Goal: Task Accomplishment & Management: Complete application form

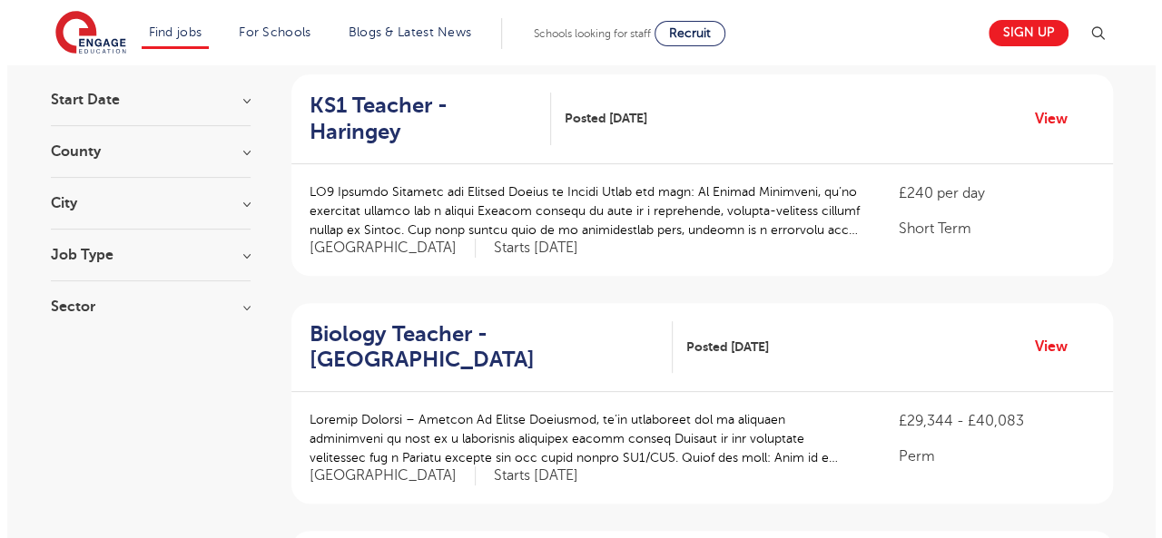
scroll to position [140, 0]
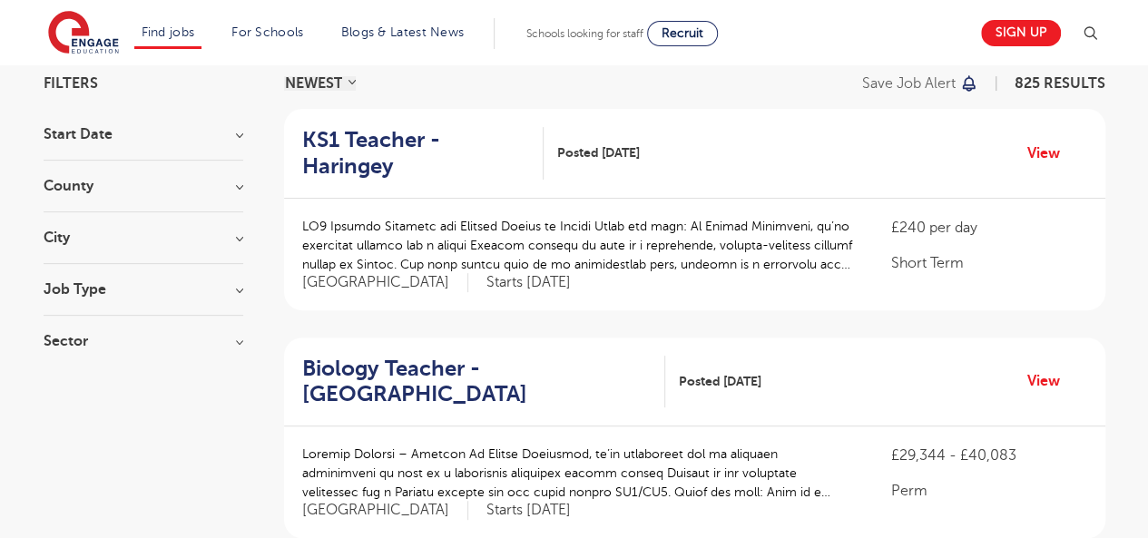
click at [1091, 34] on img at bounding box center [1090, 34] width 22 height 22
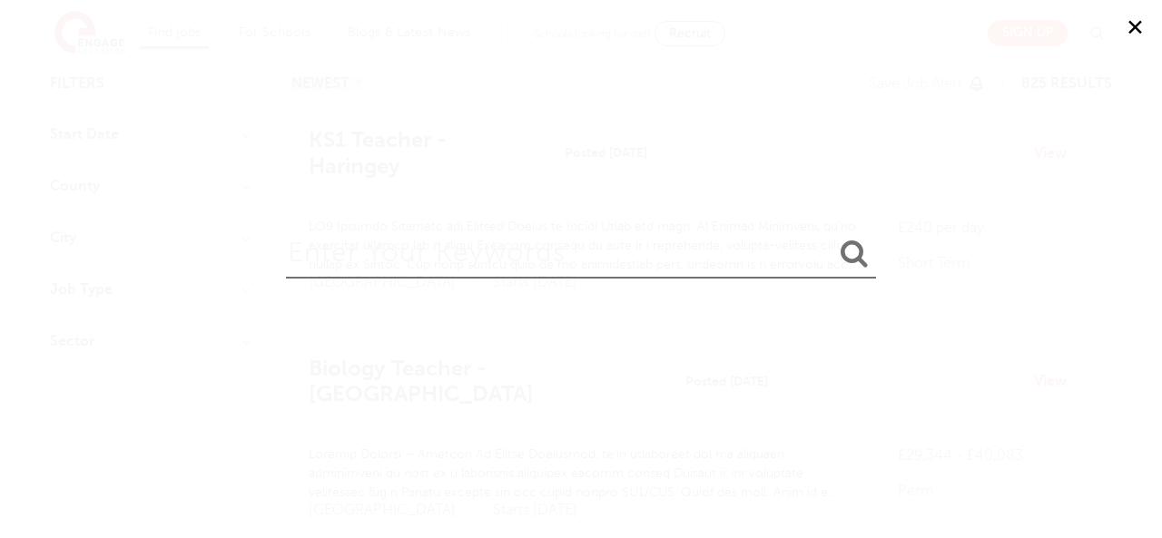
click at [1091, 34] on div "✕" at bounding box center [581, 269] width 1162 height 538
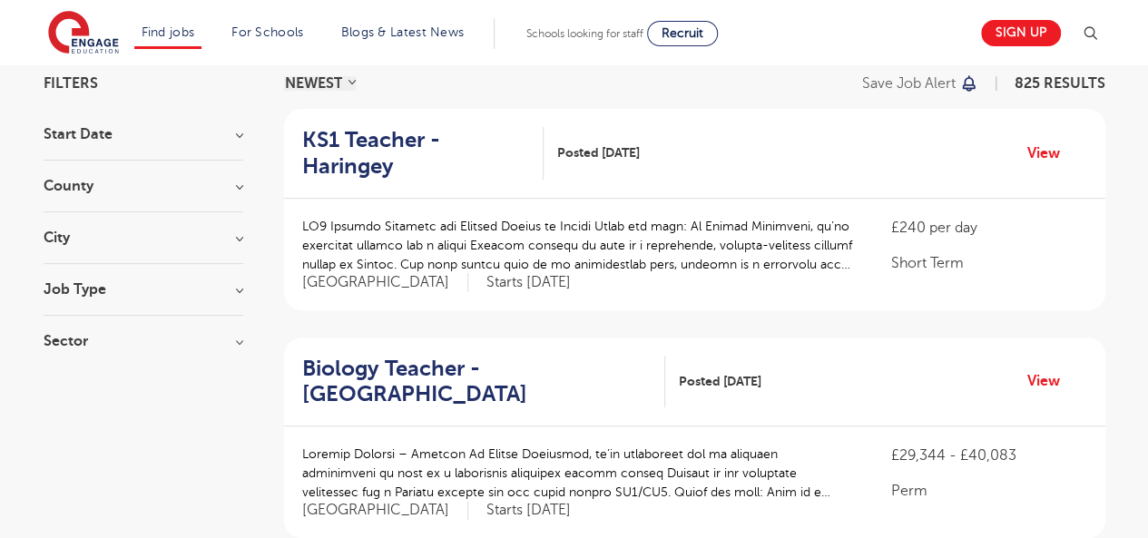
click at [1096, 32] on img at bounding box center [1090, 34] width 22 height 22
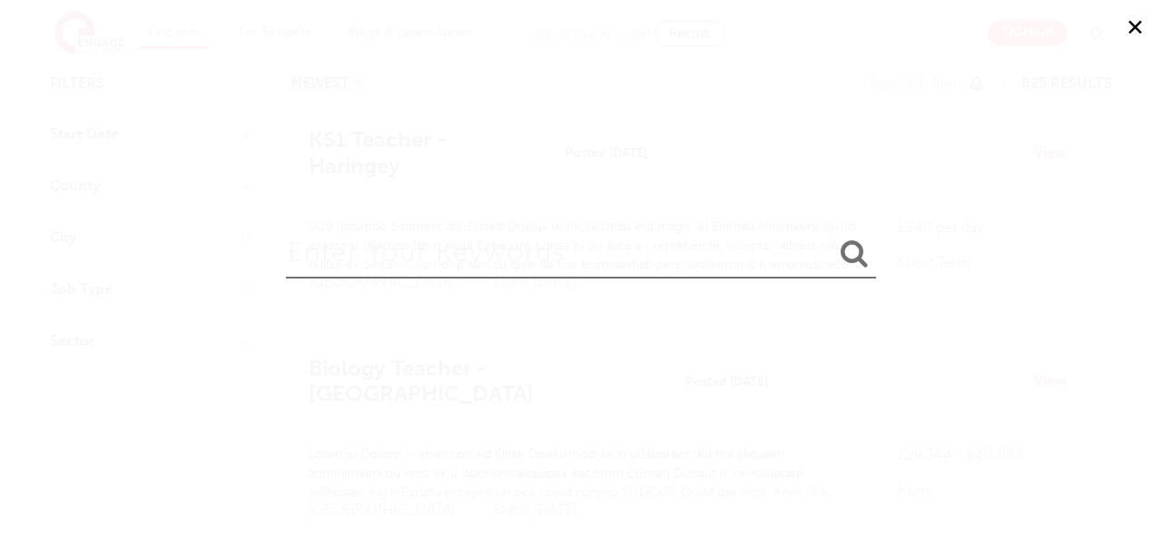
click at [713, 265] on input "search" at bounding box center [581, 249] width 590 height 59
type input "supply teaching"
click at [832, 238] on button "submit" at bounding box center [854, 255] width 44 height 34
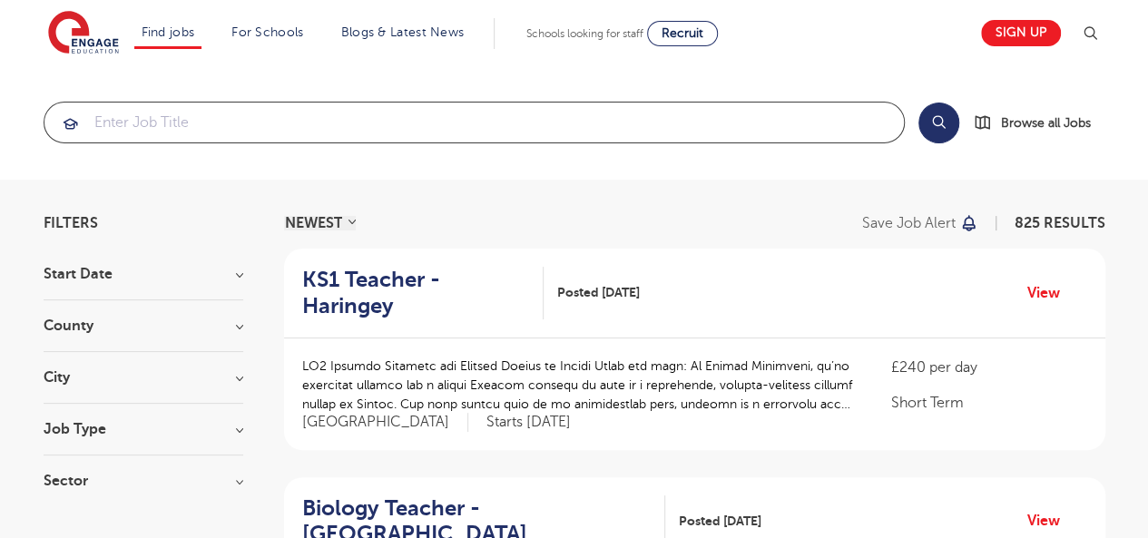
click at [366, 115] on input "search" at bounding box center [473, 123] width 859 height 40
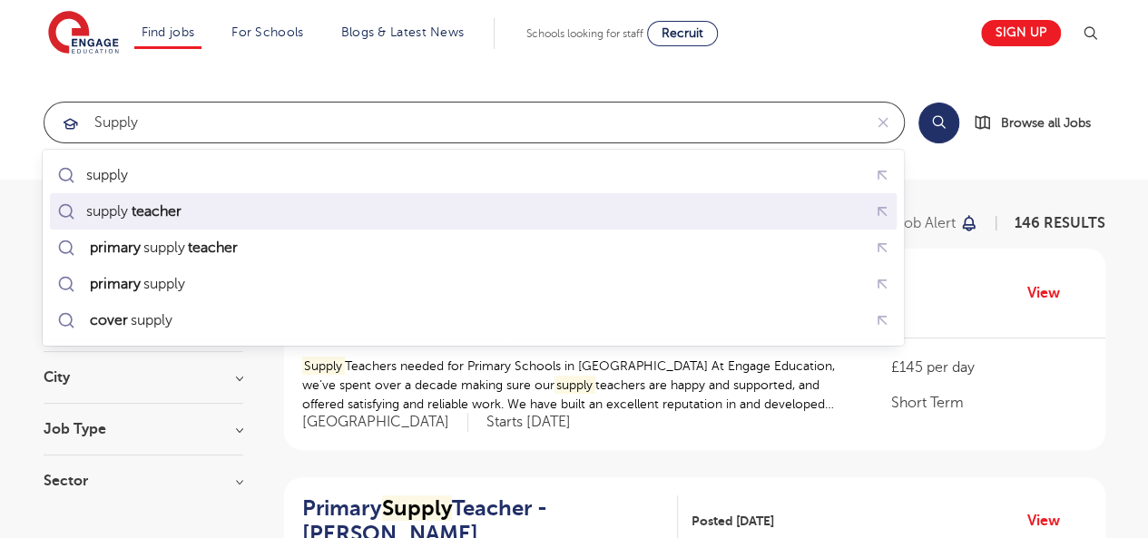
click at [183, 209] on mark "teacher" at bounding box center [155, 212] width 55 height 22
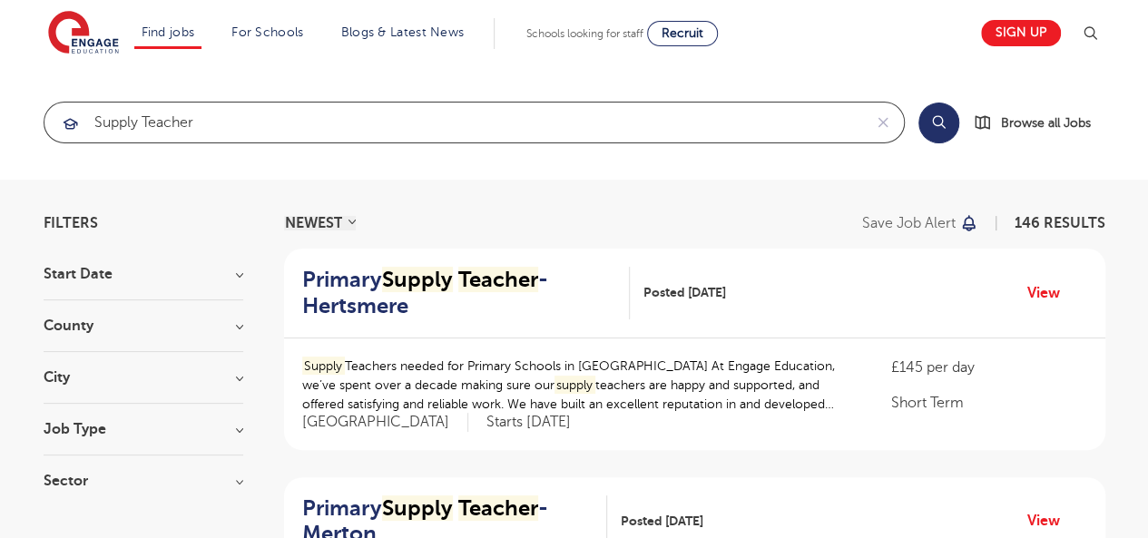
type input "supply teacher"
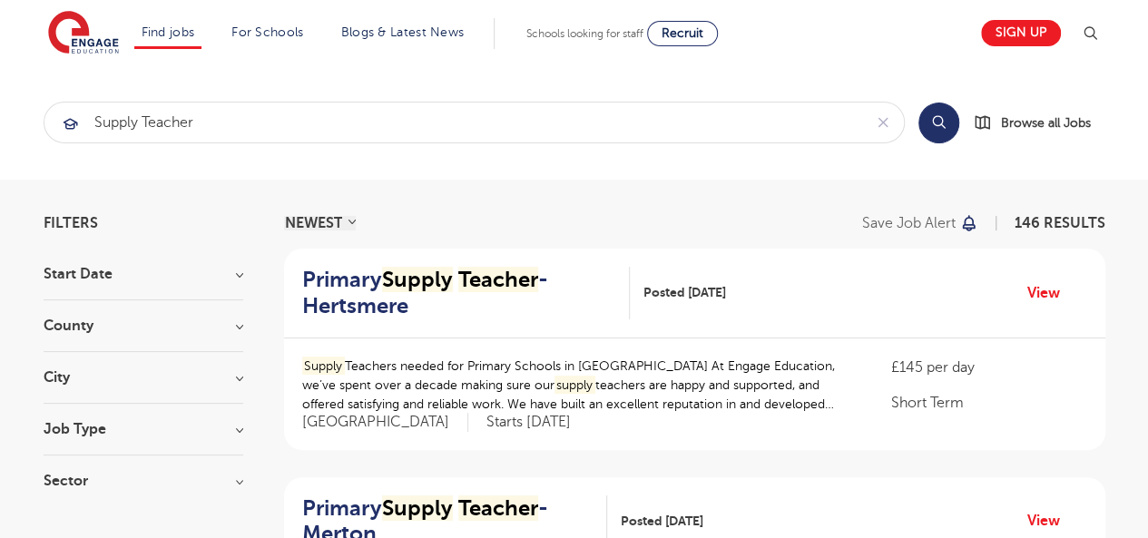
click at [935, 118] on button "Search" at bounding box center [938, 123] width 41 height 41
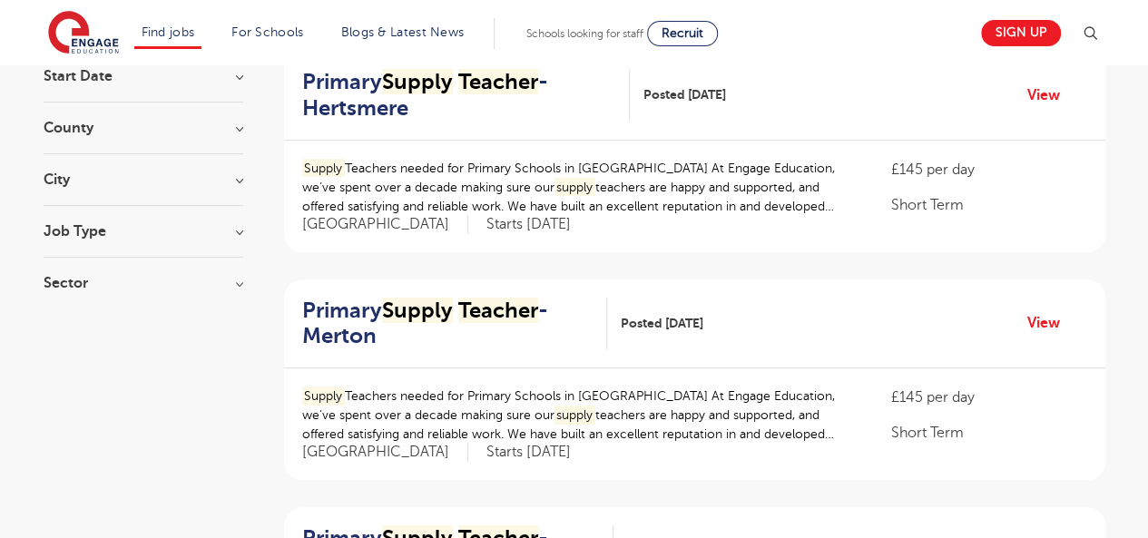
scroll to position [201, 0]
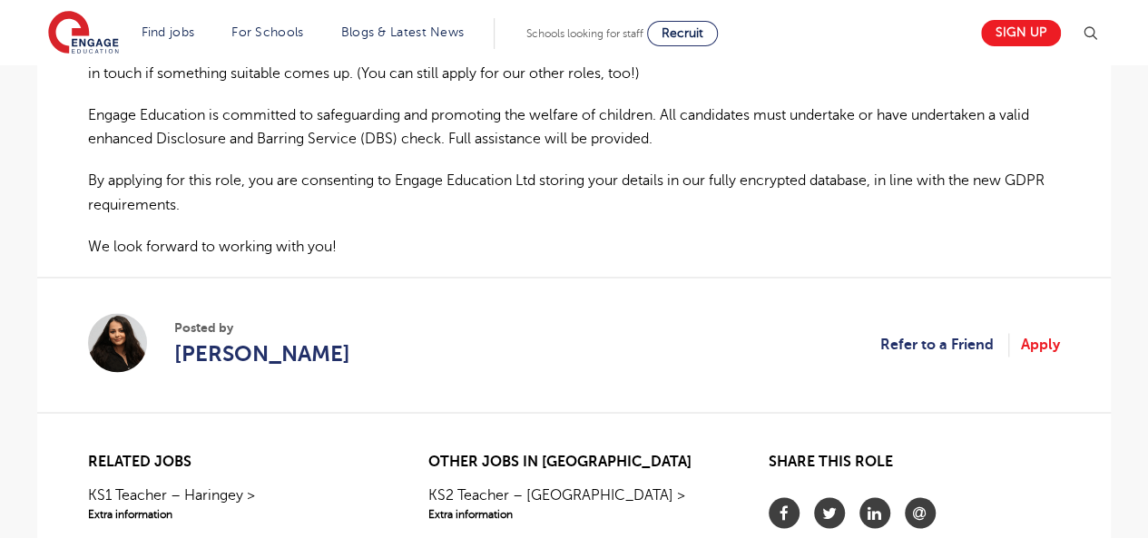
scroll to position [1344, 0]
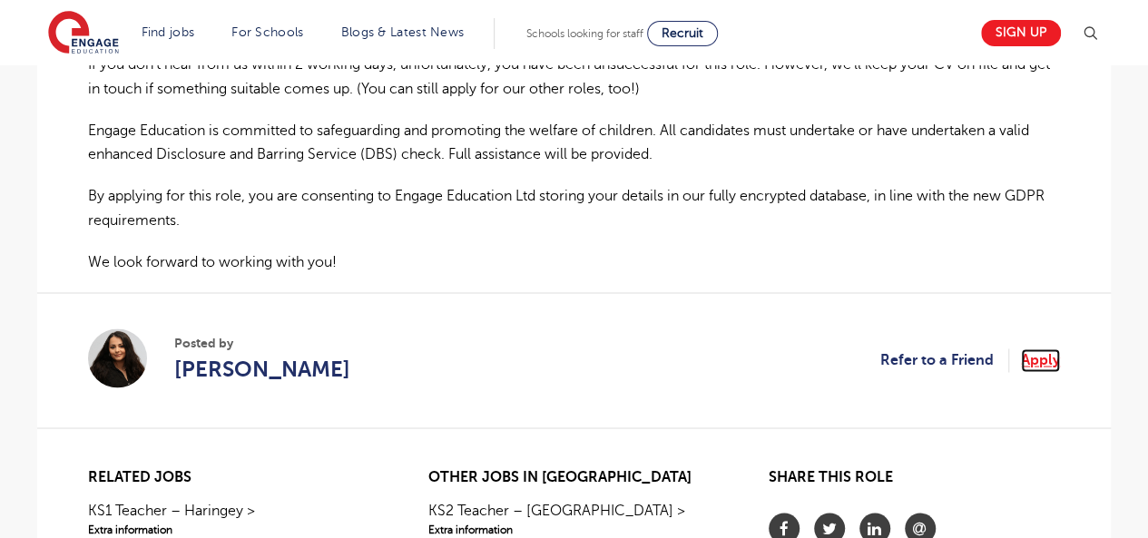
click at [1043, 349] on link "Apply" at bounding box center [1040, 361] width 39 height 24
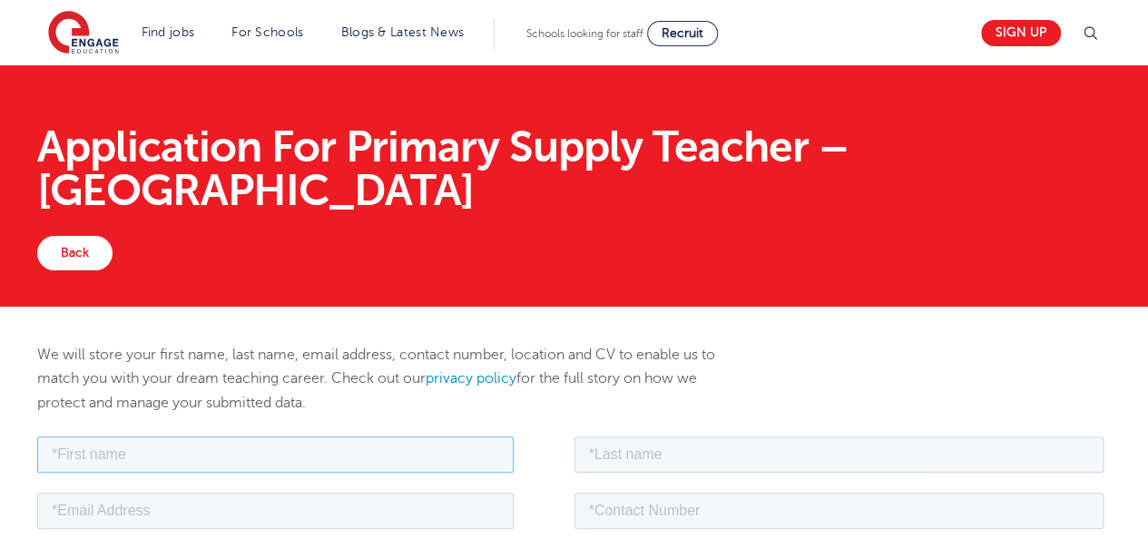
click at [378, 455] on input "text" at bounding box center [275, 454] width 476 height 36
type input "Stephen"
type input "Ajayi"
type input "oluwaseyimodel@gmail.com"
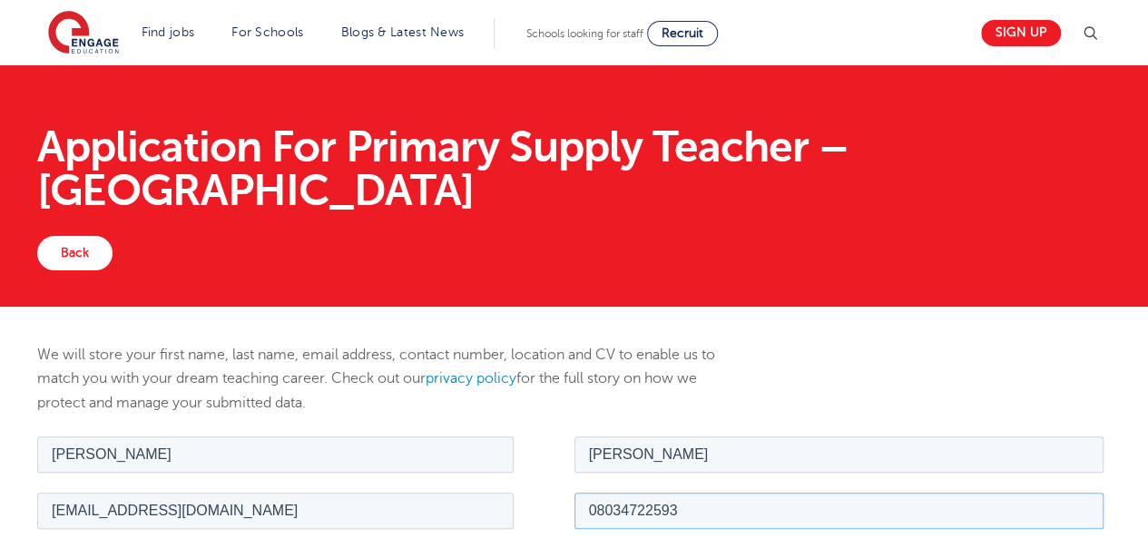
click at [682, 510] on input "08034722593" at bounding box center [839, 510] width 530 height 36
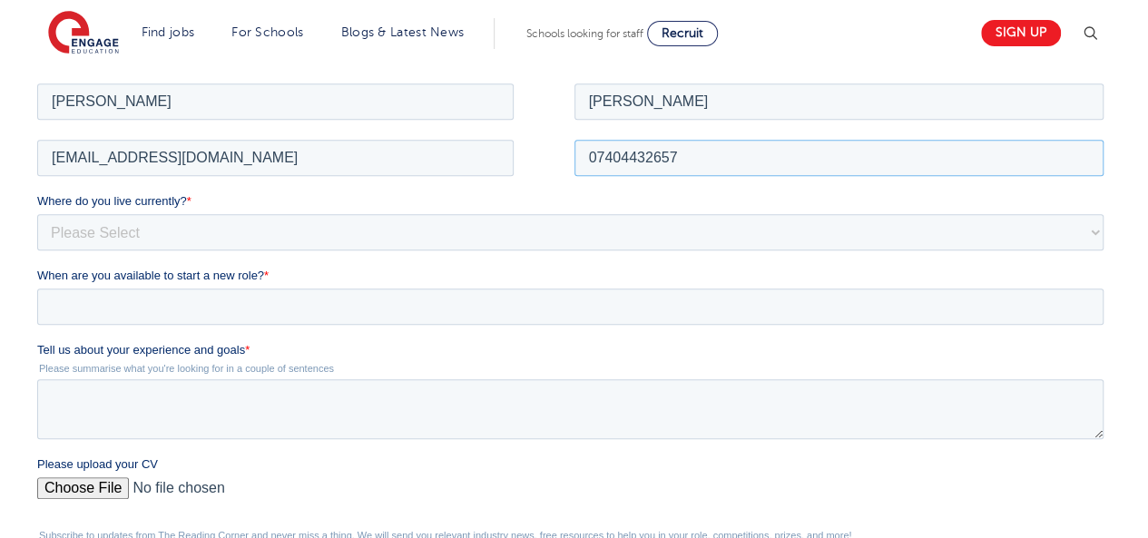
scroll to position [365, 0]
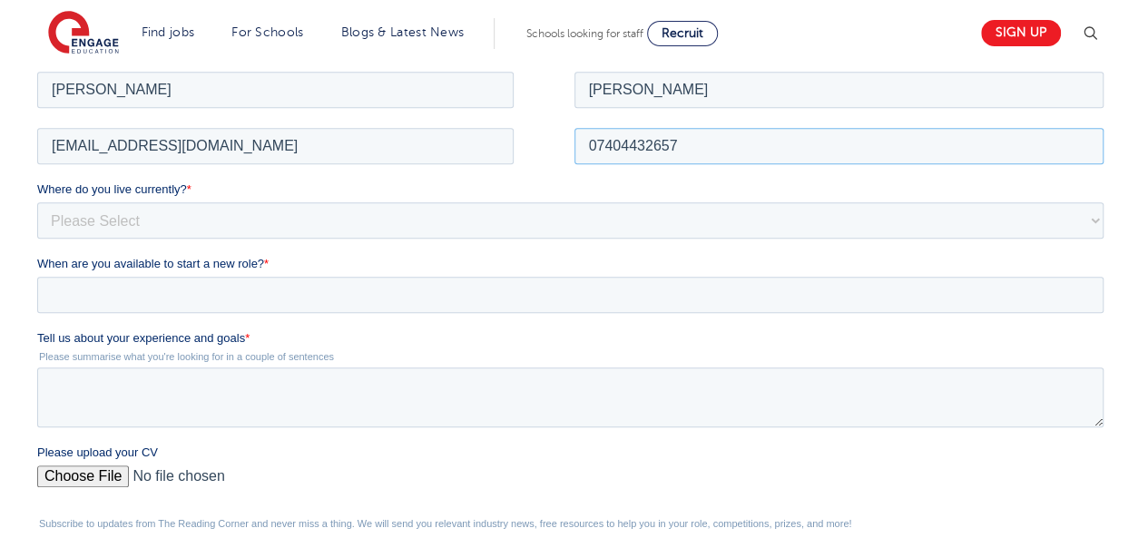
type input "07404432657"
click at [274, 221] on select "Please Select UK Canada Ireland Australia New Zealand Europe USA South Africa J…" at bounding box center [570, 219] width 1066 height 36
select select "UK"
click at [37, 201] on select "Please Select UK Canada Ireland Australia New Zealand Europe USA South Africa J…" at bounding box center [570, 219] width 1066 height 36
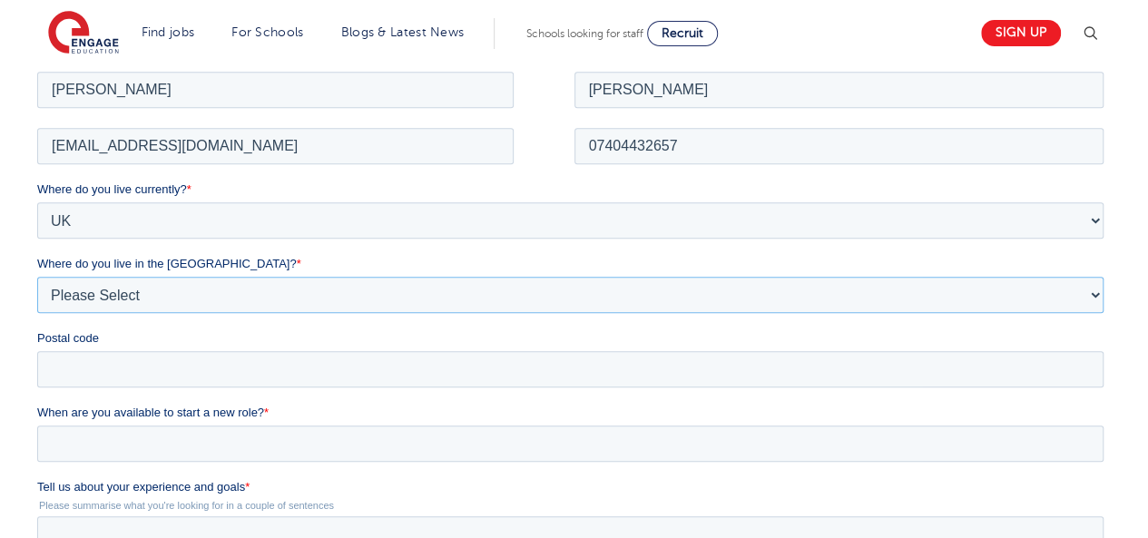
click at [133, 290] on select "Please Select Overseas Barnsley Bedfordshire Berkshire Bournemouth Bracknell Fo…" at bounding box center [570, 294] width 1066 height 36
select select "London"
click at [37, 276] on select "Please Select Overseas Barnsley Bedfordshire Berkshire Bournemouth Bracknell Fo…" at bounding box center [570, 294] width 1066 height 36
click at [90, 366] on input "Postal code" at bounding box center [570, 368] width 1066 height 36
type input "SW15 4AS"
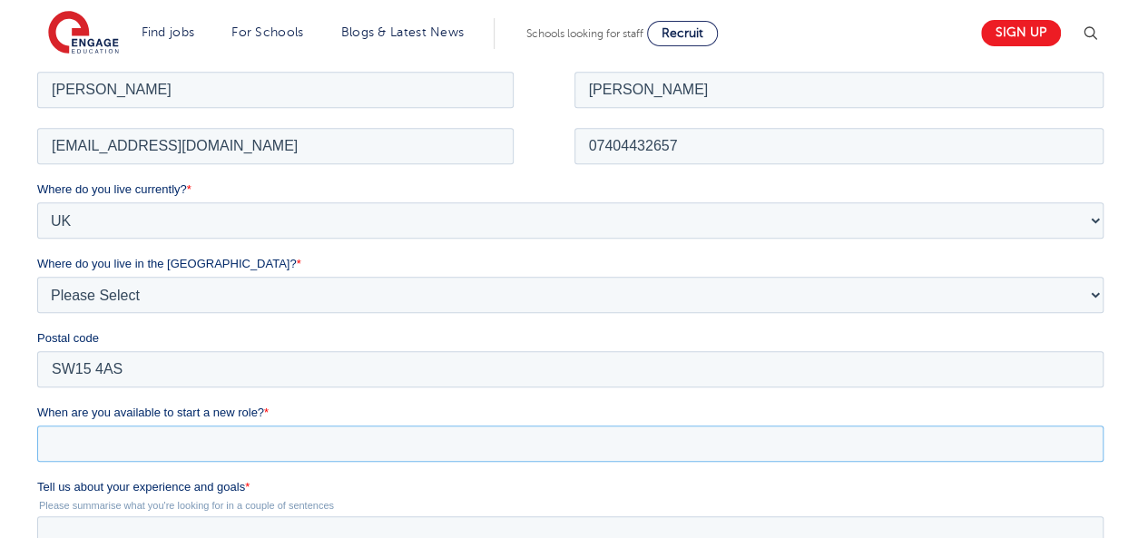
click at [113, 448] on input "When are you available to start a new role? *" at bounding box center [570, 443] width 1066 height 36
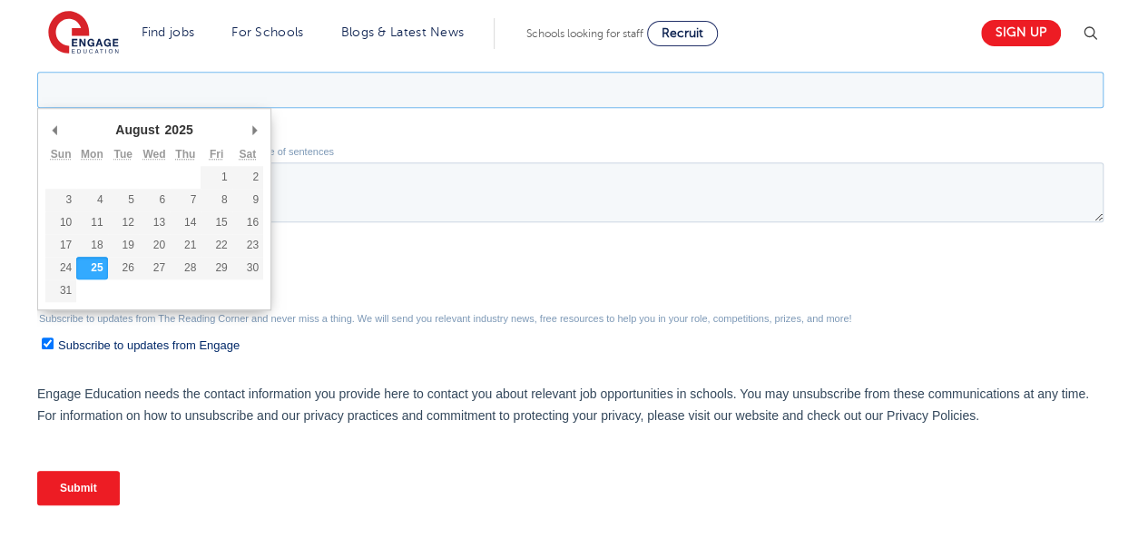
scroll to position [724, 0]
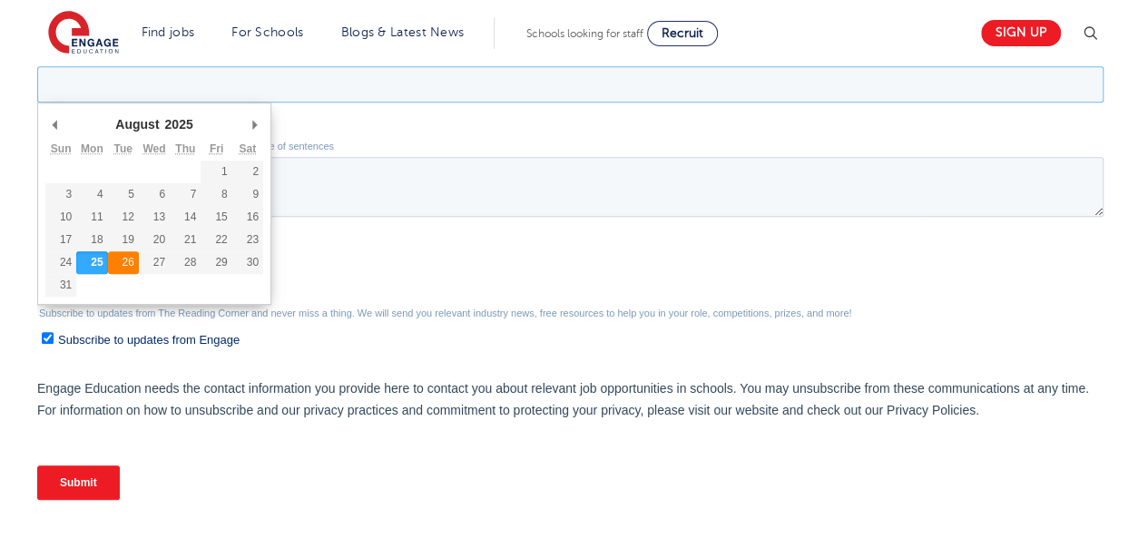
type div "2025-08-26"
type input "2025/08/26"
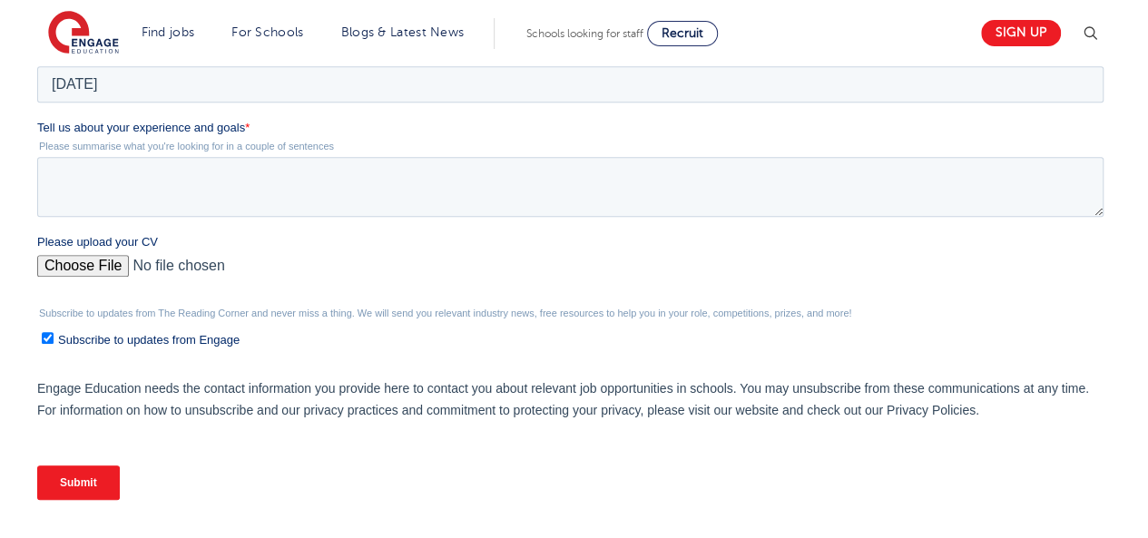
click at [93, 268] on input "Please upload your CV" at bounding box center [570, 273] width 1066 height 36
type input "C:\fakepath\Curriculum Vitae (1).pdf"
click at [171, 181] on textarea "Tell us about your experience and goals *" at bounding box center [570, 187] width 1066 height 60
paste textarea "Dedicated and adaptable educator with 11+ years’ experience teaching Computer S…"
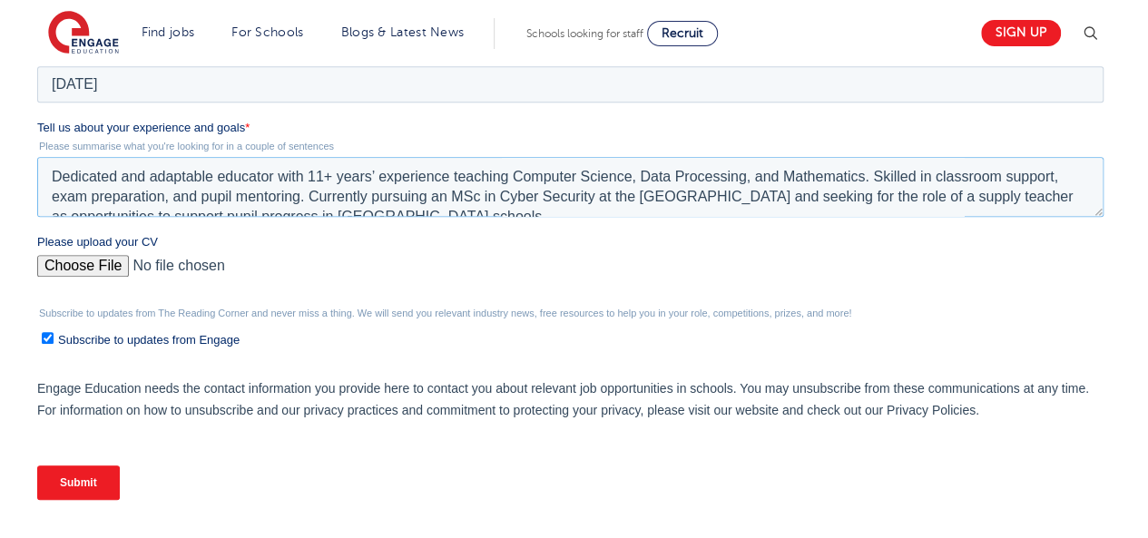
scroll to position [9, 0]
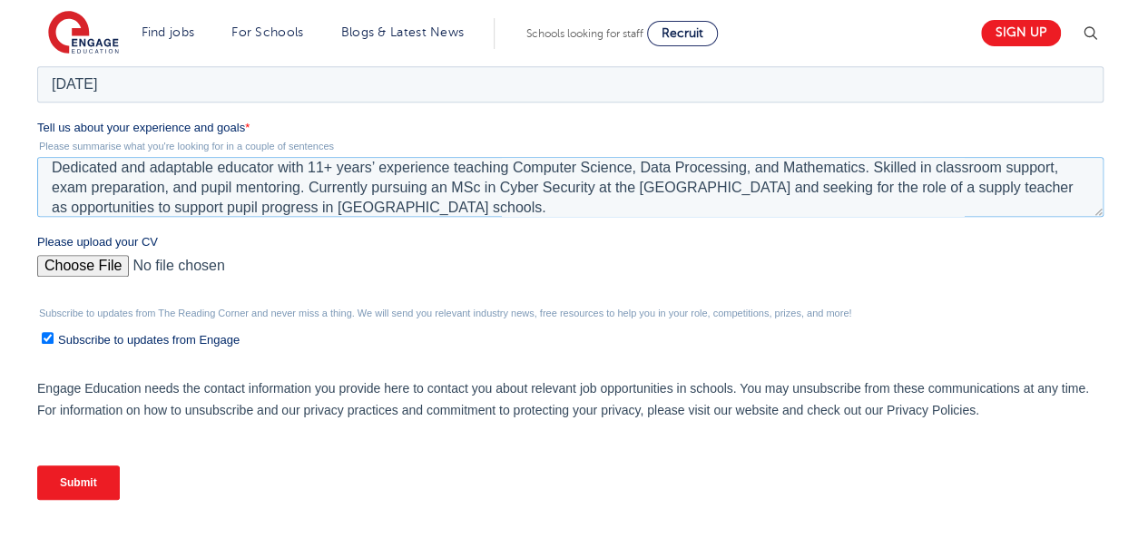
click at [51, 166] on textarea "Dedicated and adaptable educator with 11+ years’ experience teaching Computer S…" at bounding box center [570, 187] width 1066 height 60
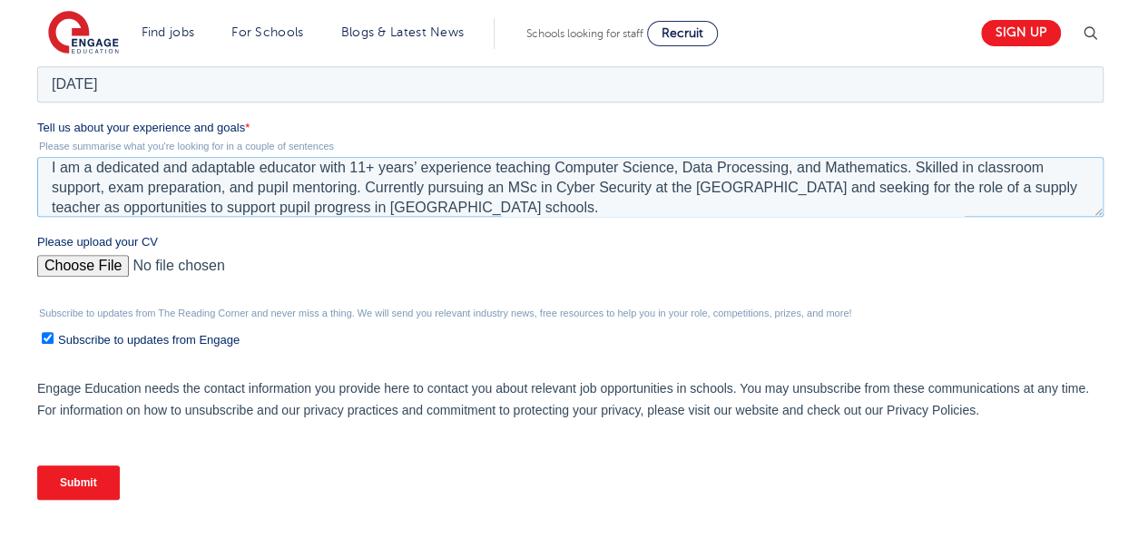
click at [345, 166] on textarea "I am a dedicated and adaptable educator with 11+ years’ experience teaching Com…" at bounding box center [570, 187] width 1066 height 60
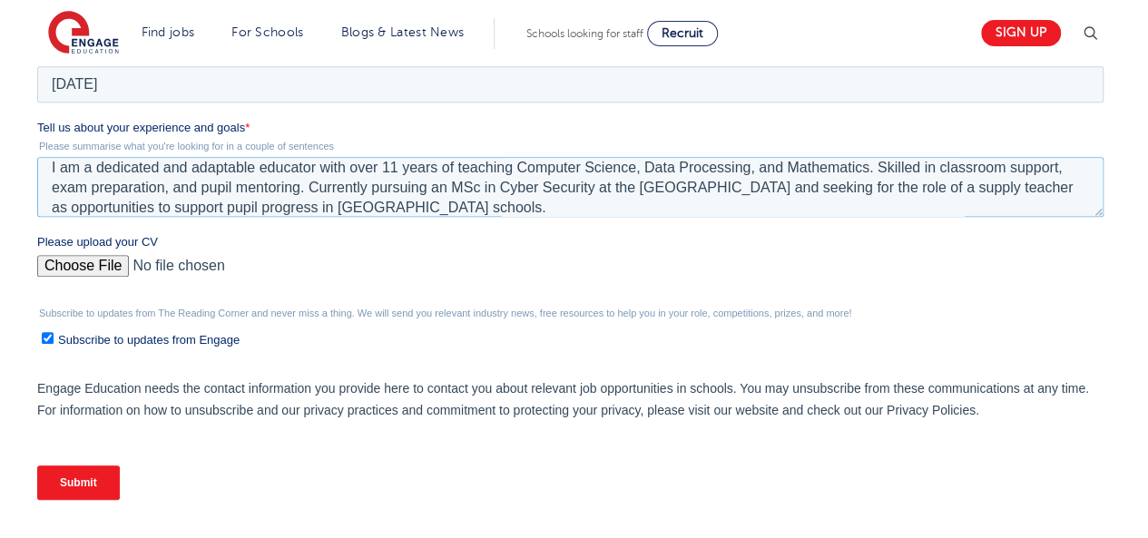
paste textarea "experience"
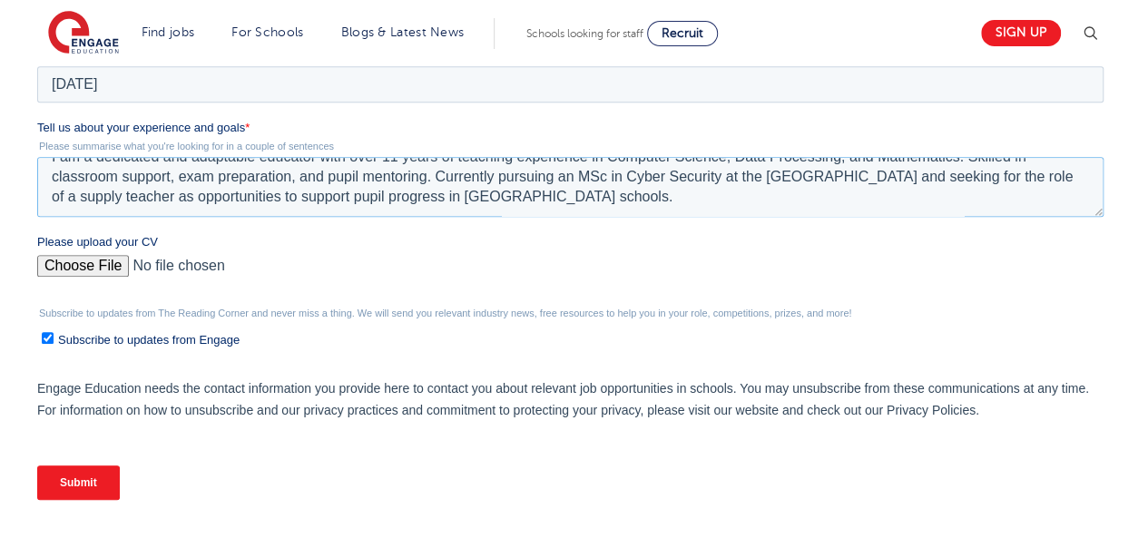
scroll to position [0, 0]
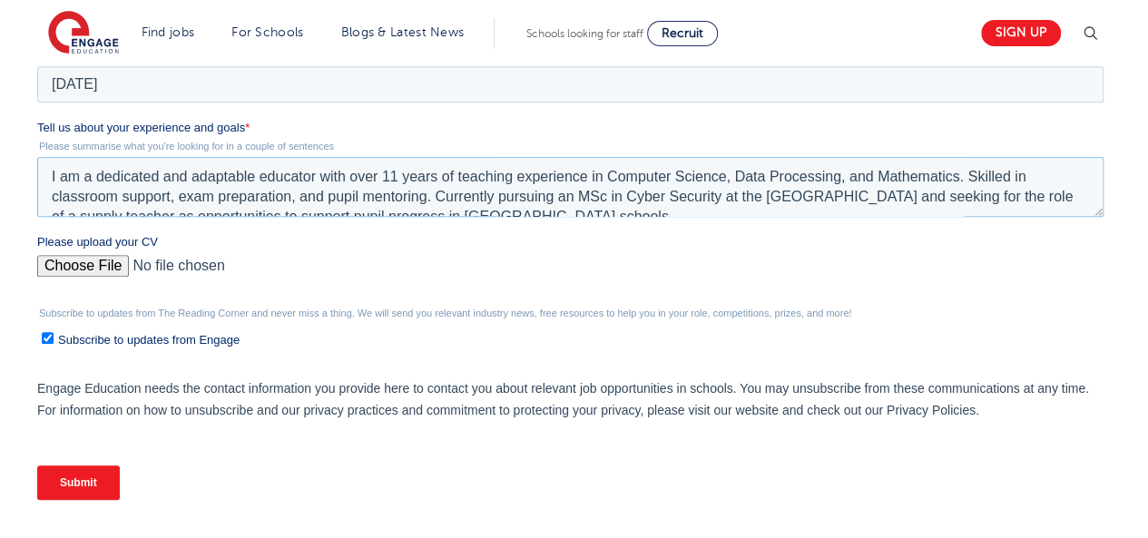
drag, startPoint x: 595, startPoint y: 211, endPoint x: 44, endPoint y: 170, distance: 553.4
click at [44, 170] on textarea "I am a dedicated and adaptable educator with over 11 years of teaching experien…" at bounding box center [570, 187] width 1066 height 60
type textarea "I am a dedicated and adaptable educator with over 11 years of teaching experien…"
click at [93, 483] on input "Submit" at bounding box center [78, 483] width 83 height 34
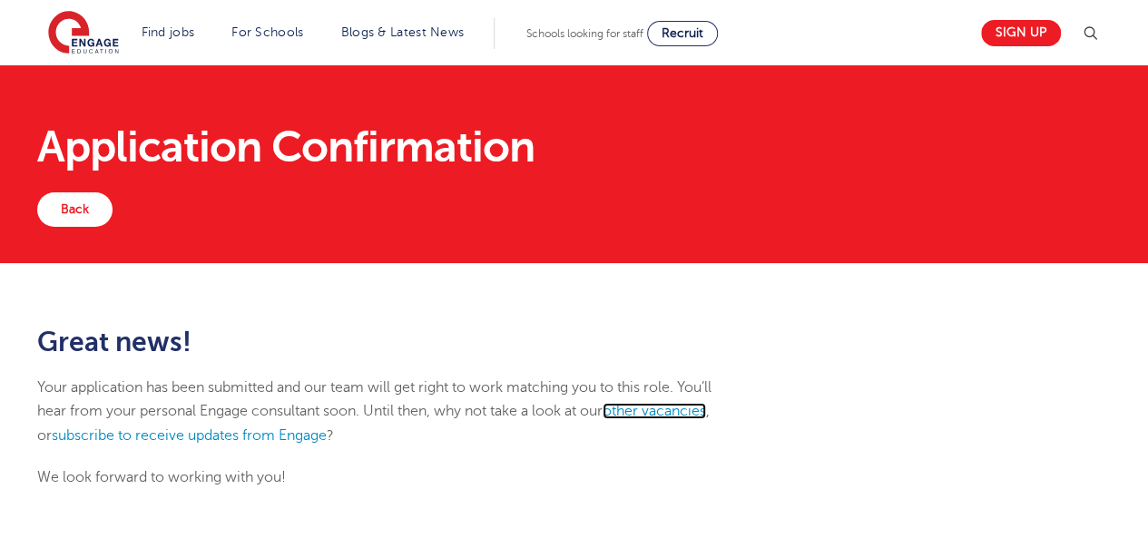
click at [652, 411] on link "other vacancies" at bounding box center [654, 411] width 103 height 16
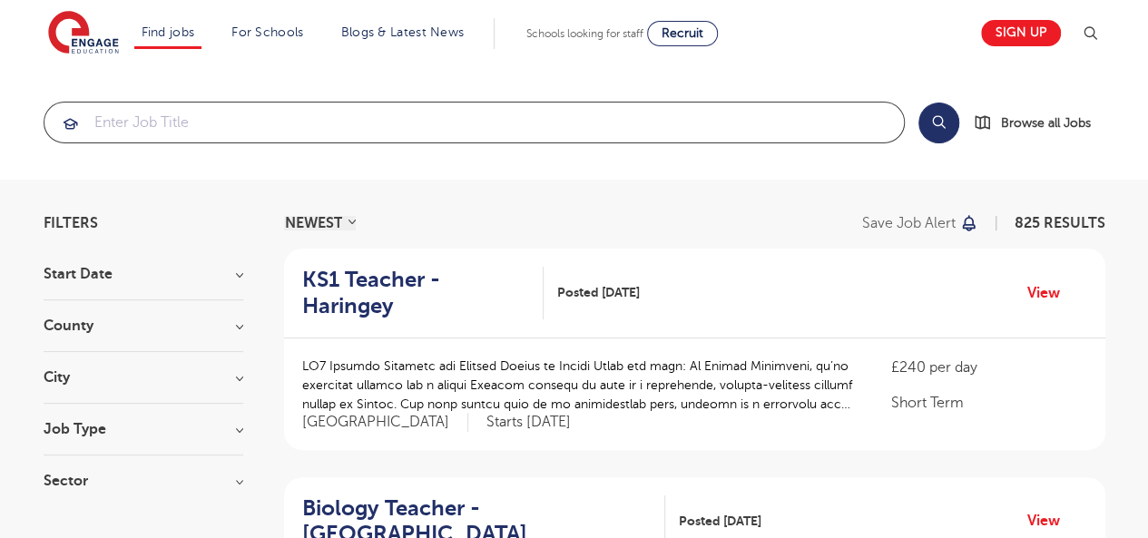
click at [438, 117] on input "search" at bounding box center [473, 123] width 859 height 40
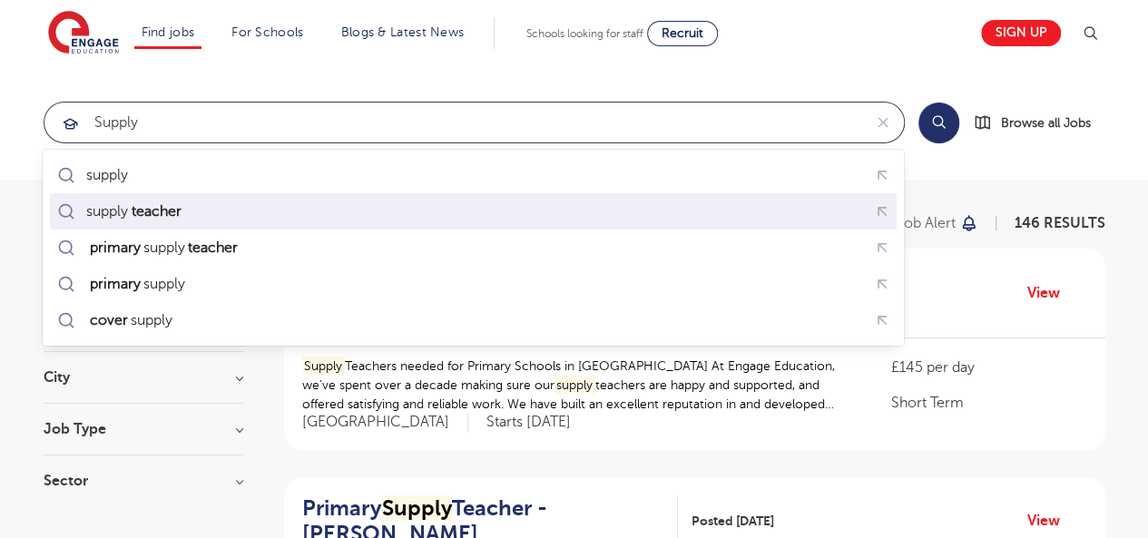
click at [183, 214] on mark "teacher" at bounding box center [155, 212] width 55 height 22
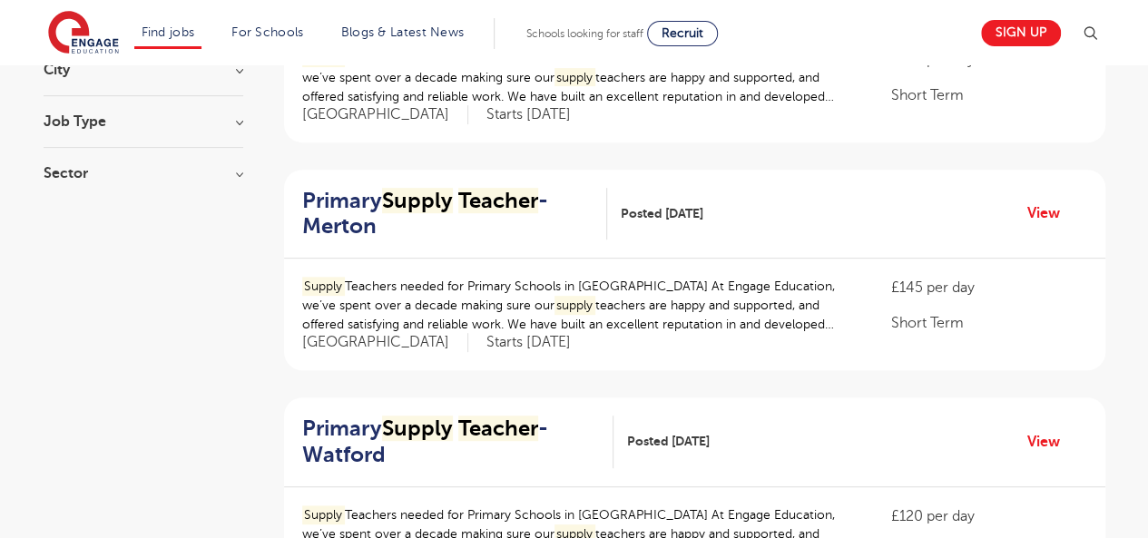
scroll to position [327, 0]
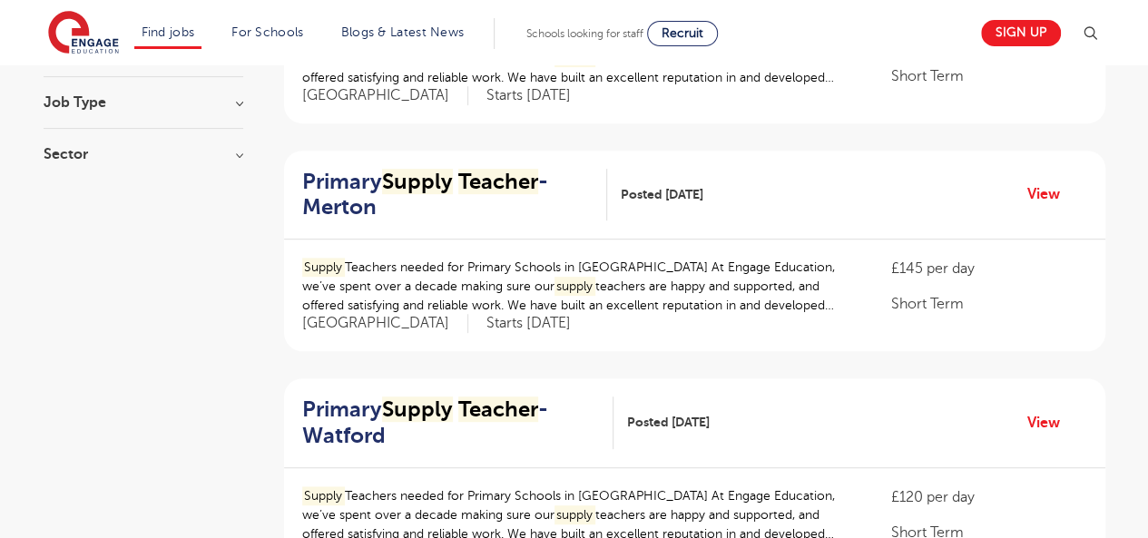
type input "supply teacher"
click at [1046, 190] on link "View" at bounding box center [1050, 194] width 46 height 24
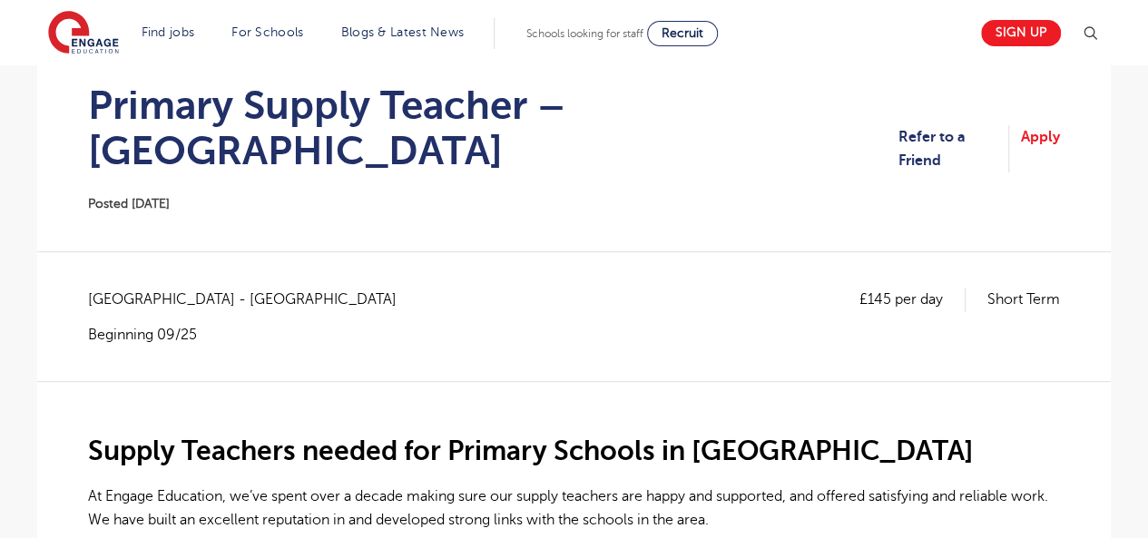
scroll to position [182, 0]
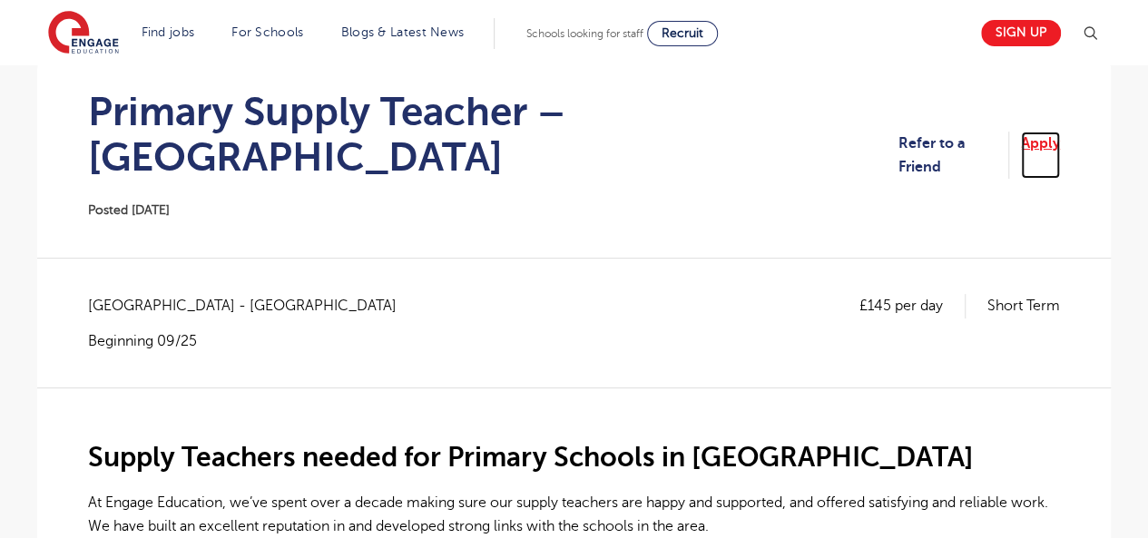
click at [1046, 132] on link "Apply" at bounding box center [1040, 156] width 39 height 48
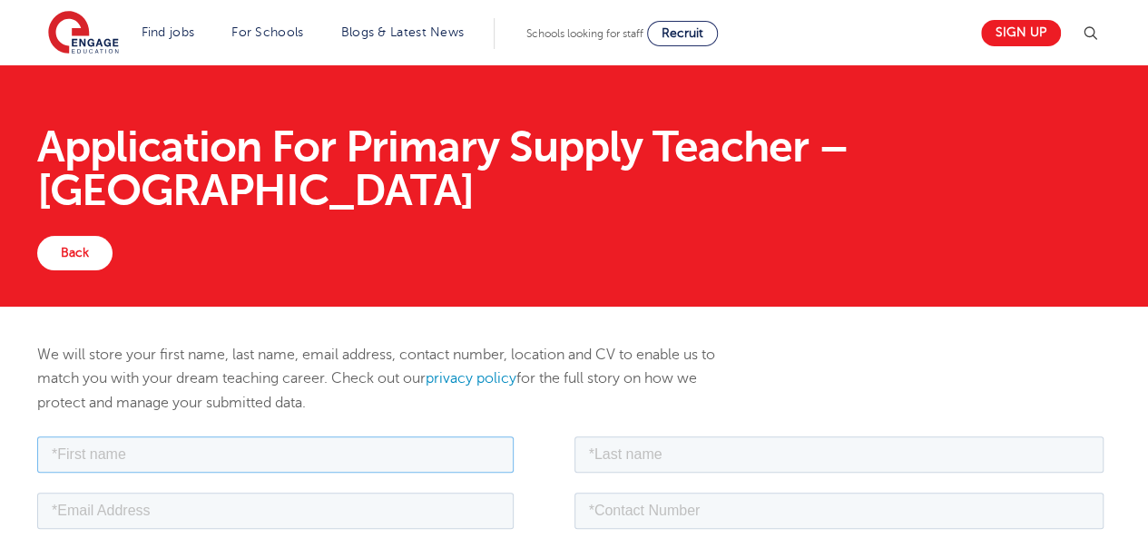
click at [412, 452] on input "text" at bounding box center [275, 454] width 476 height 36
type input "[PERSON_NAME]"
type input "[EMAIL_ADDRESS][DOMAIN_NAME]"
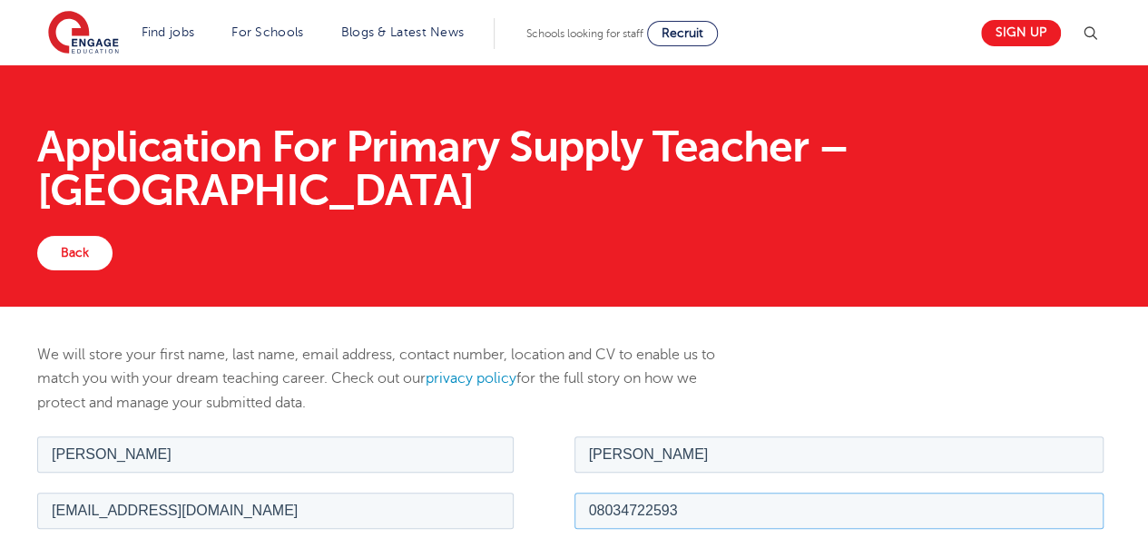
click at [698, 510] on input "08034722593" at bounding box center [839, 510] width 530 height 36
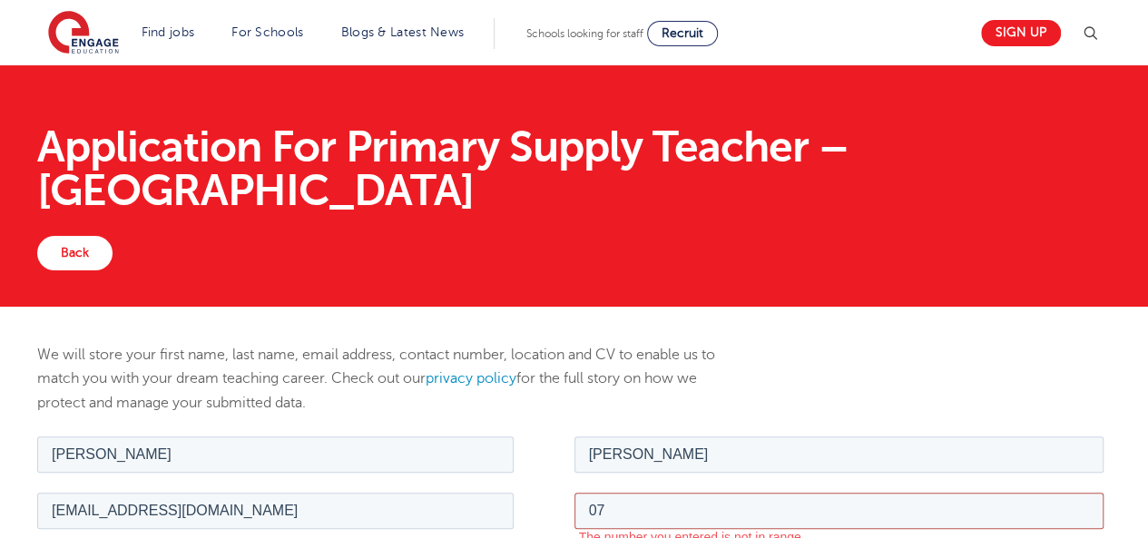
type input "07404432657"
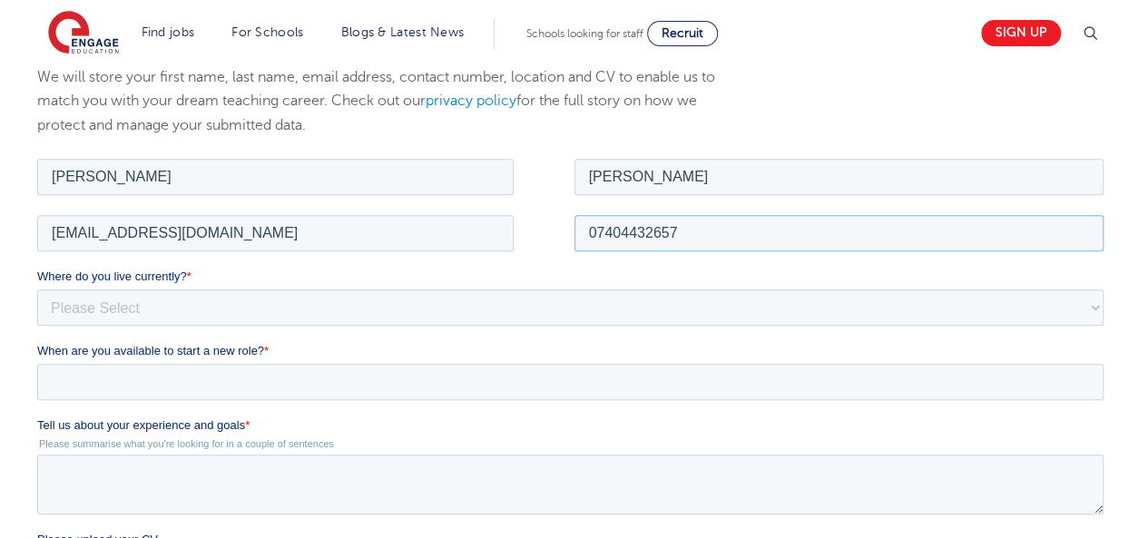
scroll to position [392, 0]
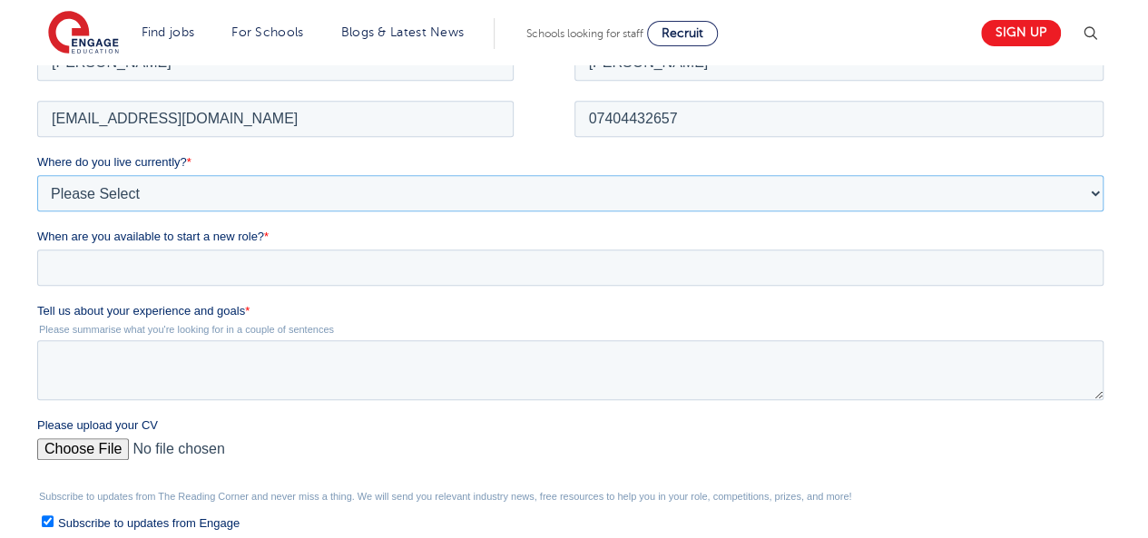
click at [294, 196] on select "Please Select [GEOGRAPHIC_DATA] [GEOGRAPHIC_DATA] [GEOGRAPHIC_DATA] [GEOGRAPHIC…" at bounding box center [570, 192] width 1066 height 36
select select "UK"
click at [37, 178] on select "Please Select [GEOGRAPHIC_DATA] [GEOGRAPHIC_DATA] [GEOGRAPHIC_DATA] [GEOGRAPHIC…" at bounding box center [570, 192] width 1066 height 36
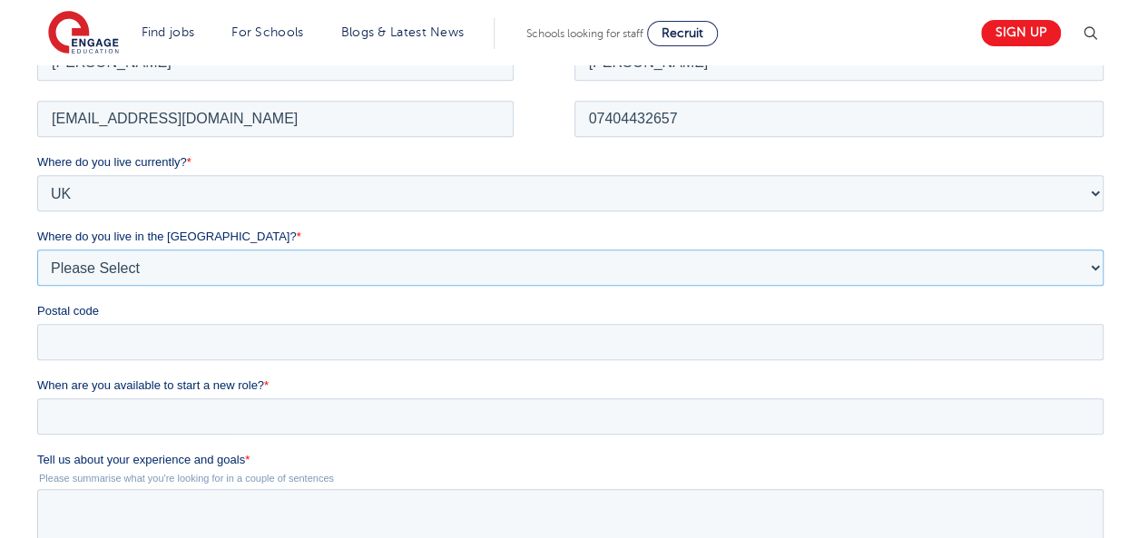
click at [142, 267] on select "Please Select Overseas [GEOGRAPHIC_DATA] [GEOGRAPHIC_DATA] [GEOGRAPHIC_DATA] [G…" at bounding box center [570, 267] width 1066 height 36
select select "[GEOGRAPHIC_DATA]"
click at [37, 252] on select "Please Select Overseas [GEOGRAPHIC_DATA] [GEOGRAPHIC_DATA] [GEOGRAPHIC_DATA] [G…" at bounding box center [570, 267] width 1066 height 36
click at [104, 335] on input "Postal code" at bounding box center [570, 341] width 1066 height 36
type input "SW15 4AS"
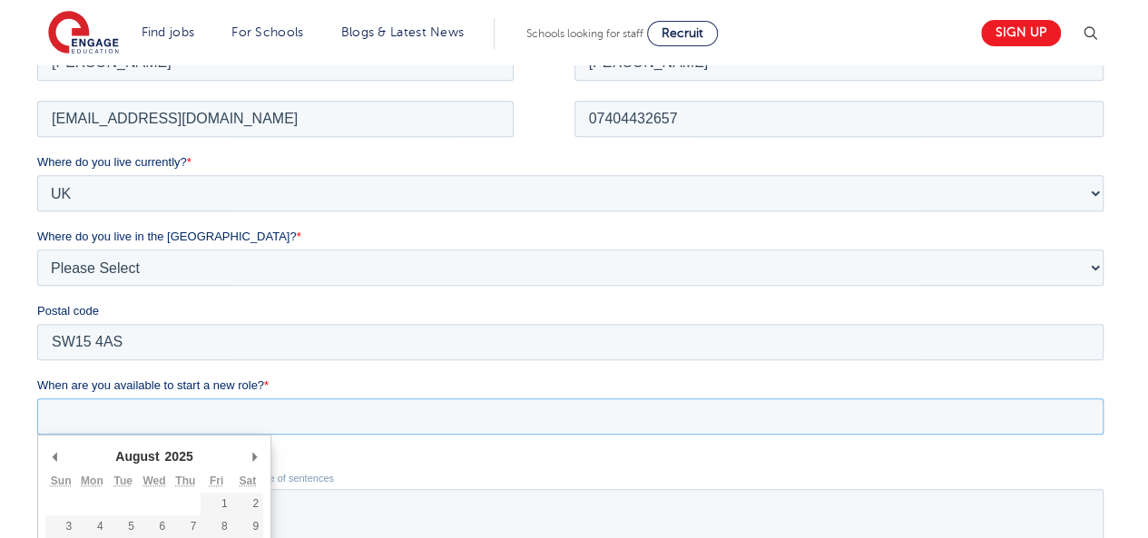
click at [157, 407] on input "When are you available to start a new role? *" at bounding box center [570, 416] width 1066 height 36
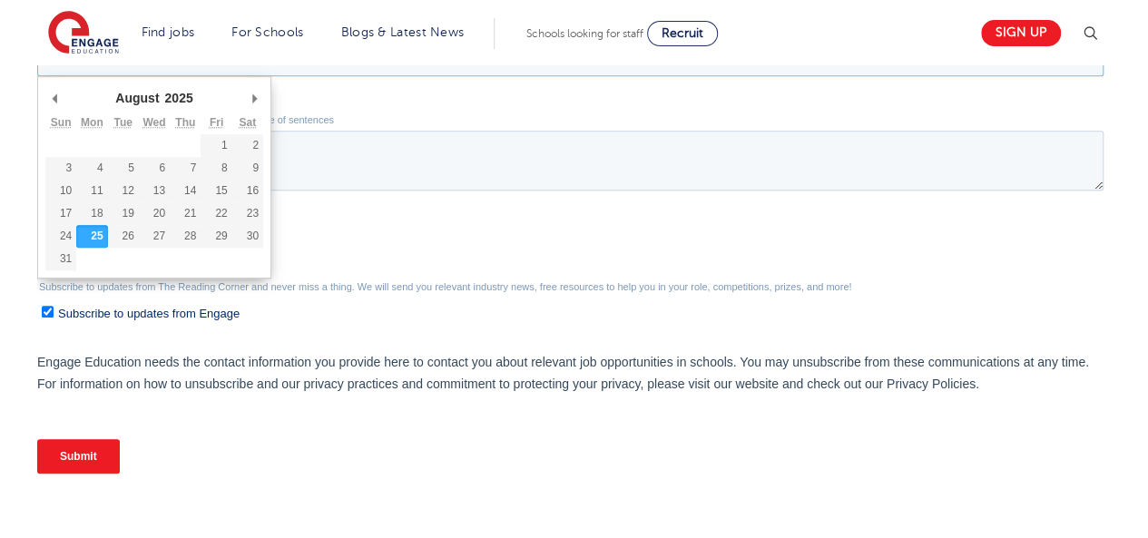
scroll to position [775, 0]
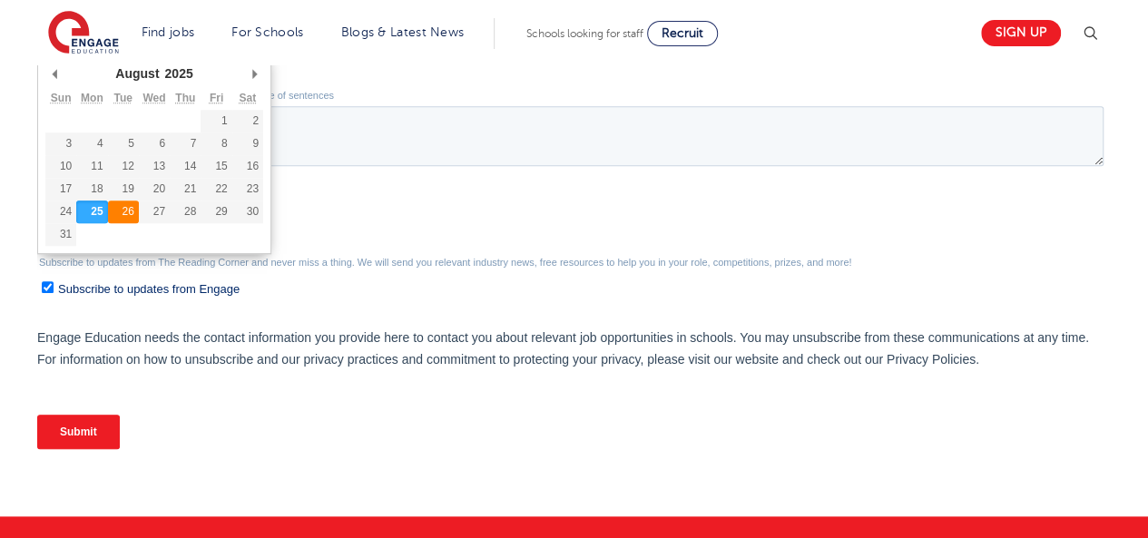
type div "2025-08-26"
type input "2025/08/26"
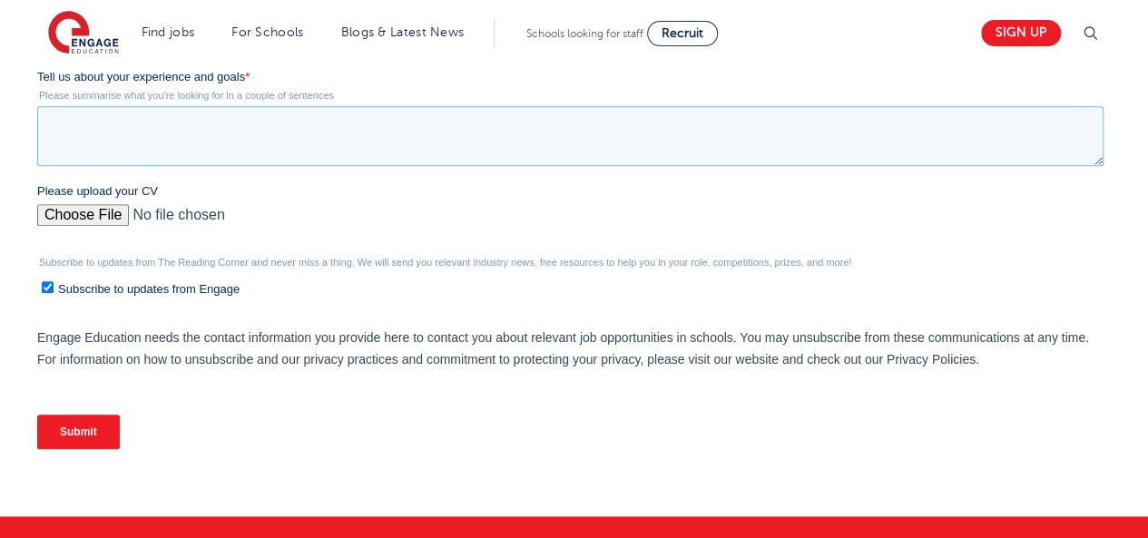
click at [113, 148] on textarea "Tell us about your experience and goals *" at bounding box center [570, 136] width 1066 height 60
paste textarea "I am a dedicated and adaptable educator with over 11 years of teaching experien…"
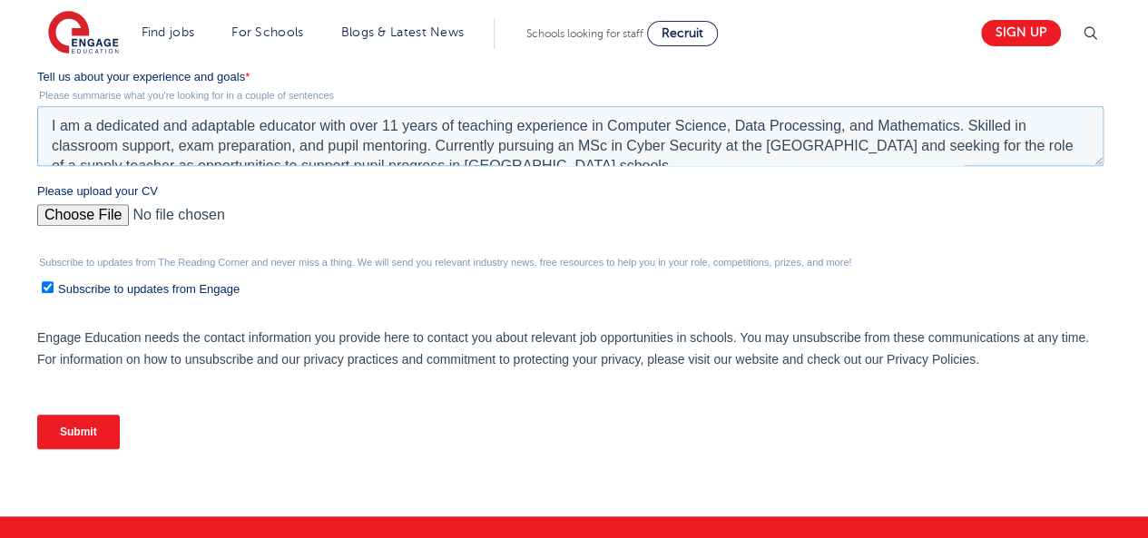
scroll to position [9, 0]
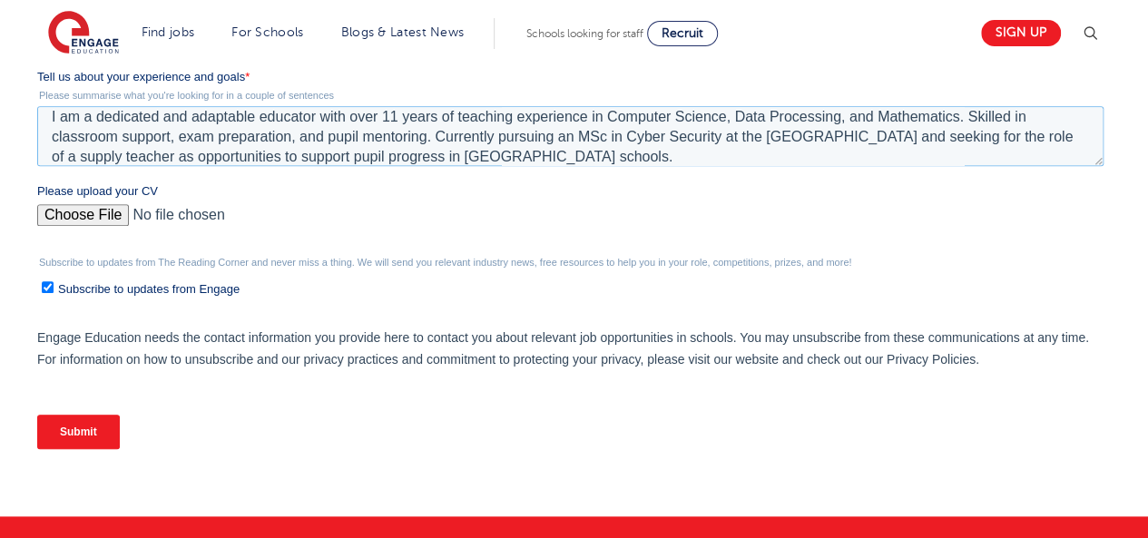
type textarea "I am a dedicated and adaptable educator with over 11 years of teaching experien…"
click at [93, 214] on input "Please upload your CV" at bounding box center [570, 222] width 1066 height 36
type input "C:\fakepath\Curriculum Vitae (1).pdf"
click at [95, 429] on input "Submit" at bounding box center [78, 432] width 83 height 34
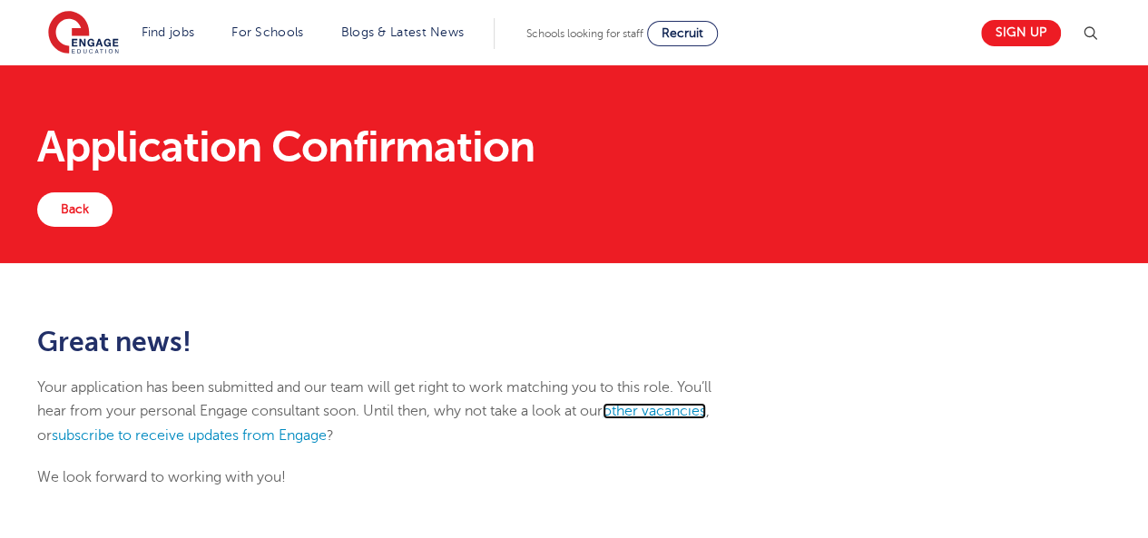
click at [682, 413] on link "other vacancies" at bounding box center [654, 411] width 103 height 16
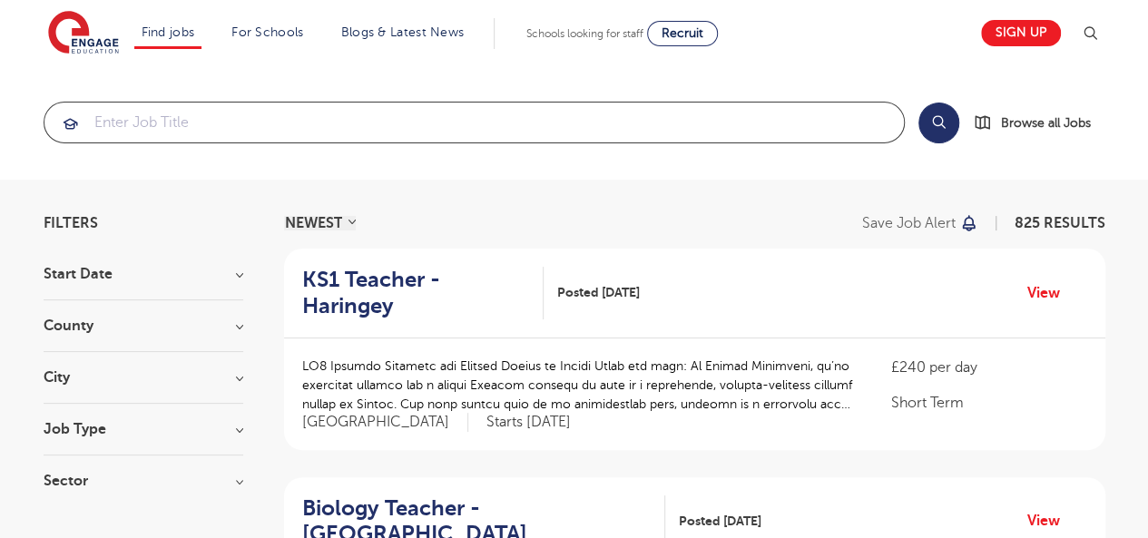
click at [457, 123] on input "search" at bounding box center [473, 123] width 859 height 40
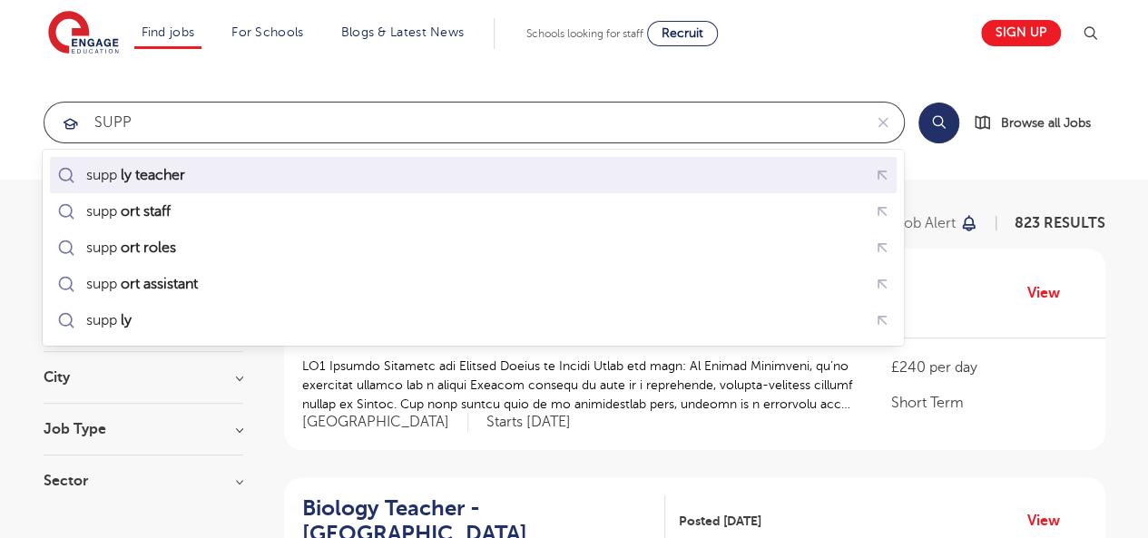
click at [183, 179] on mark "ly teacher" at bounding box center [152, 175] width 70 height 22
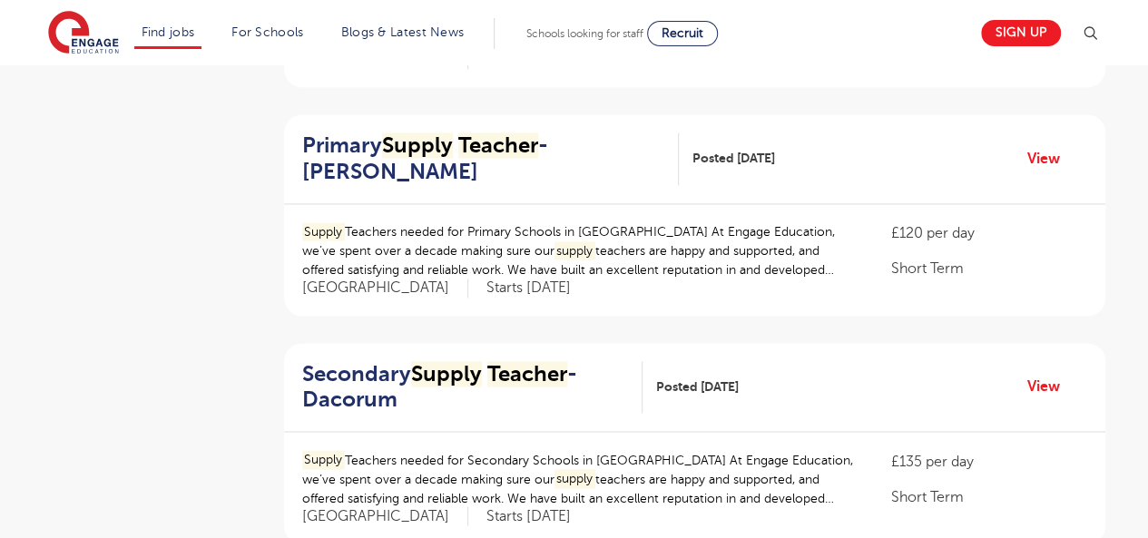
scroll to position [1265, 0]
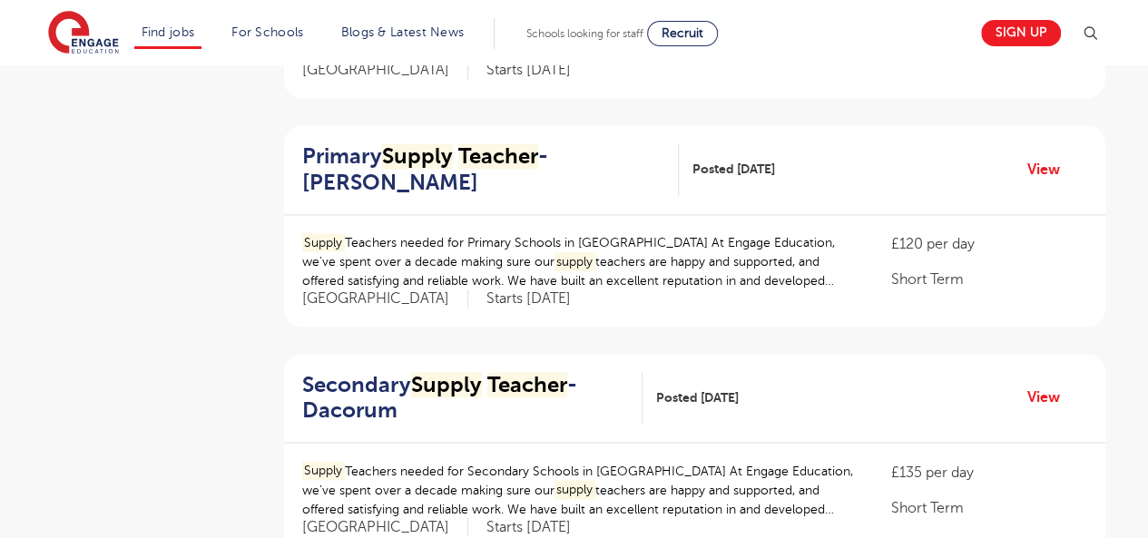
type input "supply teacher"
click at [1040, 164] on link "View" at bounding box center [1050, 170] width 46 height 24
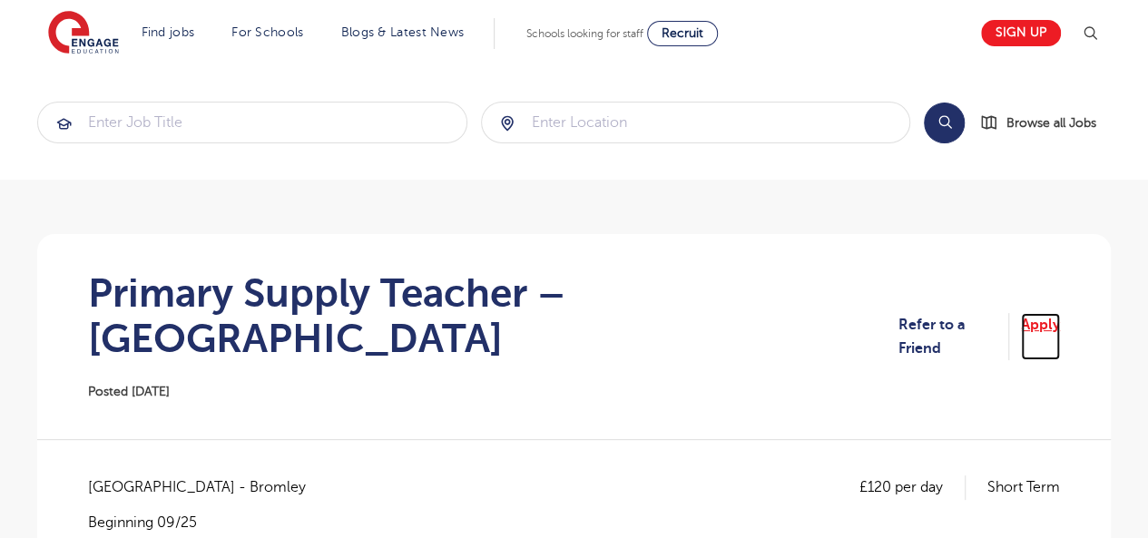
click at [1037, 313] on link "Apply" at bounding box center [1040, 337] width 39 height 48
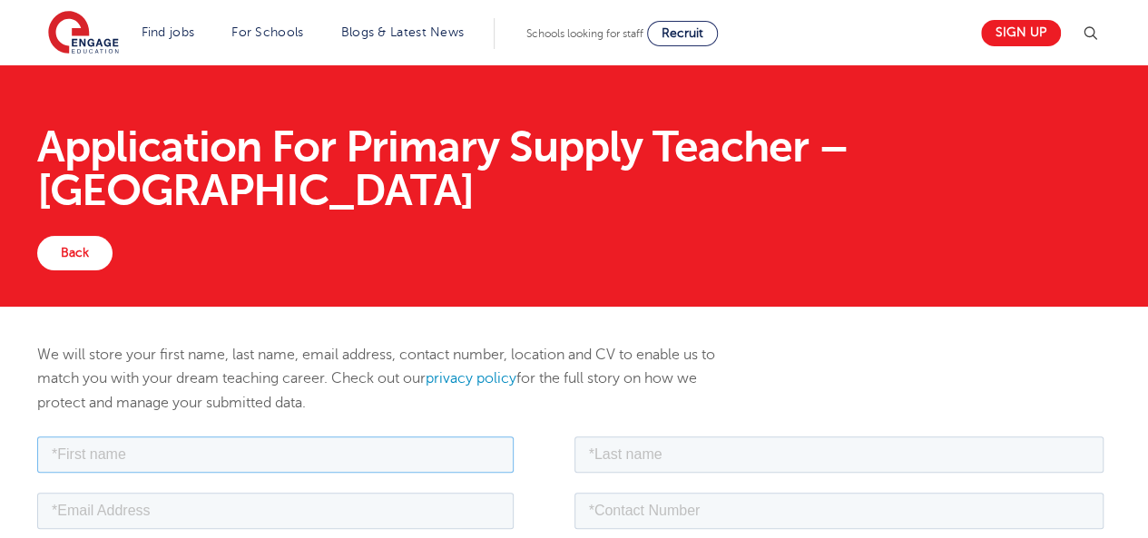
click at [427, 450] on input "text" at bounding box center [275, 454] width 476 height 36
type input "Stephen"
click at [664, 454] on input "text" at bounding box center [839, 454] width 530 height 36
click at [271, 519] on input "email" at bounding box center [275, 510] width 476 height 36
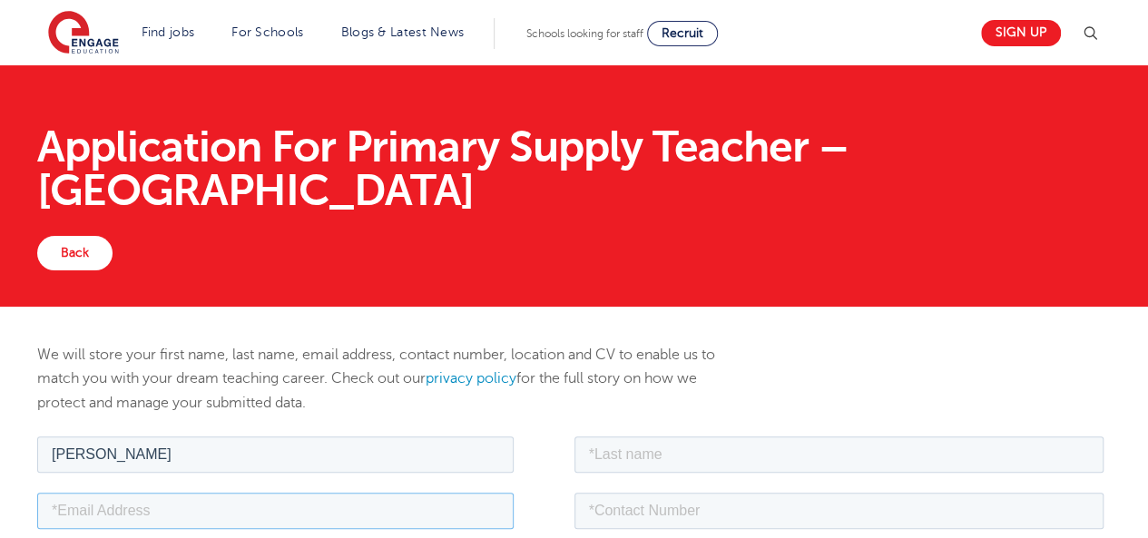
type input "oluwaseyimodel@gmail.com"
type input "Ajayi"
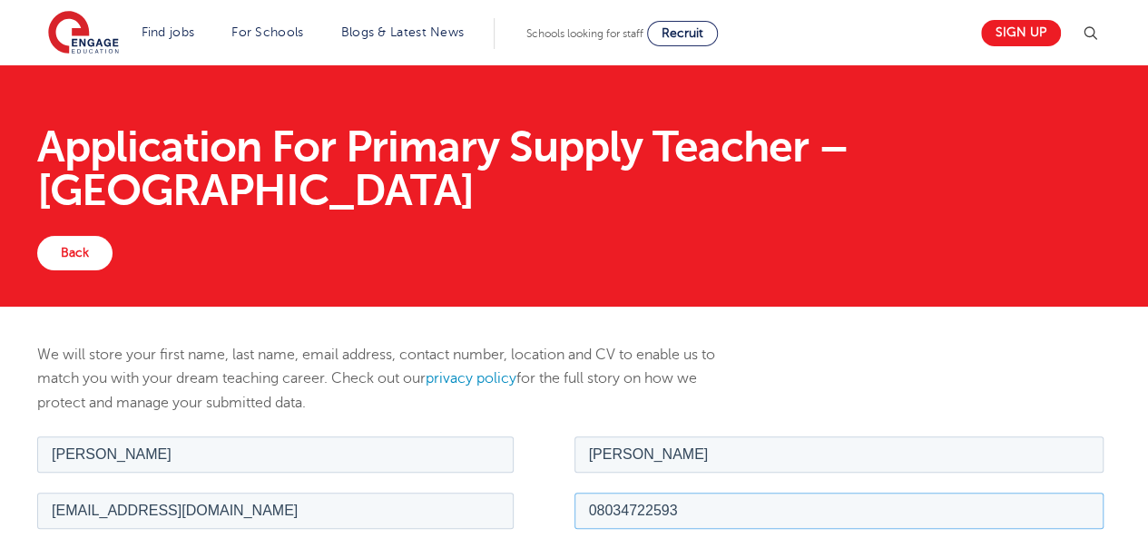
click at [675, 515] on input "08034722593" at bounding box center [839, 510] width 530 height 36
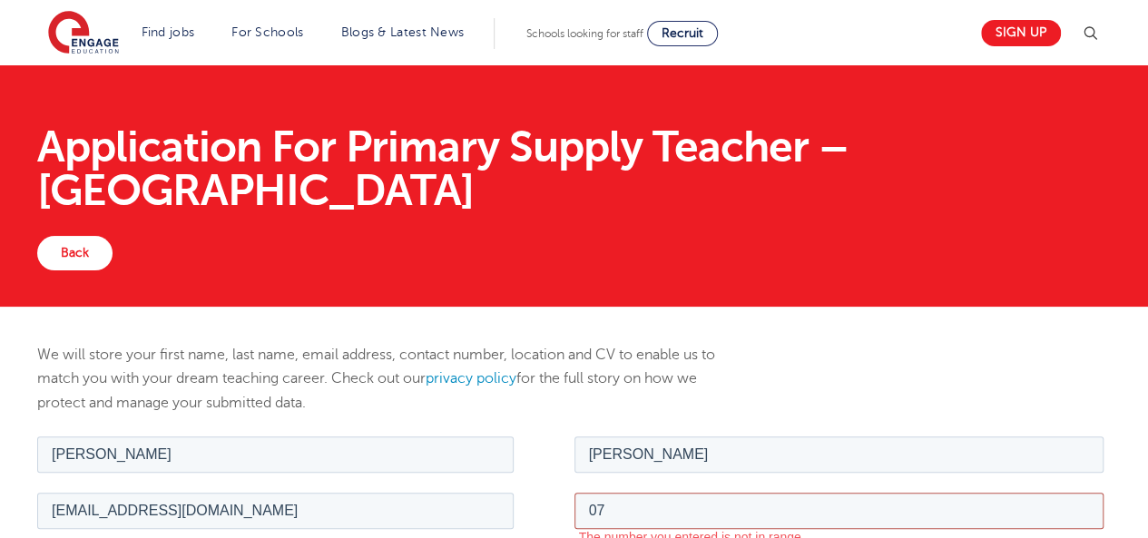
type input "07404432657"
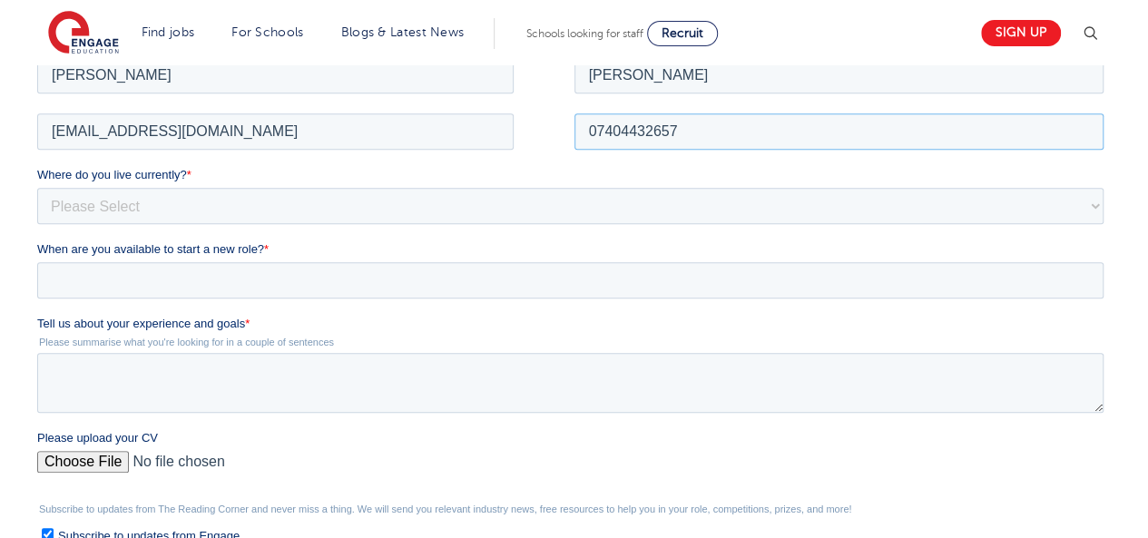
scroll to position [388, 0]
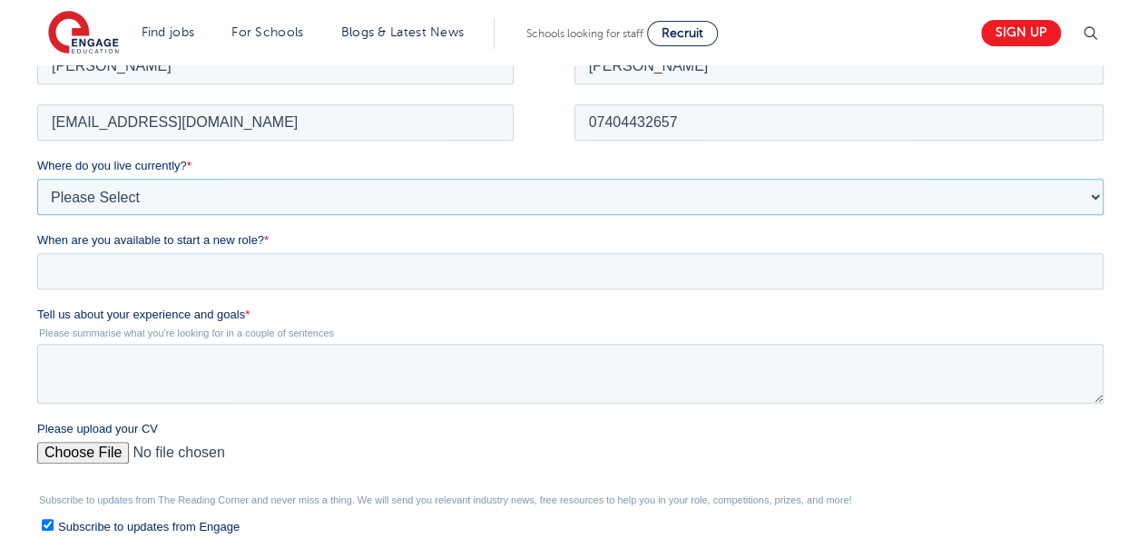
click at [140, 196] on select "Please Select UK Canada Ireland Australia New Zealand Europe USA South Africa J…" at bounding box center [570, 196] width 1066 height 36
select select "UK"
click at [37, 178] on select "Please Select UK Canada Ireland Australia New Zealand Europe USA South Africa J…" at bounding box center [570, 196] width 1066 height 36
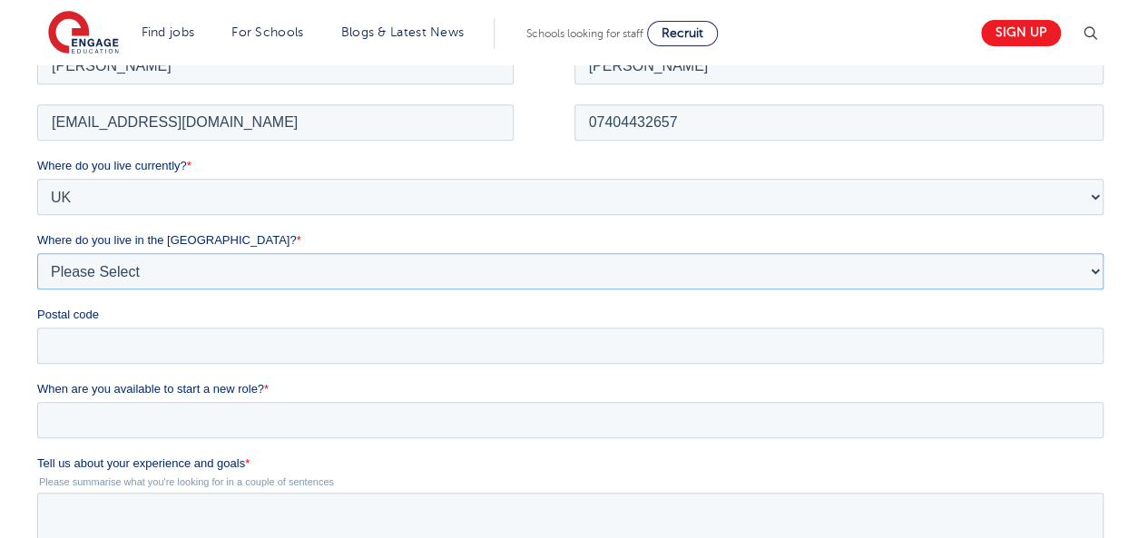
click at [83, 276] on select "Please Select Overseas [GEOGRAPHIC_DATA] [GEOGRAPHIC_DATA] [GEOGRAPHIC_DATA] [G…" at bounding box center [570, 270] width 1066 height 36
select select "[GEOGRAPHIC_DATA]"
click at [37, 252] on select "Please Select Overseas [GEOGRAPHIC_DATA] [GEOGRAPHIC_DATA] [GEOGRAPHIC_DATA] [G…" at bounding box center [570, 270] width 1066 height 36
click at [125, 351] on input "Postal code" at bounding box center [570, 345] width 1066 height 36
type input "SW15 4AS"
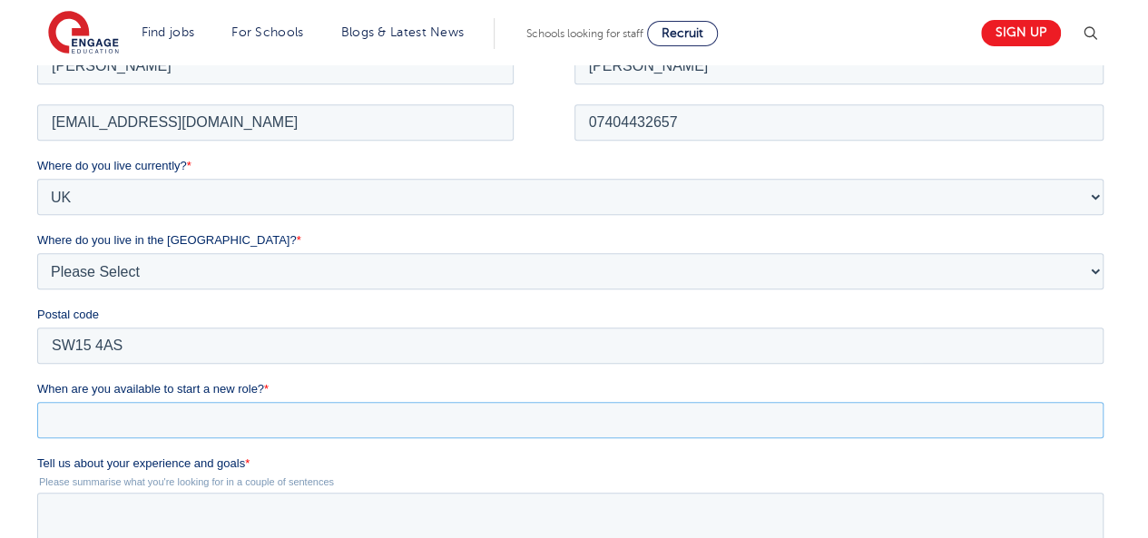
click at [114, 423] on input "When are you available to start a new role? *" at bounding box center [570, 419] width 1066 height 36
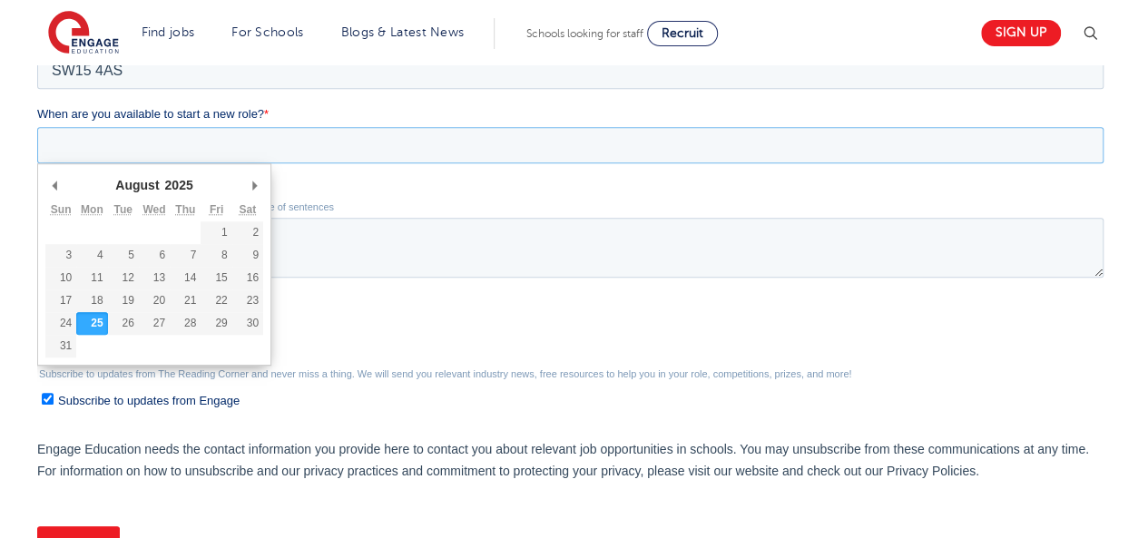
scroll to position [684, 0]
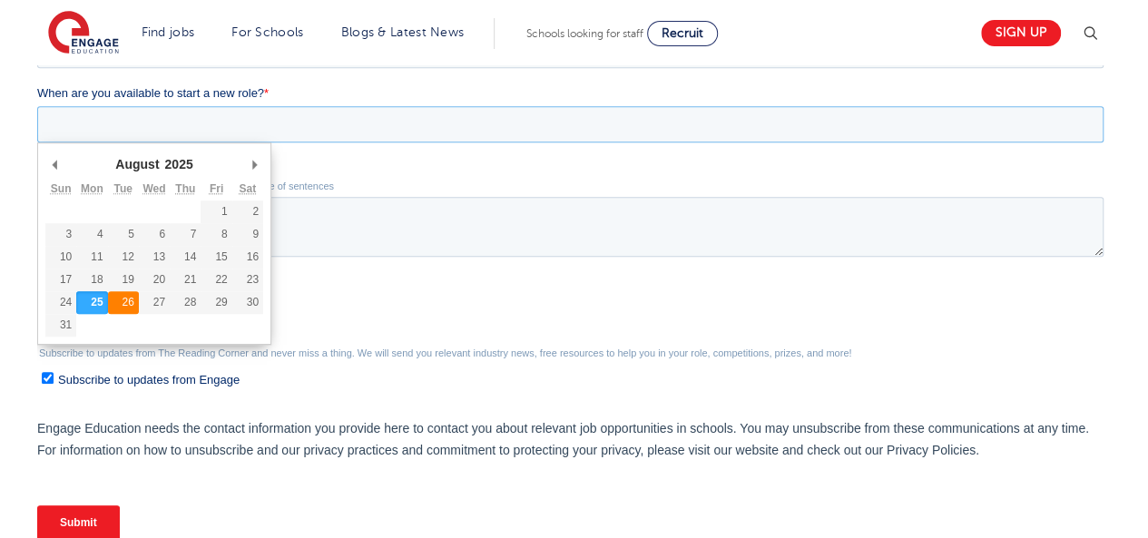
type div "2025-08-26"
type input "2025/08/26"
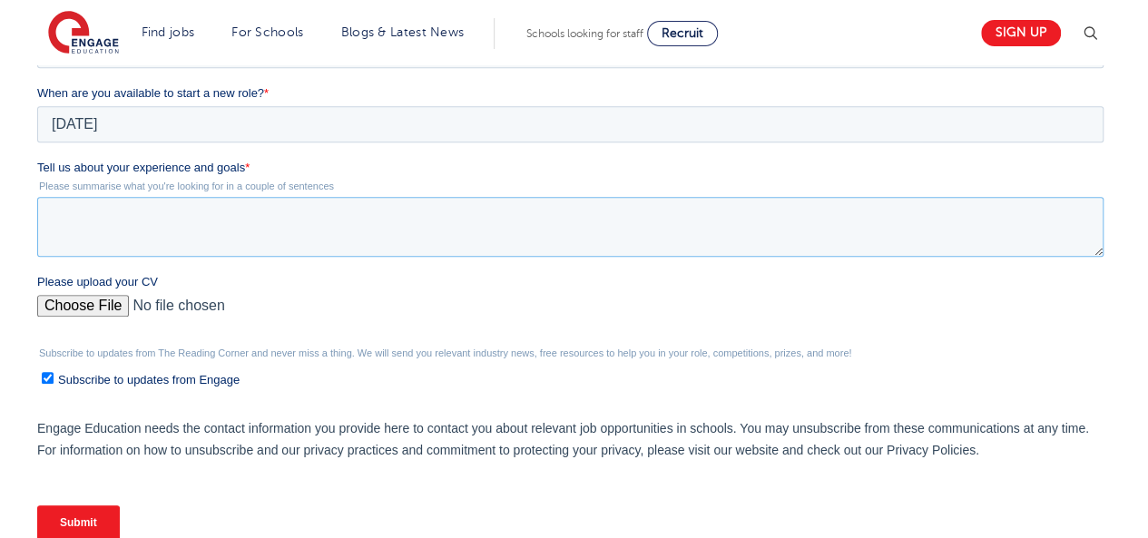
click at [120, 218] on textarea "Tell us about your experience and goals *" at bounding box center [570, 227] width 1066 height 60
paste textarea "I am a dedicated and adaptable educator with over 11 years of teaching experien…"
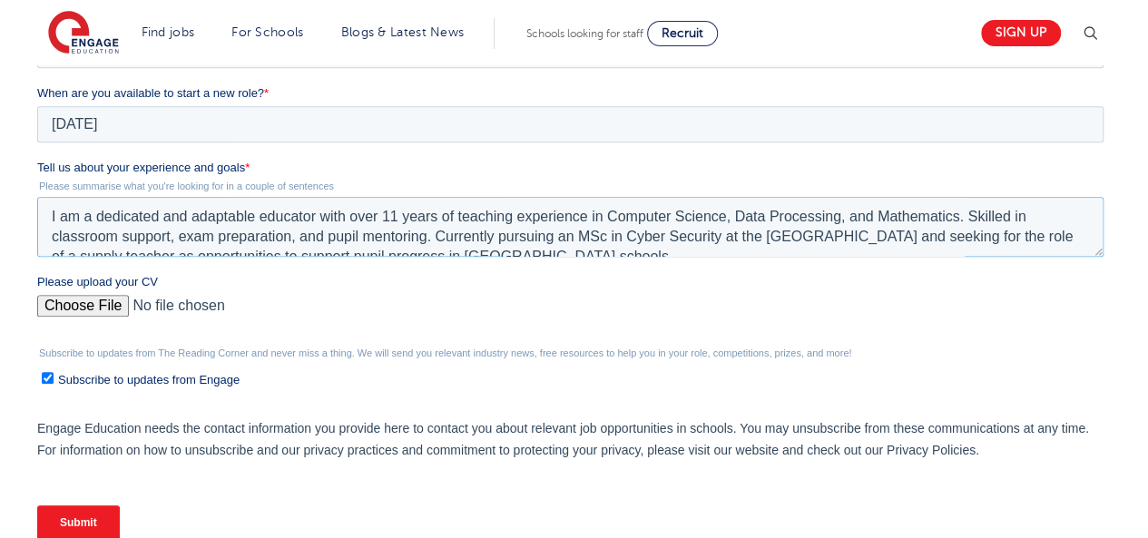
scroll to position [9, 0]
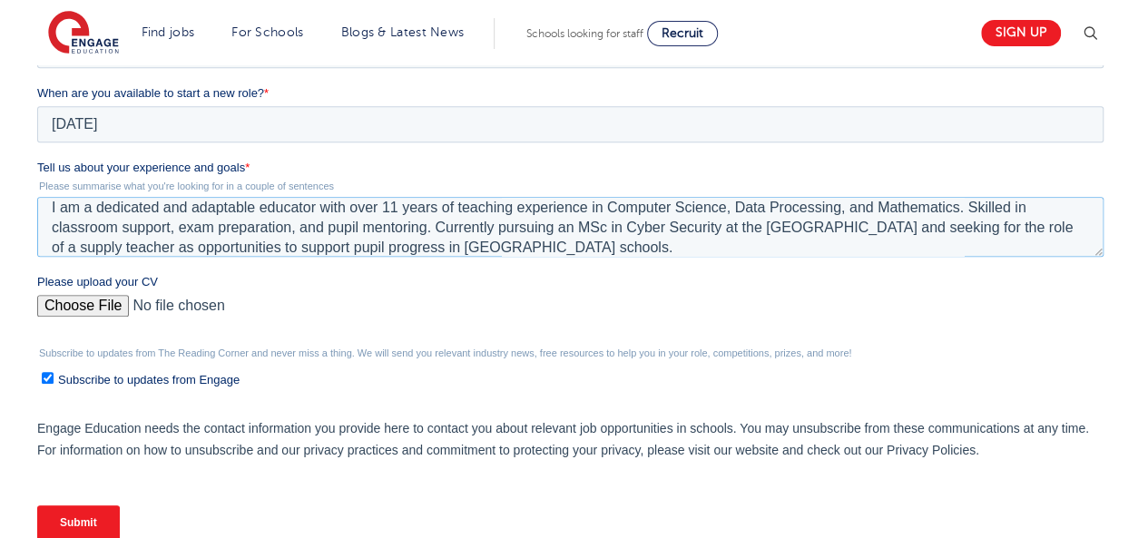
type textarea "I am a dedicated and adaptable educator with over 11 years of teaching experien…"
click at [88, 302] on input "Please upload your CV" at bounding box center [570, 313] width 1066 height 36
type input "C:\fakepath\Curriculum Vitae (1).pdf"
click at [88, 509] on input "Submit" at bounding box center [78, 523] width 83 height 34
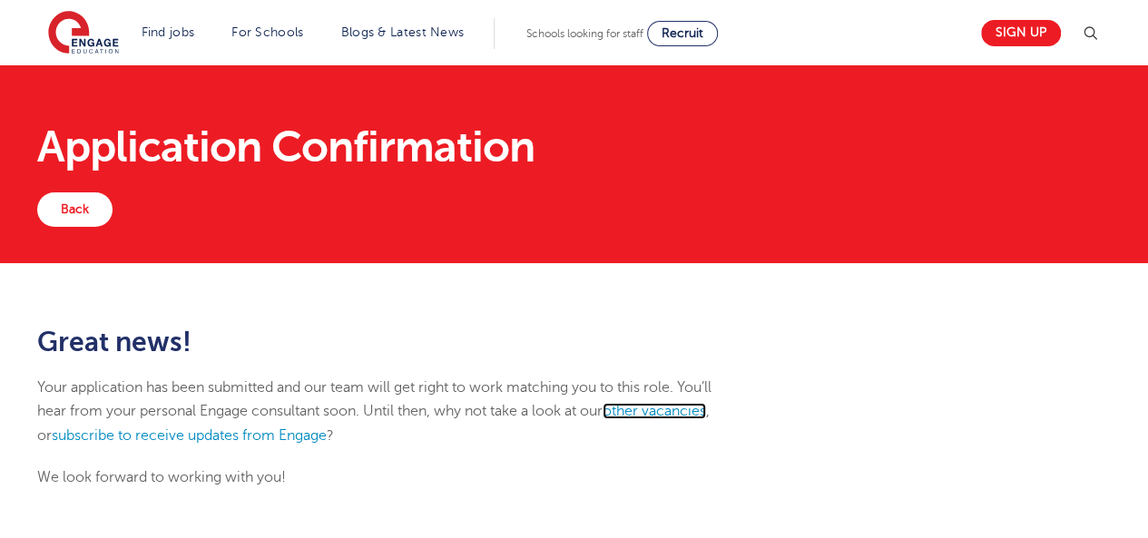
click at [653, 409] on link "other vacancies" at bounding box center [654, 411] width 103 height 16
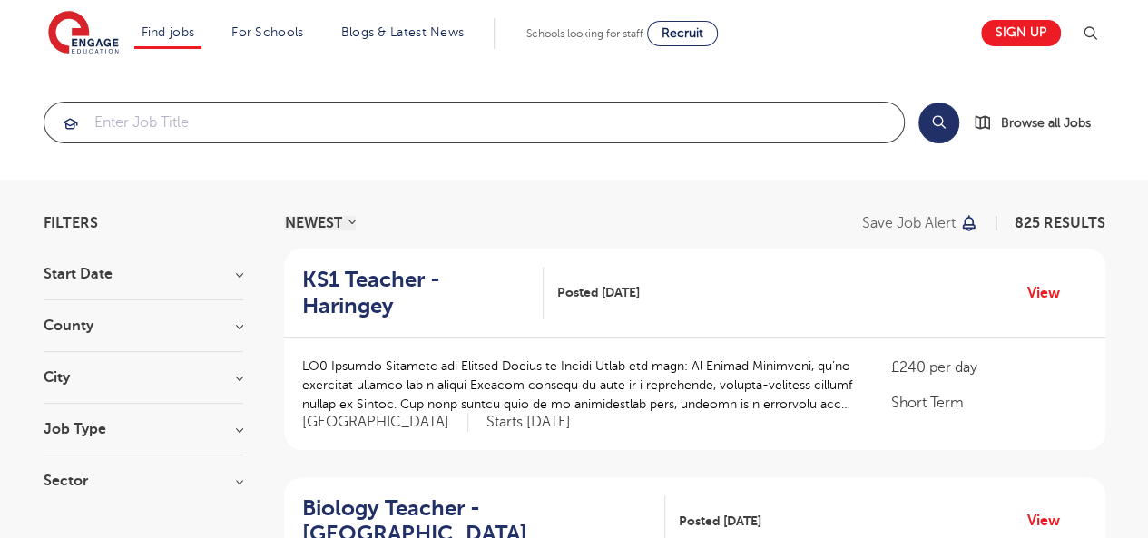
click at [376, 116] on input "search" at bounding box center [473, 123] width 859 height 40
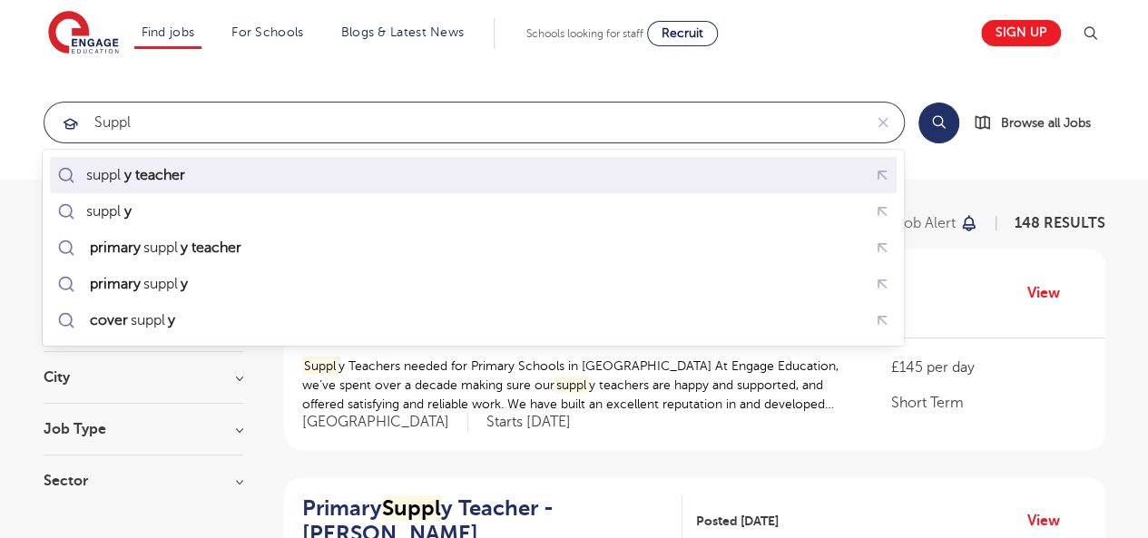
click at [167, 177] on mark "y teacher" at bounding box center [154, 175] width 66 height 22
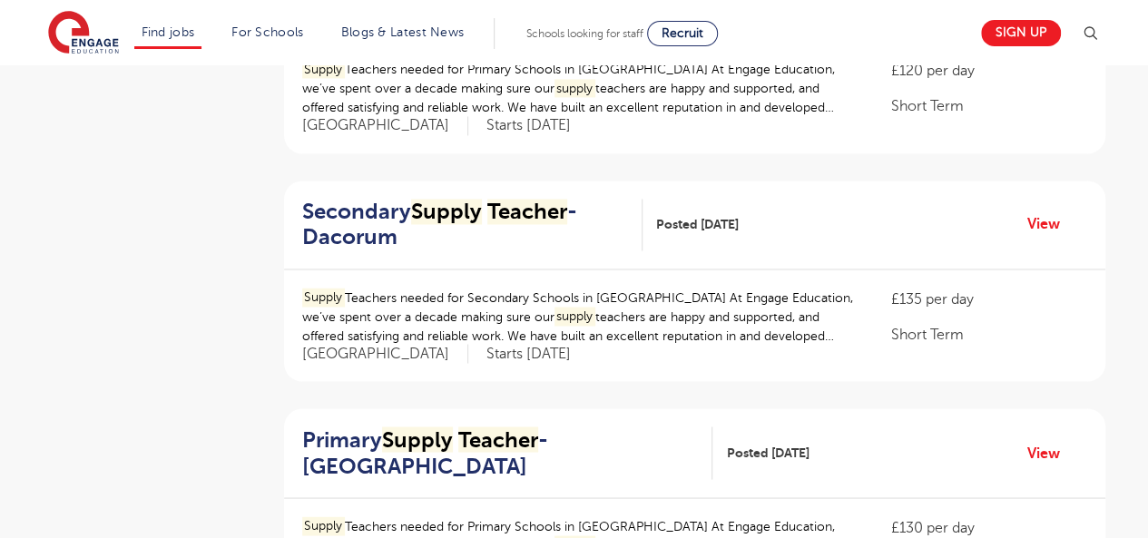
scroll to position [1443, 0]
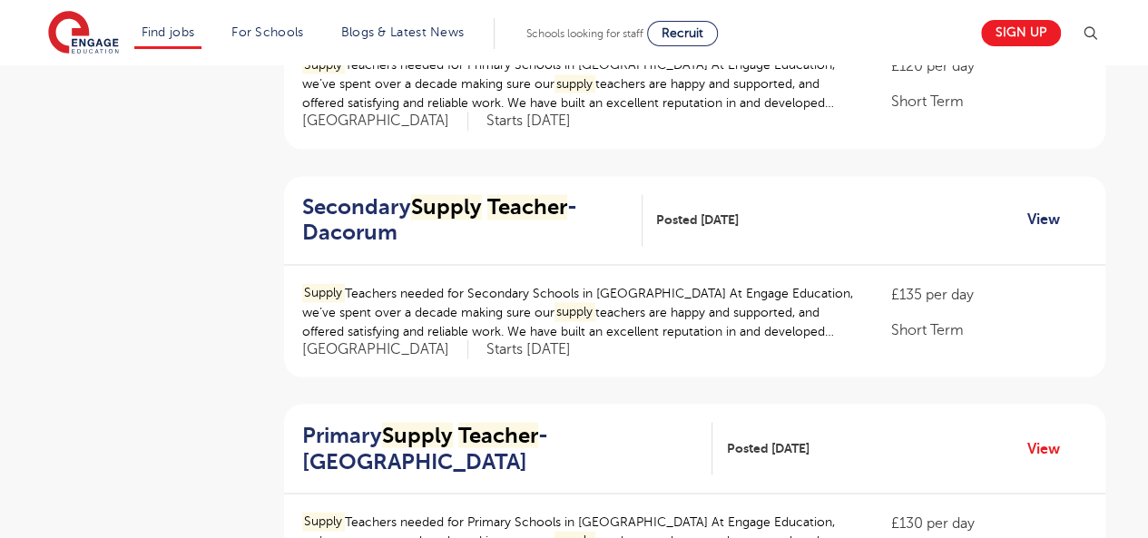
type input "supply teacher"
click at [1049, 211] on link "View" at bounding box center [1050, 220] width 46 height 24
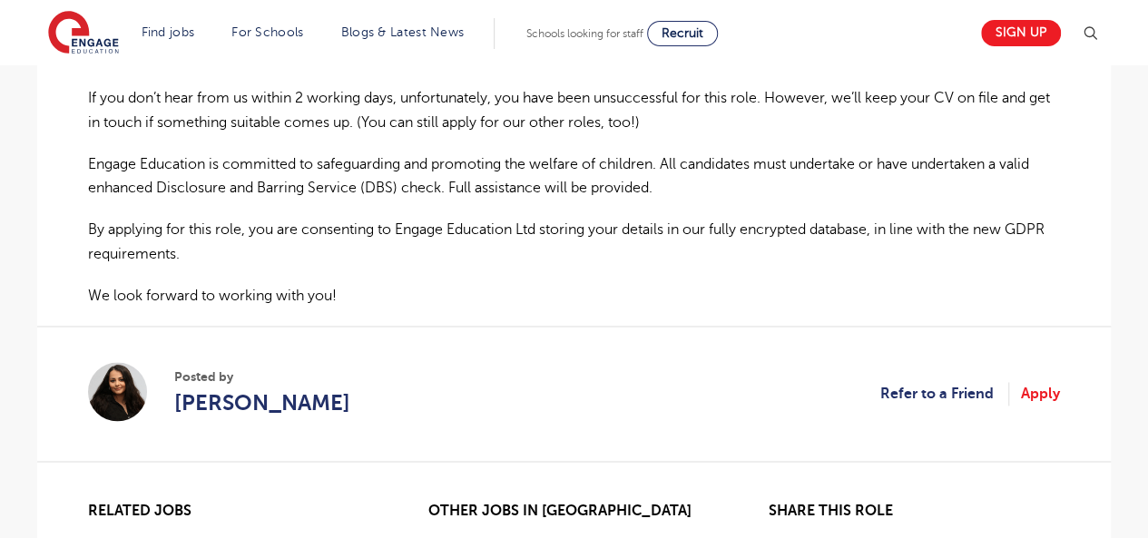
scroll to position [1271, 0]
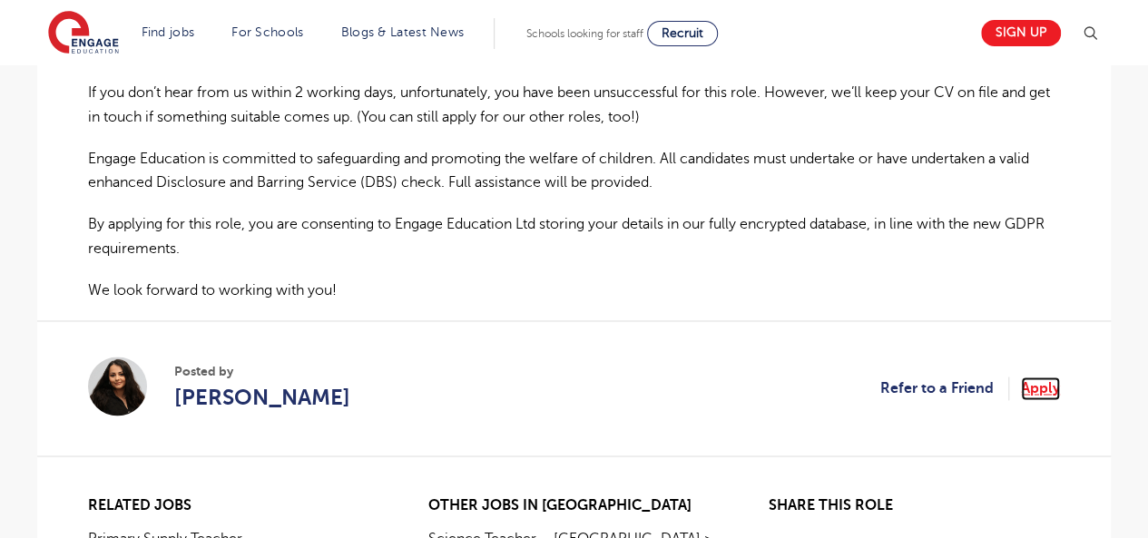
click at [1046, 387] on link "Apply" at bounding box center [1040, 389] width 39 height 24
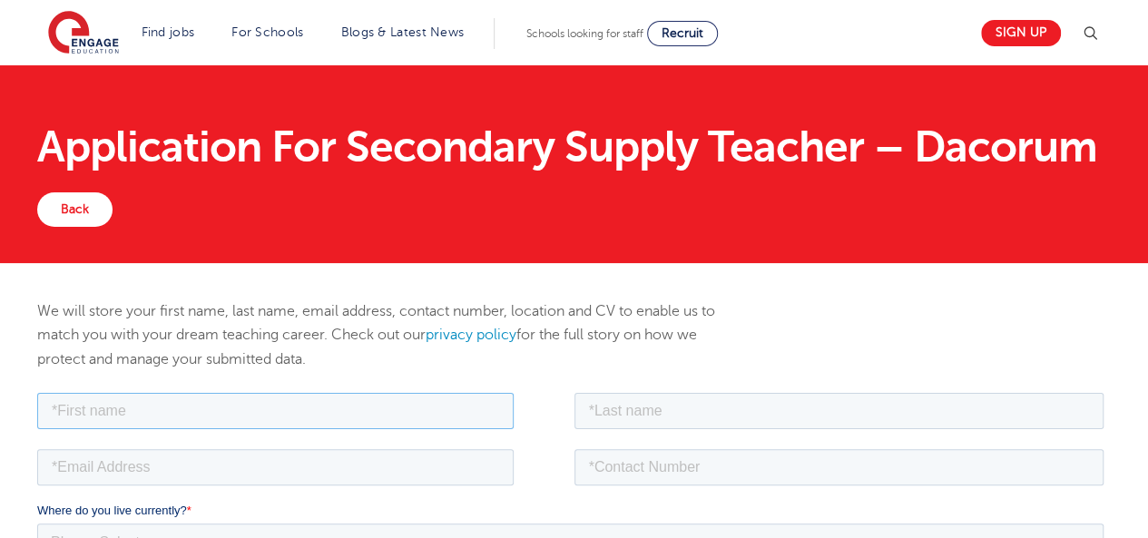
click at [463, 402] on input "text" at bounding box center [275, 410] width 476 height 36
type input "[PERSON_NAME]"
type input "[EMAIL_ADDRESS][DOMAIN_NAME]"
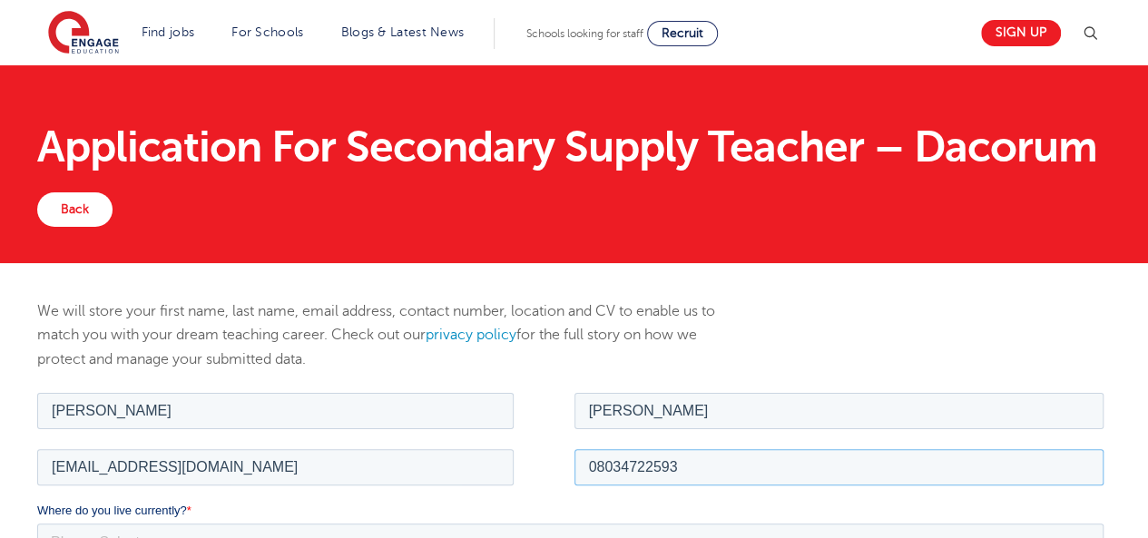
click at [682, 465] on input "08034722593" at bounding box center [839, 466] width 530 height 36
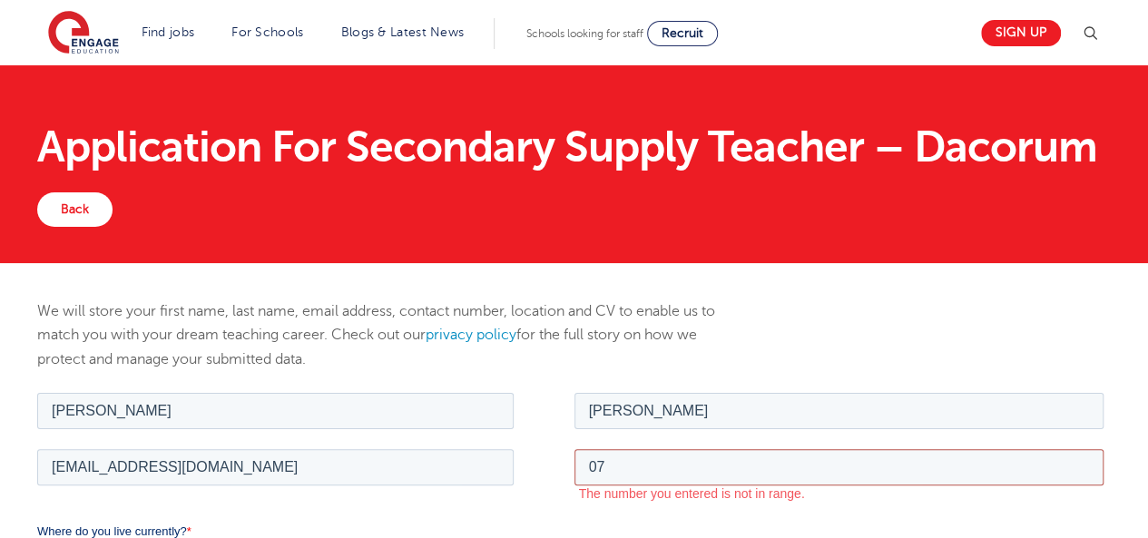
type input "07404432657"
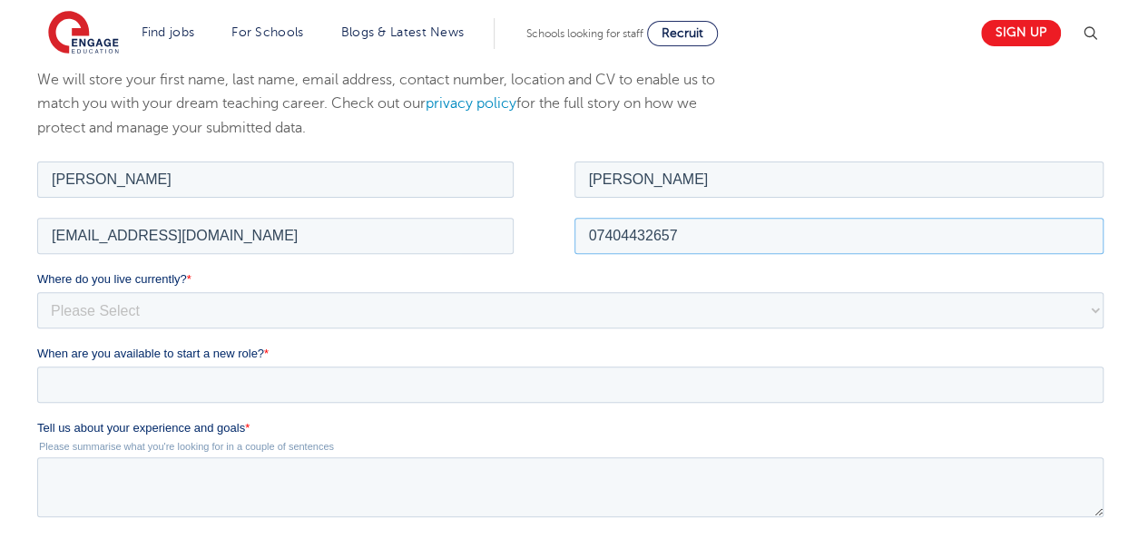
scroll to position [239, 0]
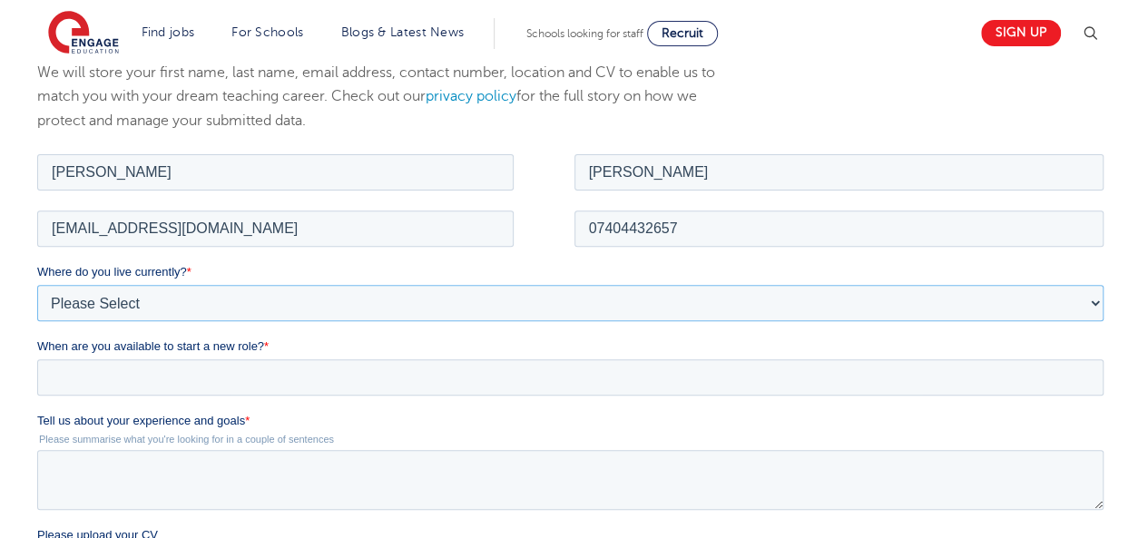
click at [398, 297] on select "Please Select UK Canada Ireland Australia New Zealand Europe USA South Africa J…" at bounding box center [570, 302] width 1066 height 36
select select "UK"
click at [37, 284] on select "Please Select UK Canada Ireland Australia New Zealand Europe USA South Africa J…" at bounding box center [570, 302] width 1066 height 36
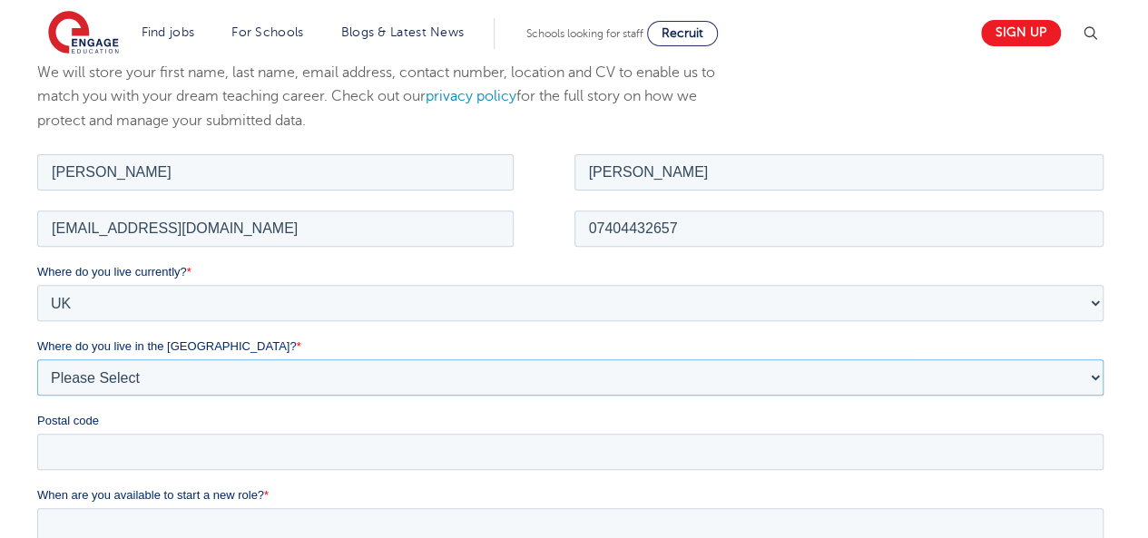
click at [144, 371] on select "Please Select Overseas Barnsley Bedfordshire Berkshire Bournemouth Bracknell Fo…" at bounding box center [570, 376] width 1066 height 36
select select "[GEOGRAPHIC_DATA]"
click at [37, 358] on select "Please Select Overseas Barnsley Bedfordshire Berkshire Bournemouth Bracknell Fo…" at bounding box center [570, 376] width 1066 height 36
click at [60, 457] on input "Postal code" at bounding box center [570, 451] width 1066 height 36
type input "SW15 4AS"
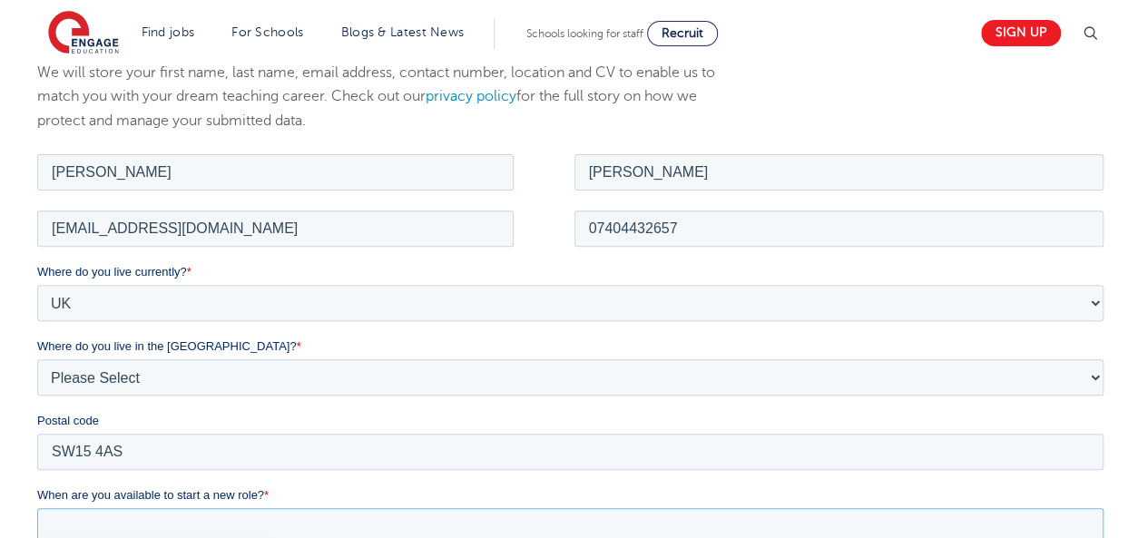
click at [129, 516] on input "When are you available to start a new role? *" at bounding box center [570, 525] width 1066 height 36
click at [124, 525] on input "When are you available to start a new role? *" at bounding box center [570, 525] width 1066 height 36
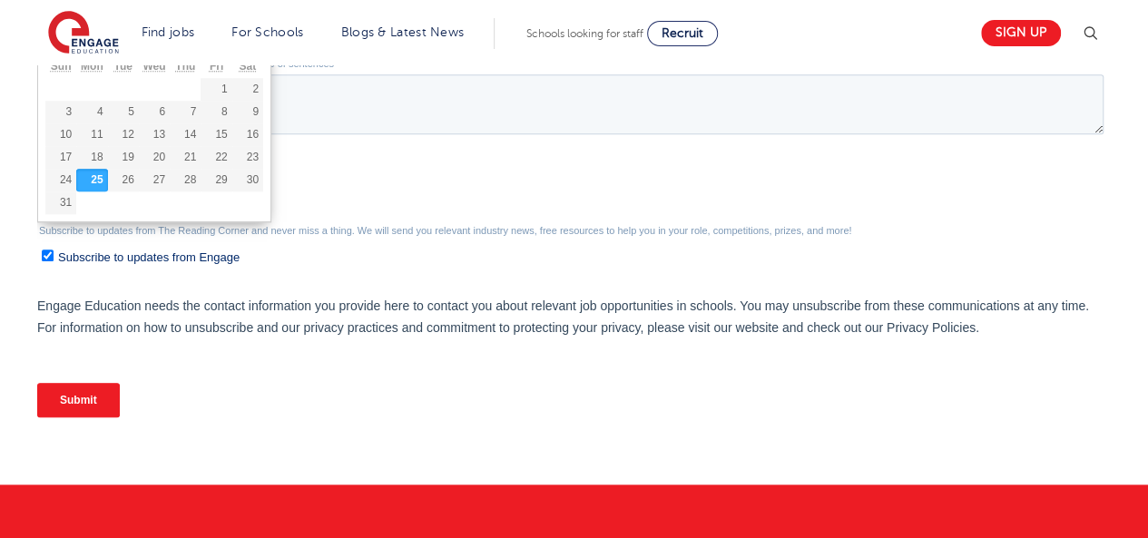
scroll to position [775, 0]
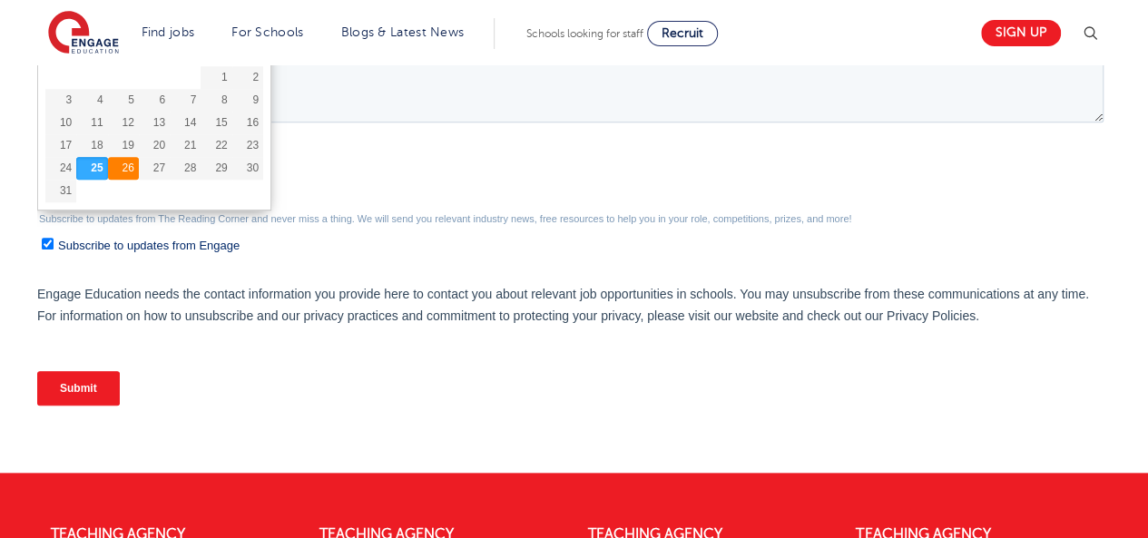
type div "2025-08-26"
type input "2025/08/26"
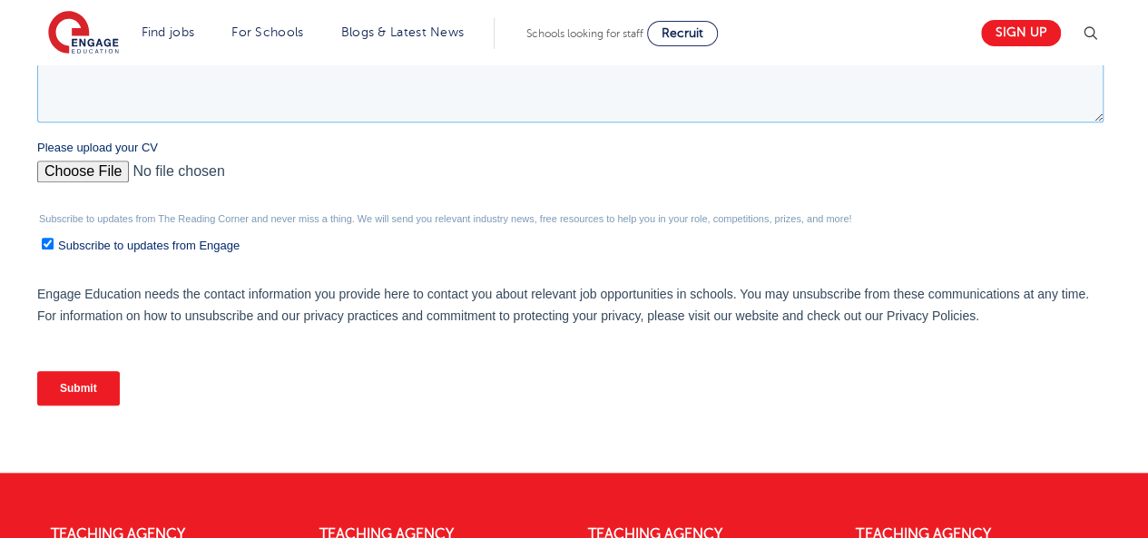
click at [111, 90] on textarea "Tell us about your experience and goals *" at bounding box center [570, 93] width 1066 height 60
paste textarea "I am a dedicated and adaptable educator with over 11 years of teaching experien…"
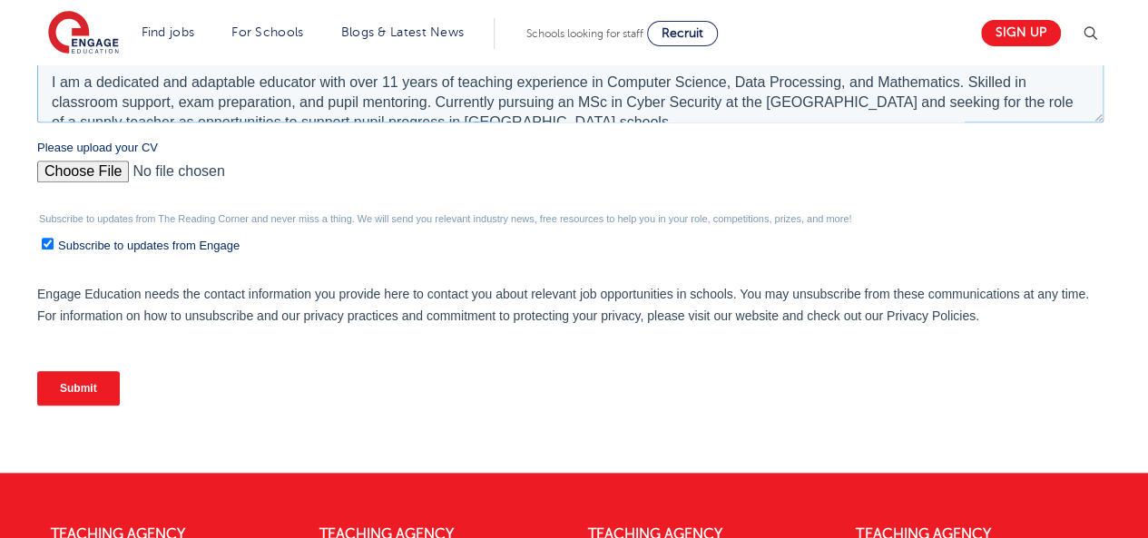
scroll to position [9, 0]
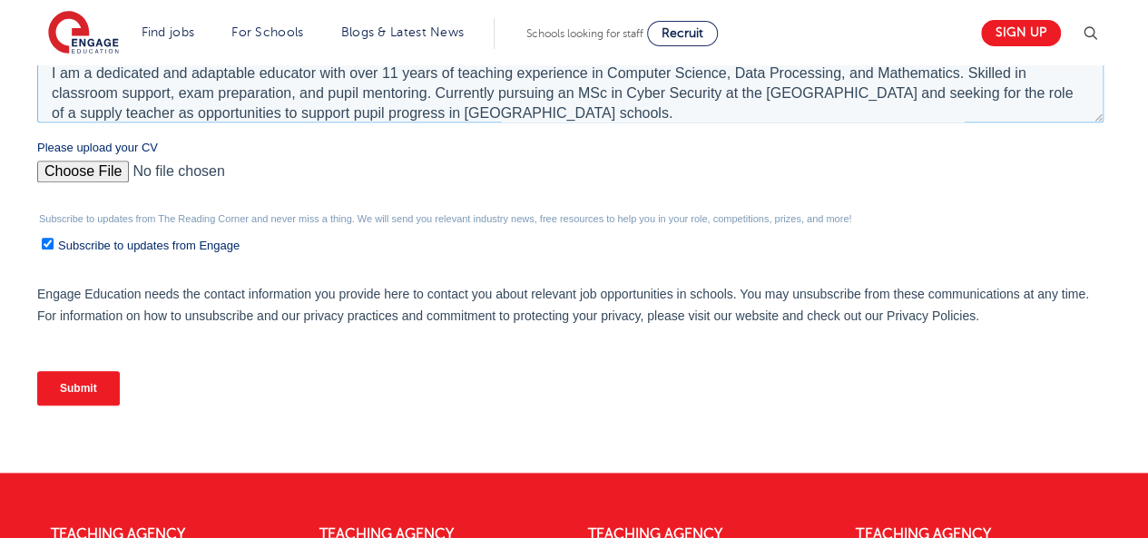
type textarea "I am a dedicated and adaptable educator with over 11 years of teaching experien…"
click at [83, 164] on input "Please upload your CV" at bounding box center [570, 179] width 1066 height 36
type input "C:\fakepath\Curriculum Vitae (1).pdf"
click at [85, 377] on input "Submit" at bounding box center [78, 388] width 83 height 34
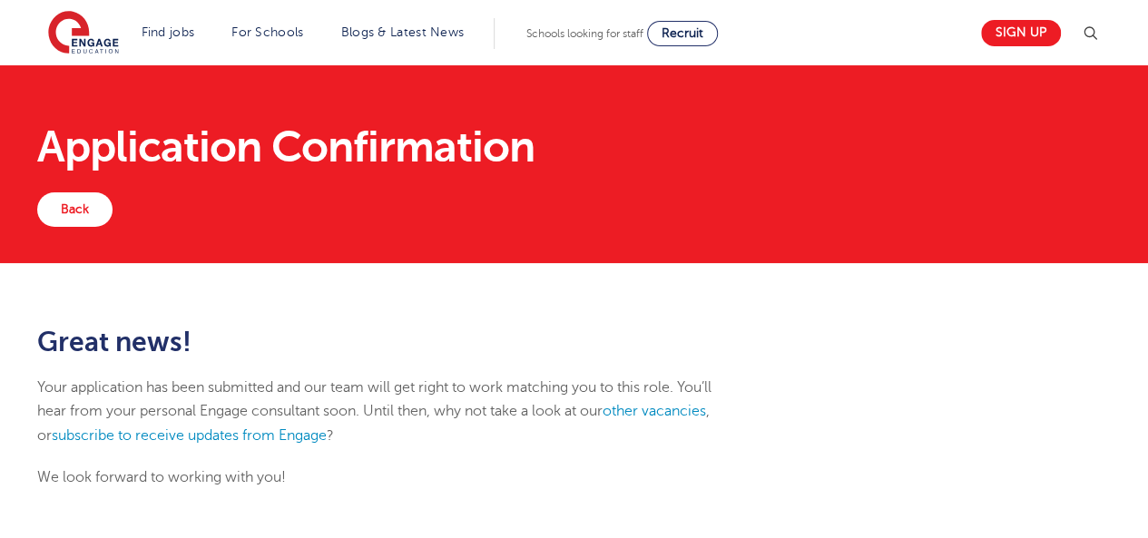
click at [81, 389] on p "Your application has been submitted and our team will get right to work matchin…" at bounding box center [390, 412] width 707 height 72
click at [665, 411] on link "other vacancies" at bounding box center [654, 411] width 103 height 16
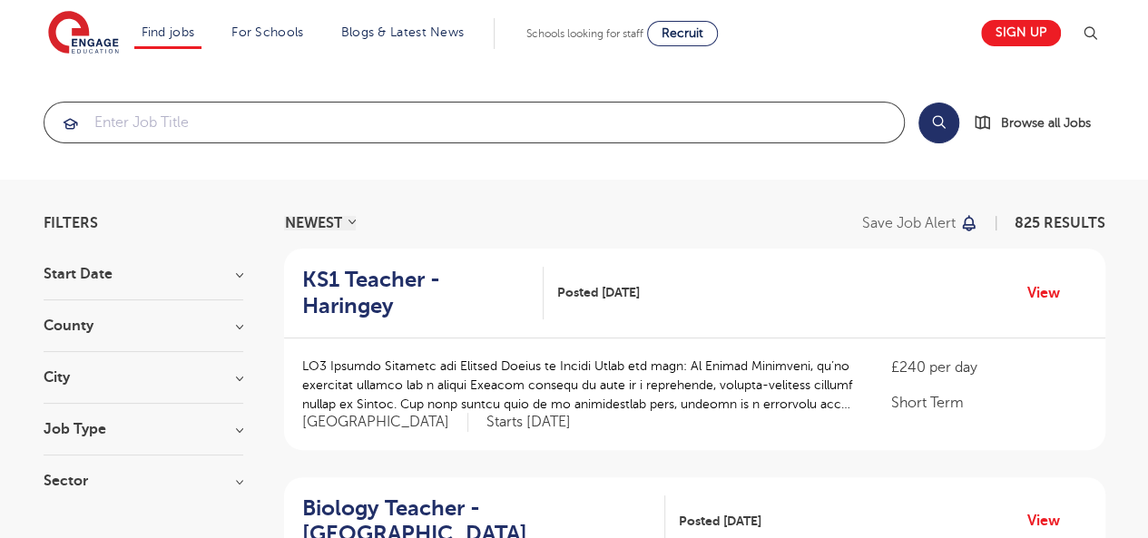
click at [177, 129] on input "search" at bounding box center [473, 123] width 859 height 40
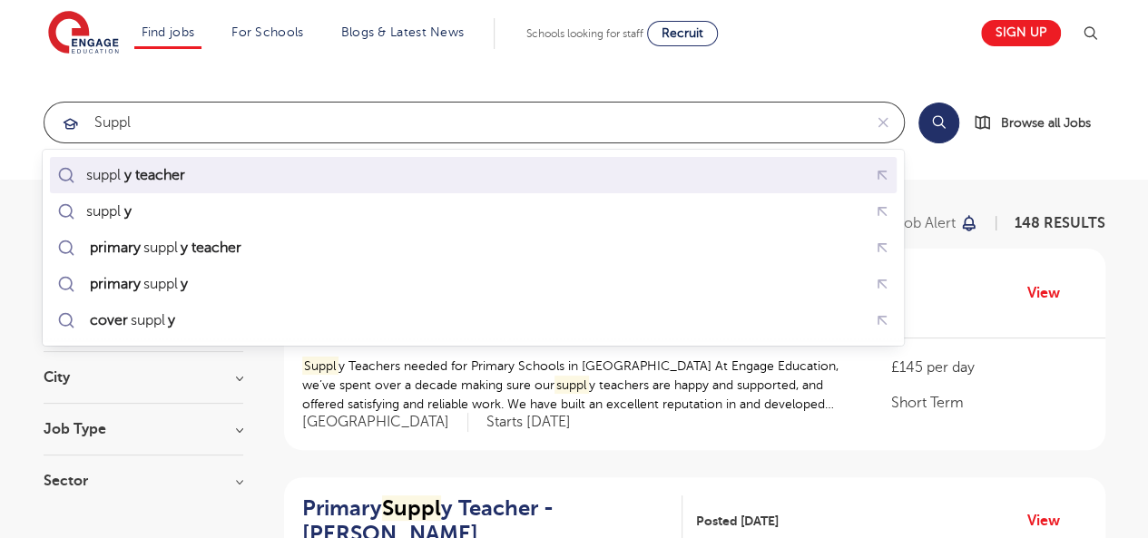
click at [152, 171] on mark "y teacher" at bounding box center [154, 175] width 66 height 22
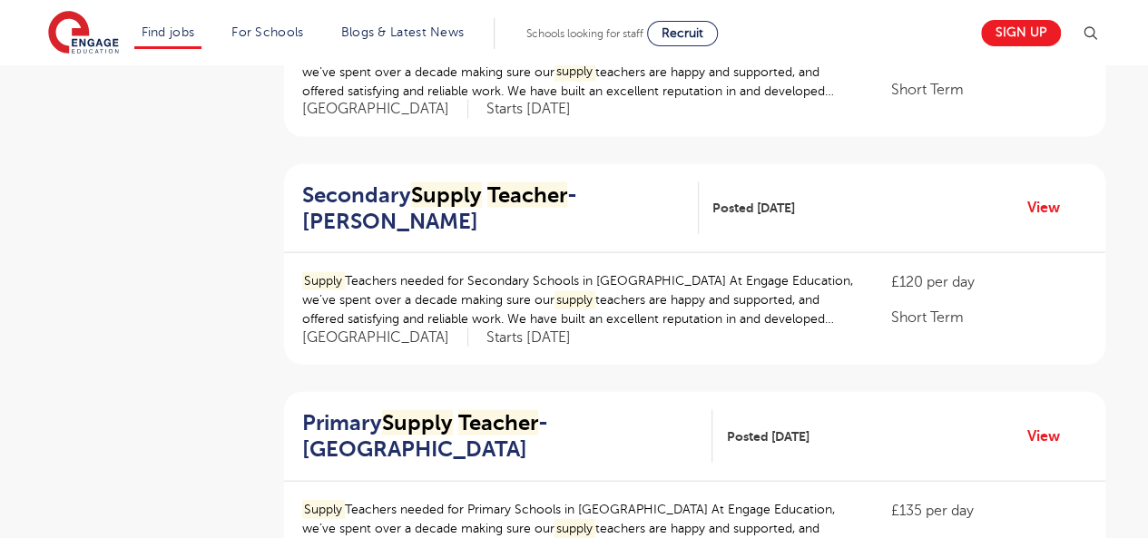
scroll to position [1900, 0]
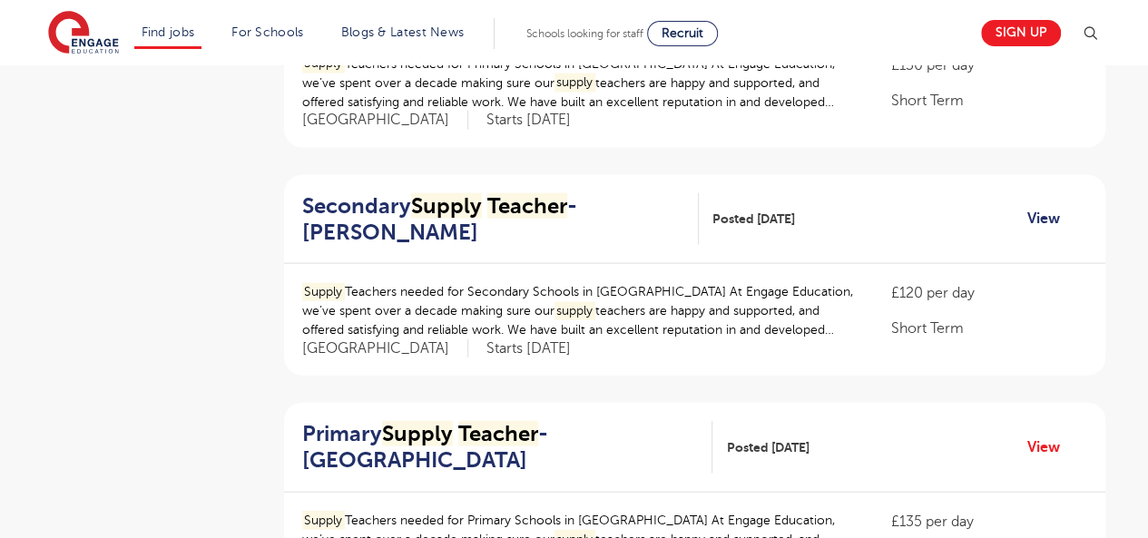
type input "supply teacher"
click at [1044, 208] on link "View" at bounding box center [1050, 219] width 46 height 24
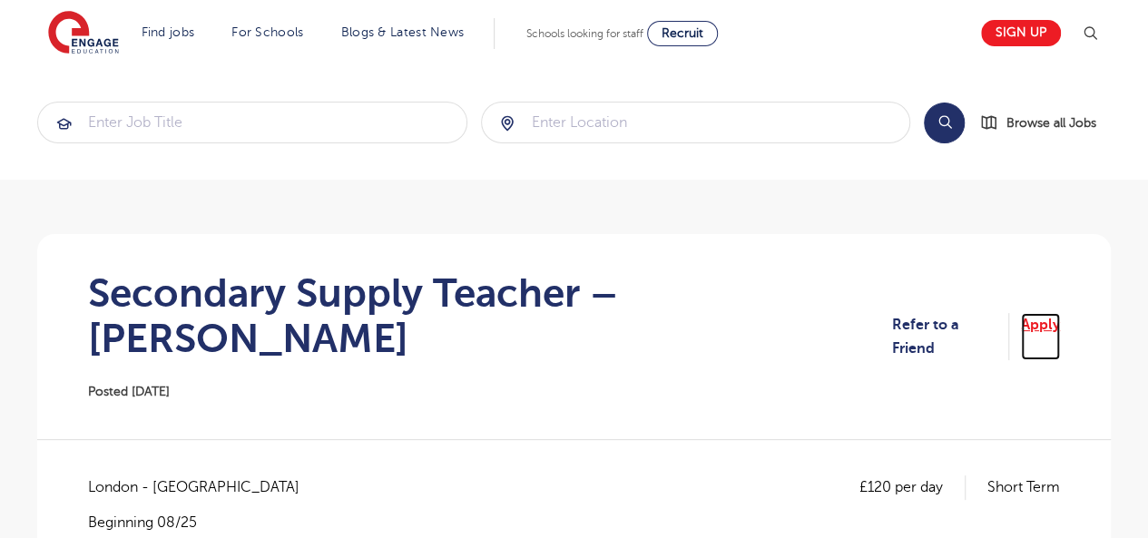
click at [1050, 313] on link "Apply" at bounding box center [1040, 337] width 39 height 48
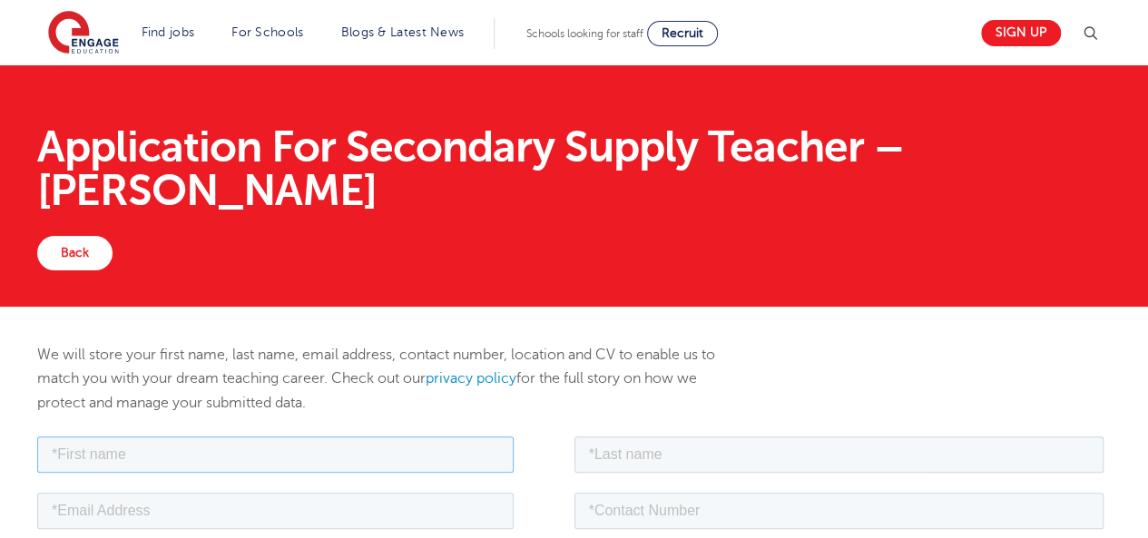
click at [390, 459] on input "text" at bounding box center [275, 454] width 476 height 36
type input "[PERSON_NAME]"
type input "[EMAIL_ADDRESS][DOMAIN_NAME]"
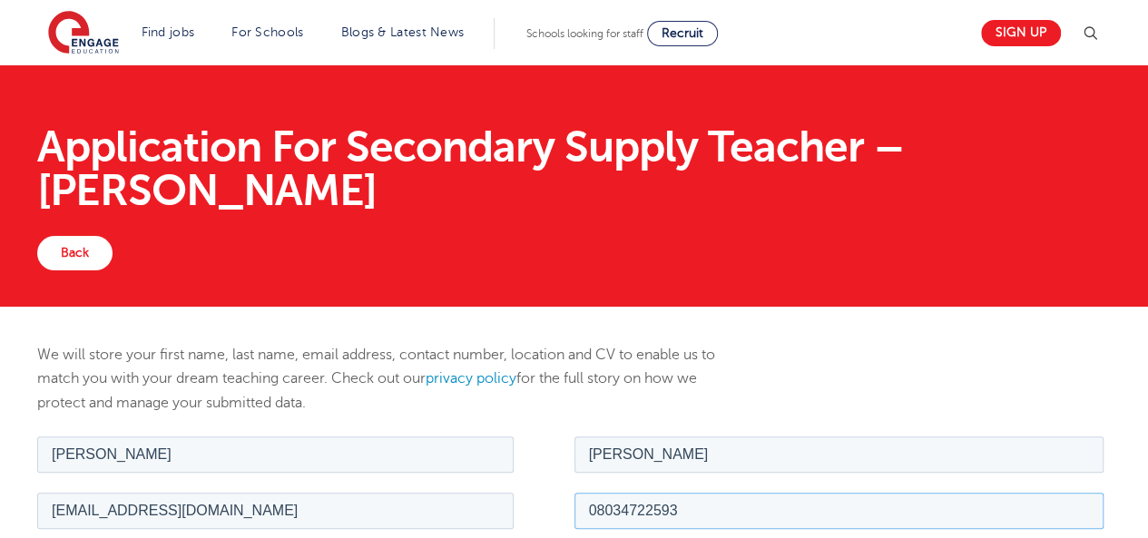
click at [720, 513] on input "08034722593" at bounding box center [839, 510] width 530 height 36
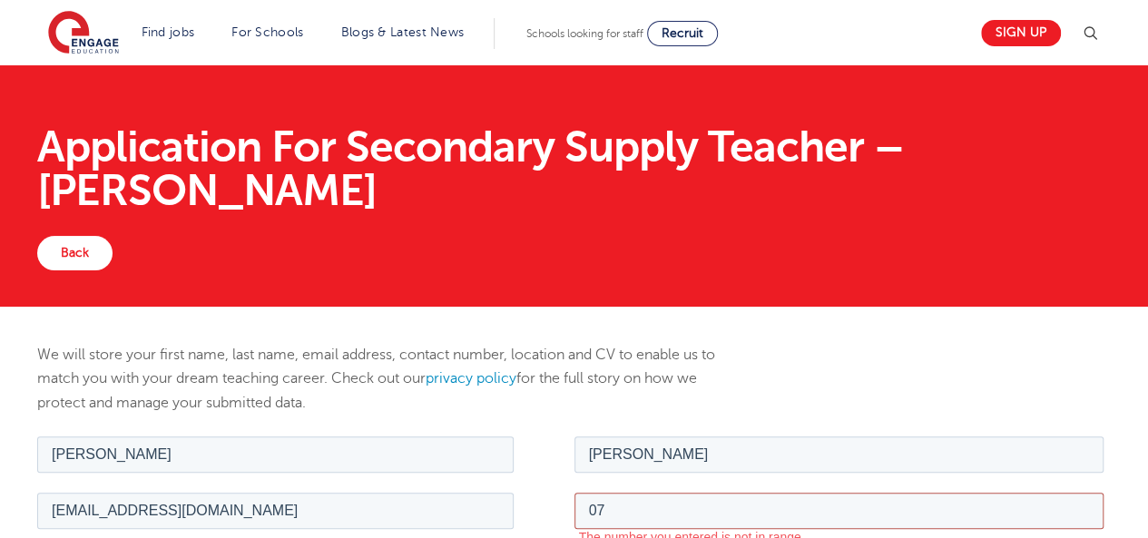
type input "07404432657"
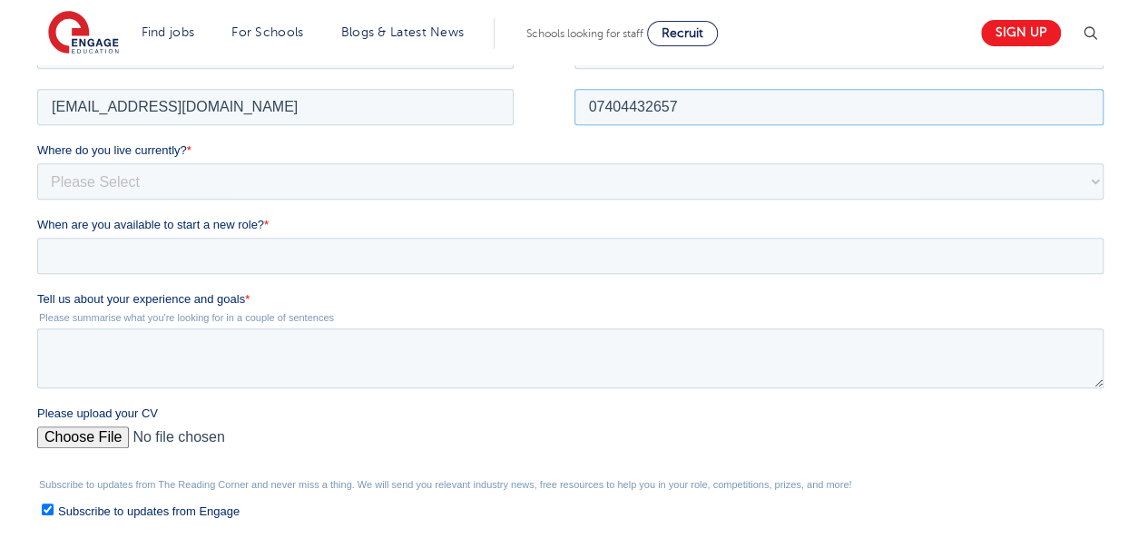
scroll to position [408, 0]
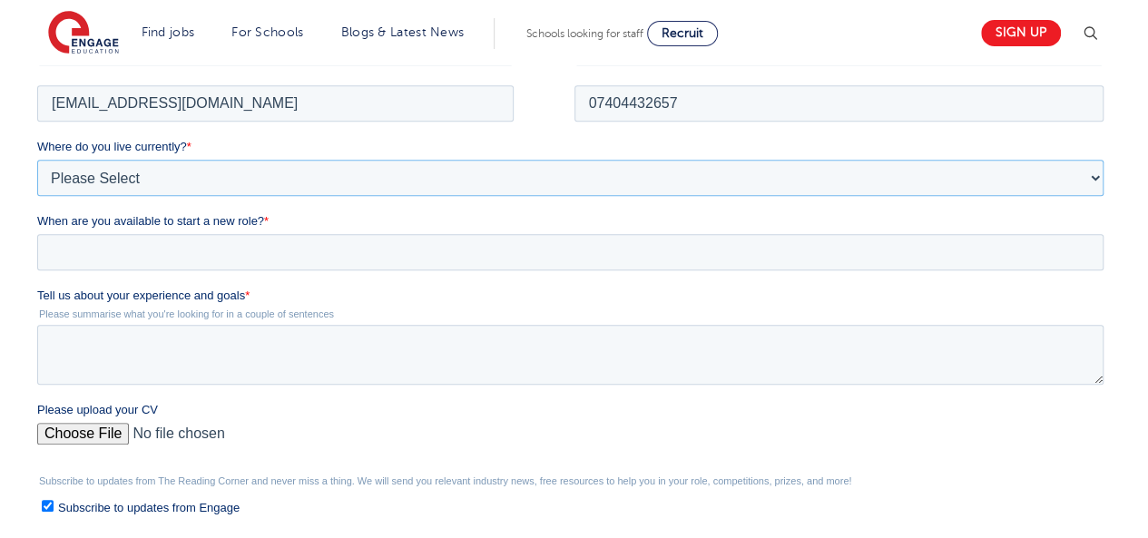
click at [145, 175] on select "Please Select UK Canada Ireland Australia New Zealand Europe USA South Africa J…" at bounding box center [570, 177] width 1066 height 36
select select "UK"
click at [37, 178] on select "Please Select UK Canada Ireland Australia New Zealand Europe USA South Africa J…" at bounding box center [570, 177] width 1066 height 36
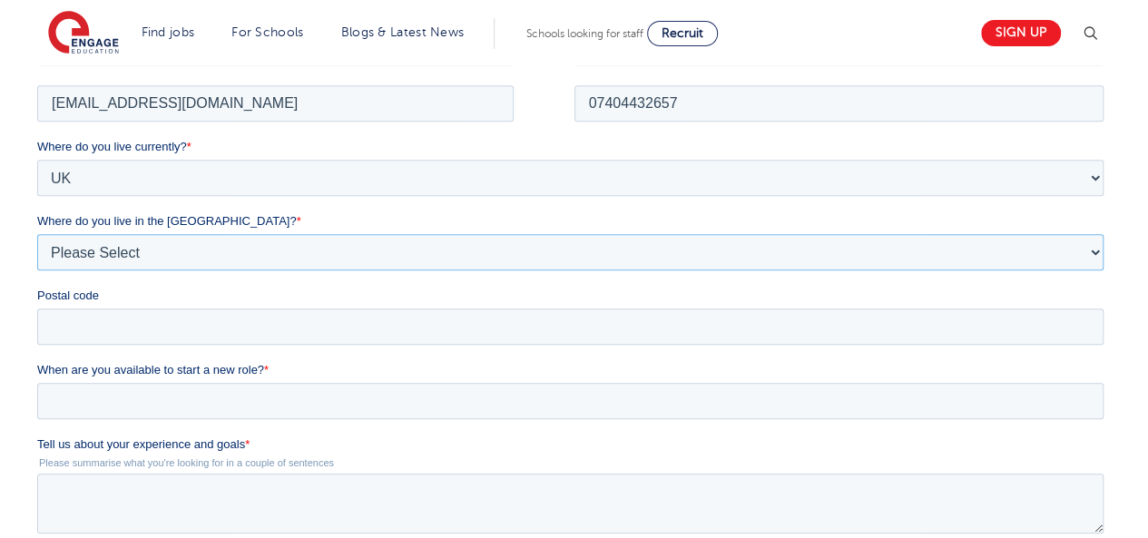
click at [85, 250] on select "Please Select Overseas Barnsley Bedfordshire Berkshire Bournemouth Bracknell Fo…" at bounding box center [570, 251] width 1066 height 36
select select "[GEOGRAPHIC_DATA]"
click at [37, 252] on select "Please Select Overseas Barnsley Bedfordshire Berkshire Bournemouth Bracknell Fo…" at bounding box center [570, 251] width 1066 height 36
click at [71, 317] on input "Postal code" at bounding box center [570, 326] width 1066 height 36
type input "SW15 4AS"
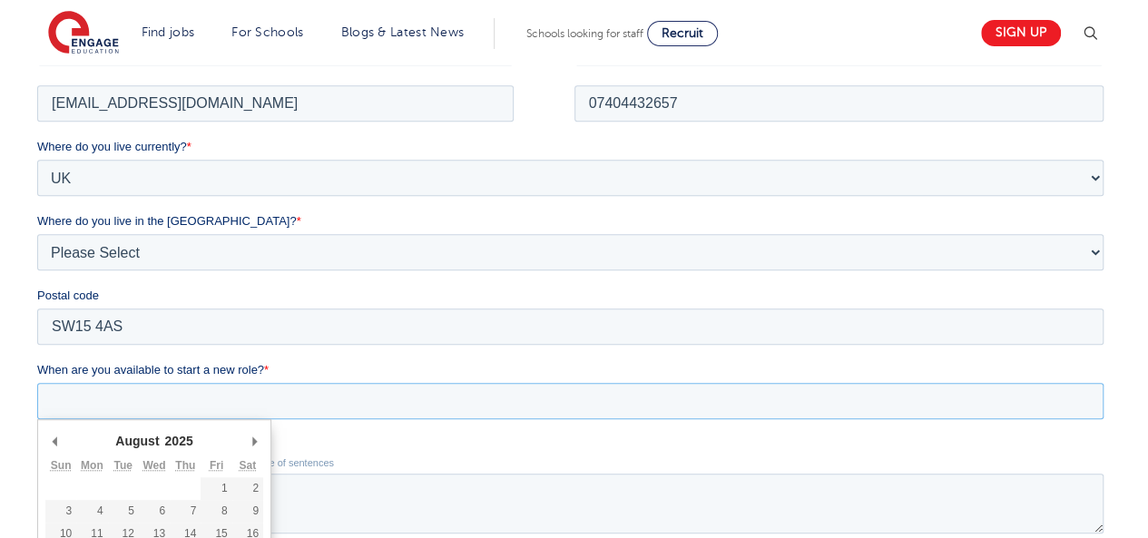
click at [162, 402] on input "When are you available to start a new role? *" at bounding box center [570, 400] width 1066 height 36
type div "2025-08-26"
type input "2025/08/26"
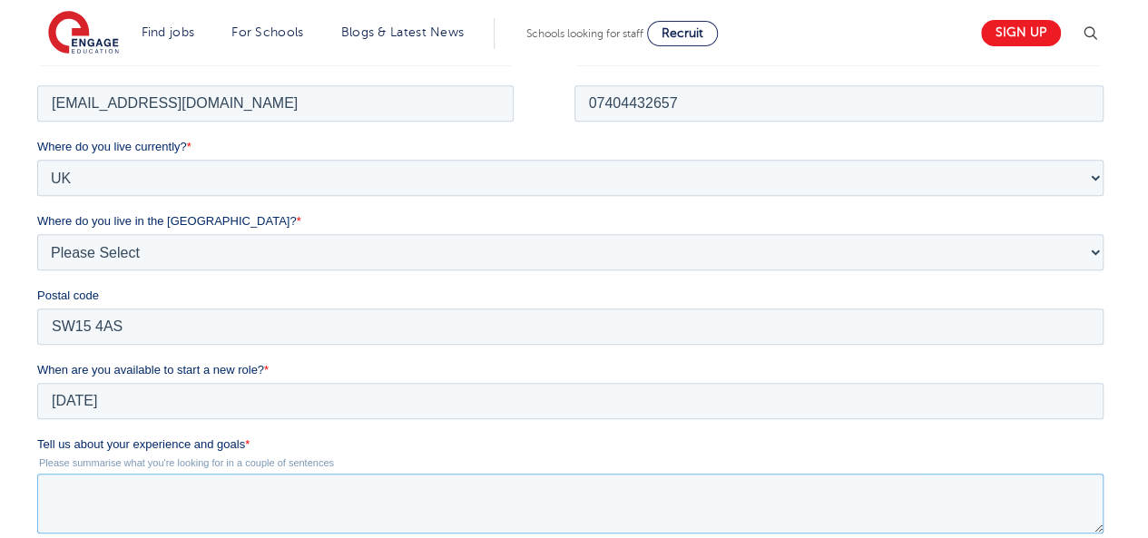
click at [104, 489] on textarea "Tell us about your experience and goals *" at bounding box center [570, 503] width 1066 height 60
paste textarea "I am a dedicated and adaptable educator with over 11 years of teaching experien…"
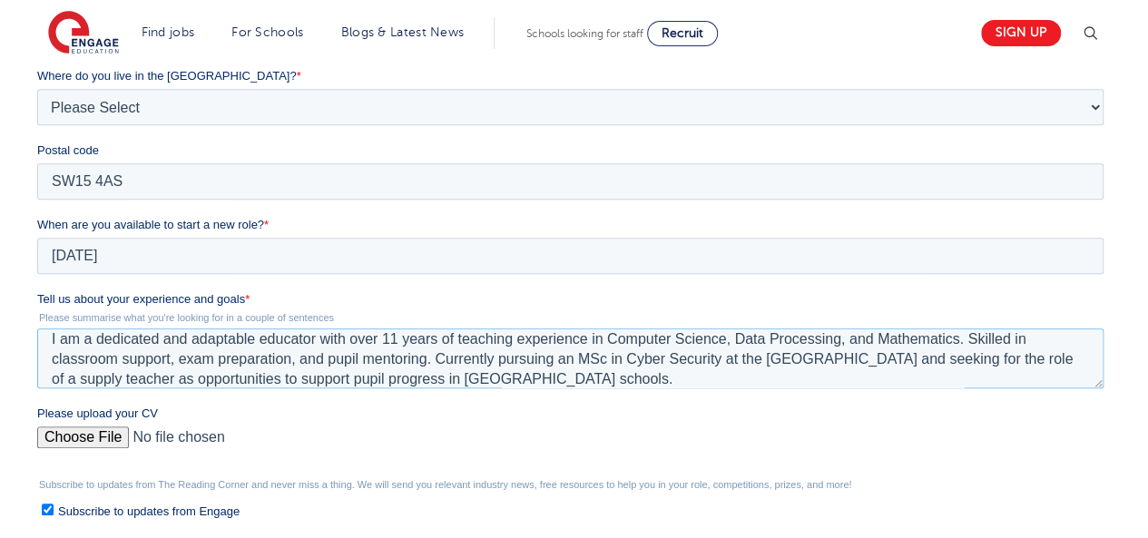
scroll to position [555, 0]
type textarea "I am a dedicated and adaptable educator with over 11 years of teaching experien…"
click at [54, 437] on input "Please upload your CV" at bounding box center [570, 443] width 1066 height 36
type input "C:\fakepath\Curriculum Vitae (1).pdf"
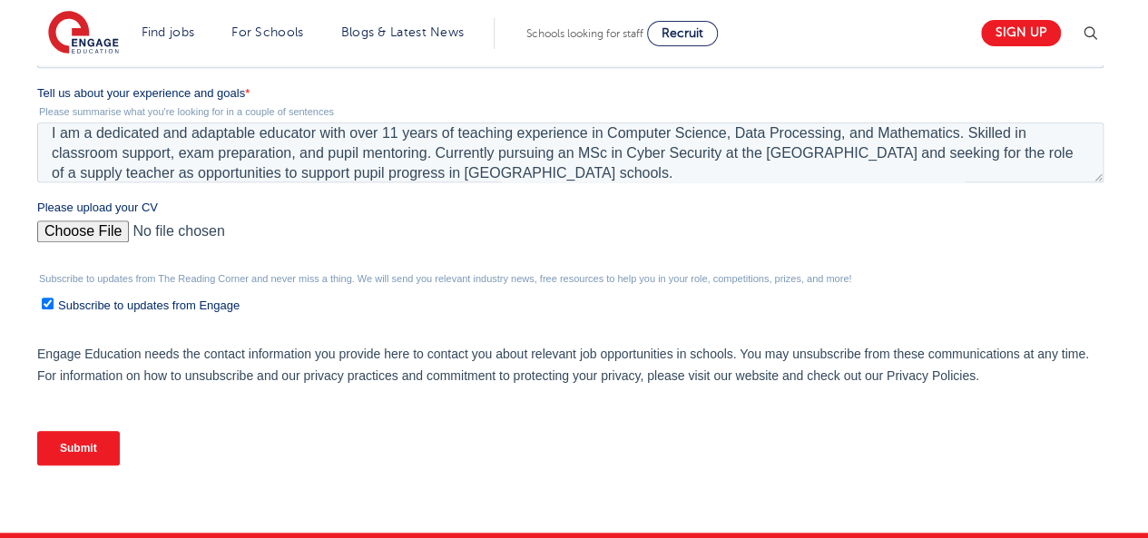
scroll to position [761, 0]
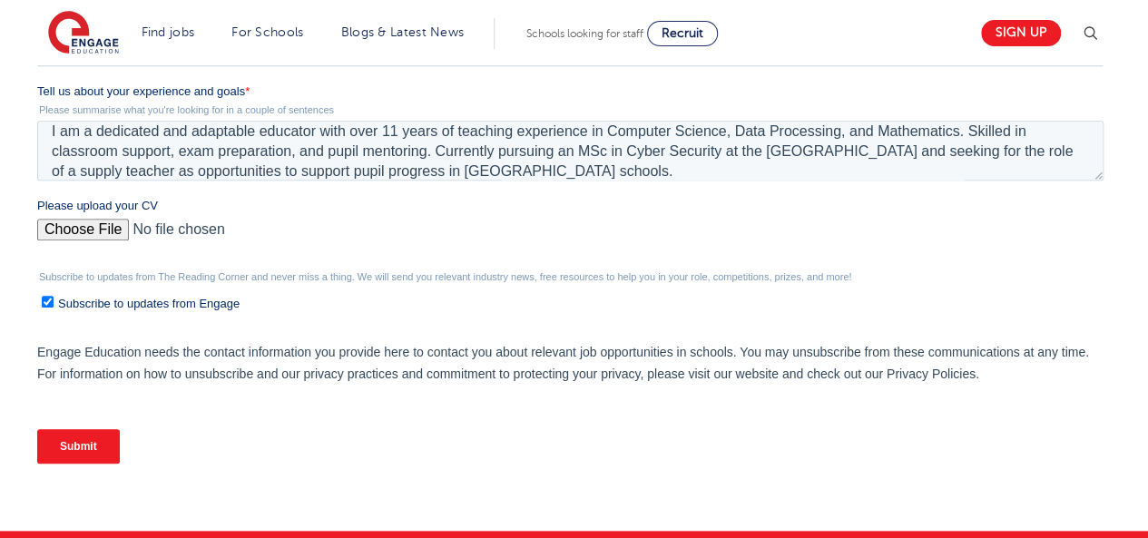
click at [76, 440] on input "Submit" at bounding box center [78, 446] width 83 height 34
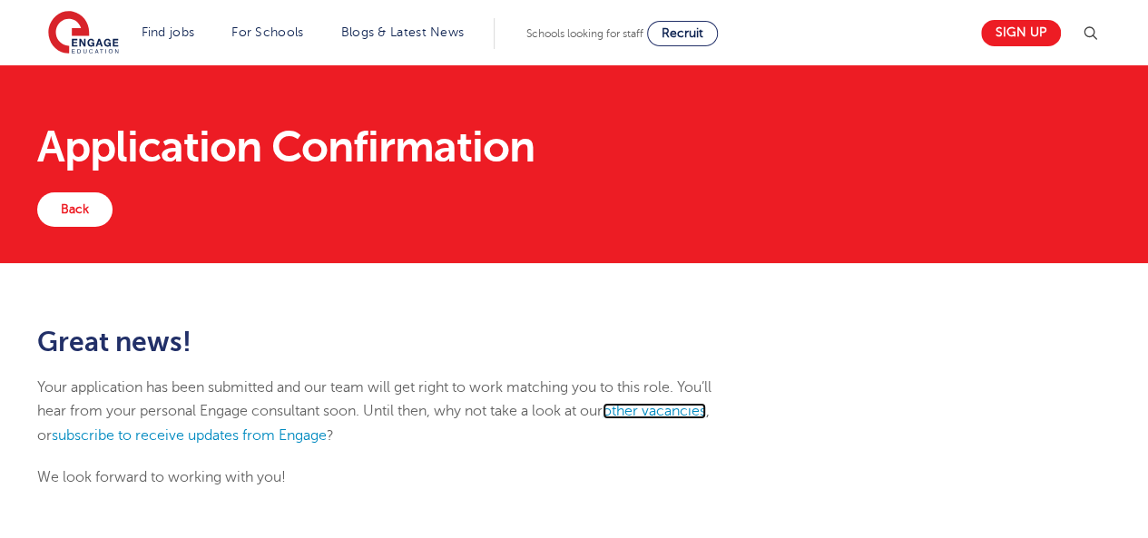
click at [666, 411] on link "other vacancies" at bounding box center [654, 411] width 103 height 16
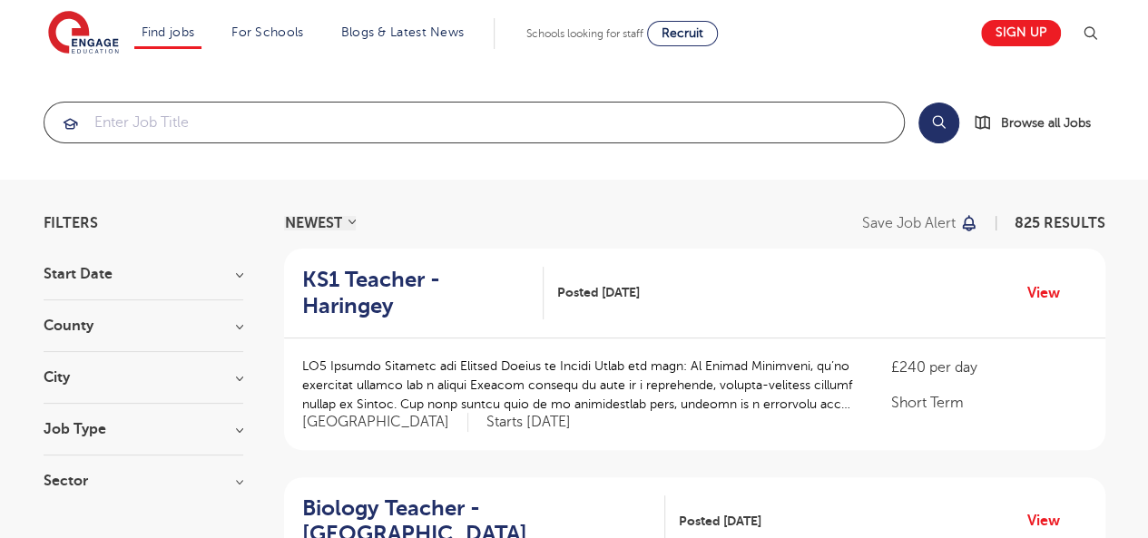
click at [415, 121] on input "search" at bounding box center [473, 123] width 859 height 40
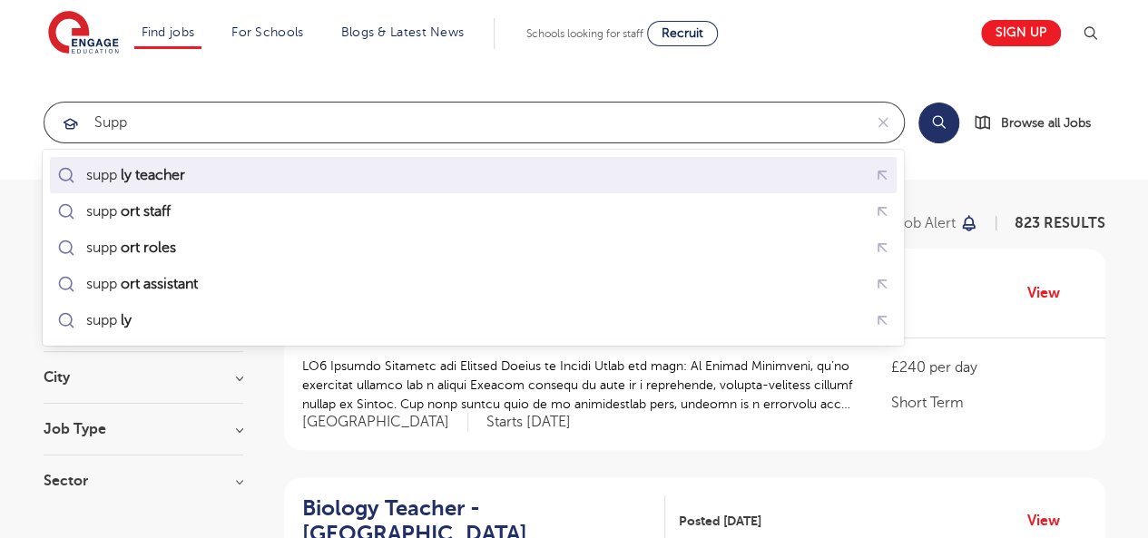
click at [216, 172] on div "supp ly teacher" at bounding box center [474, 176] width 840 height 28
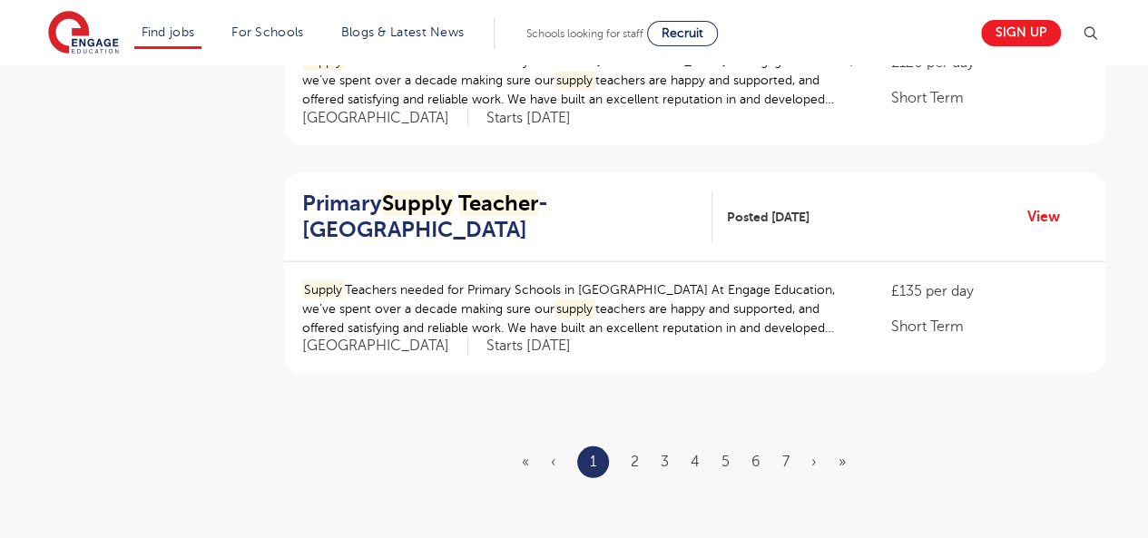
scroll to position [2135, 0]
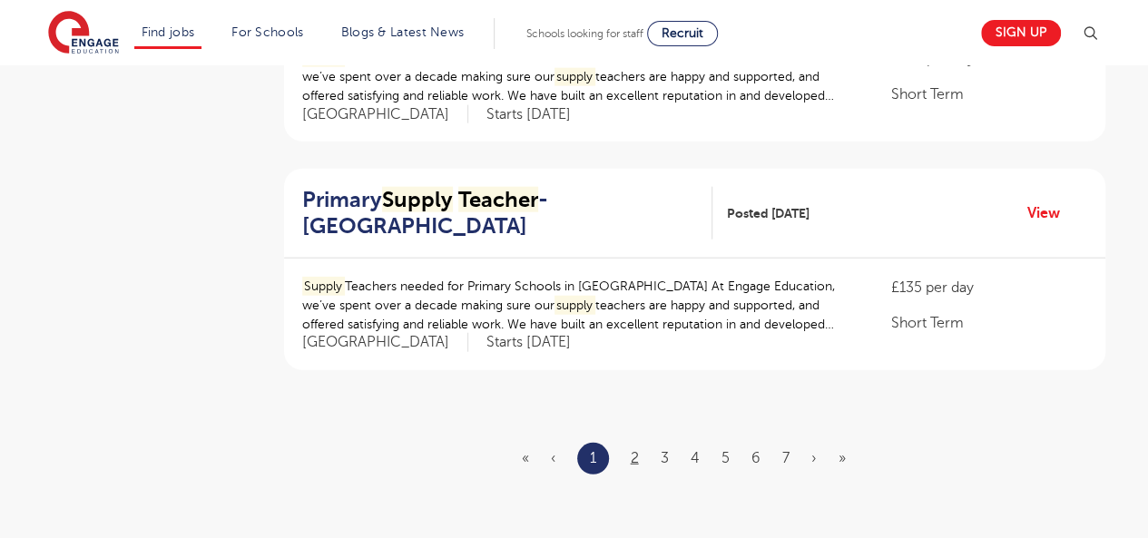
type input "supply teacher"
click at [636, 450] on link "2" at bounding box center [635, 458] width 8 height 16
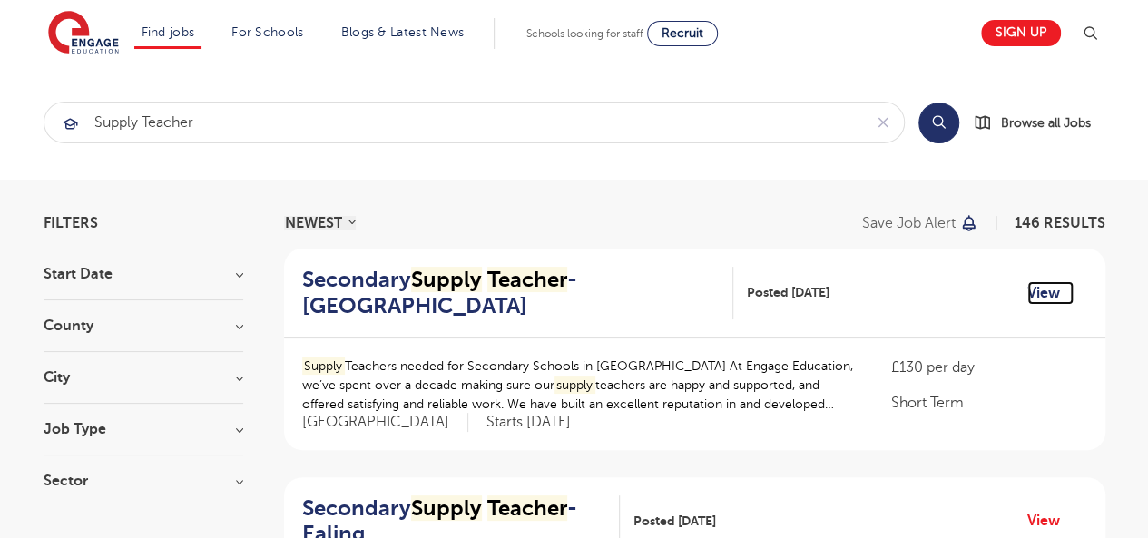
click at [1041, 284] on link "View" at bounding box center [1050, 293] width 46 height 24
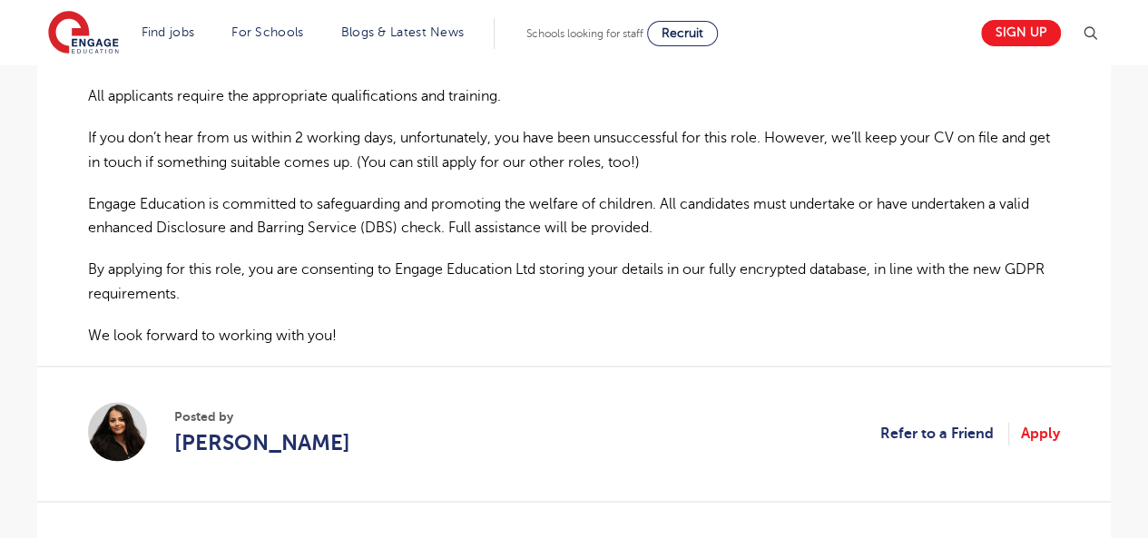
scroll to position [1307, 0]
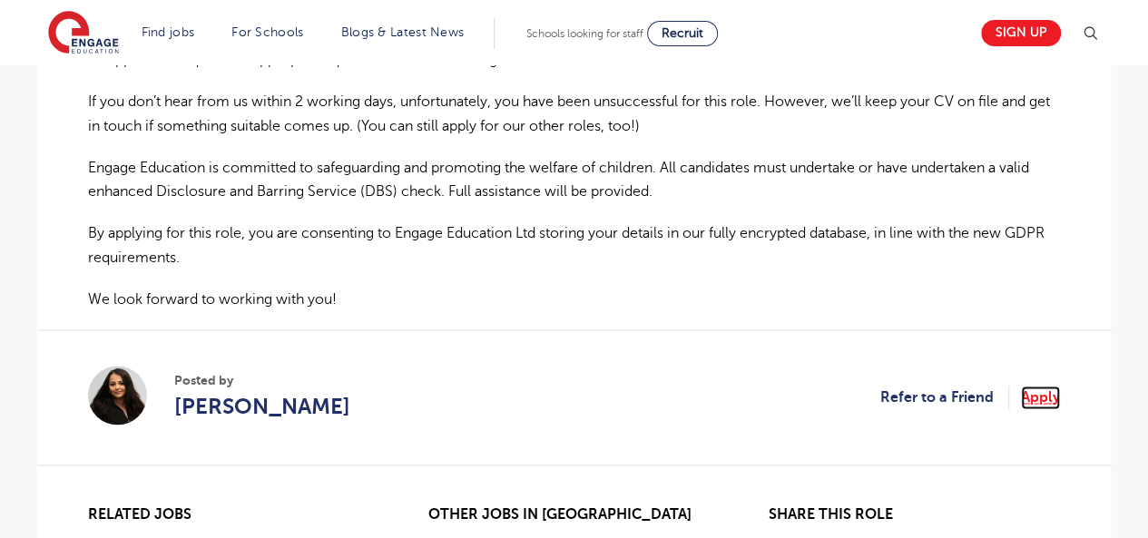
click at [1037, 386] on link "Apply" at bounding box center [1040, 398] width 39 height 24
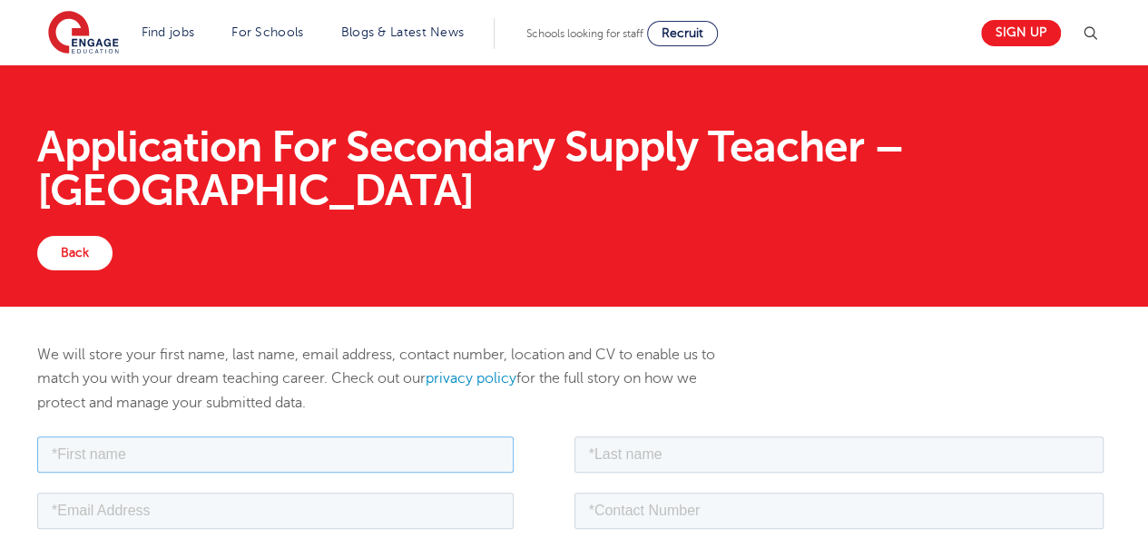
click at [427, 451] on input "text" at bounding box center [275, 454] width 476 height 36
type input "Stephen"
type input "Ajayi"
type input "oluwaseyimodel@gmail.com"
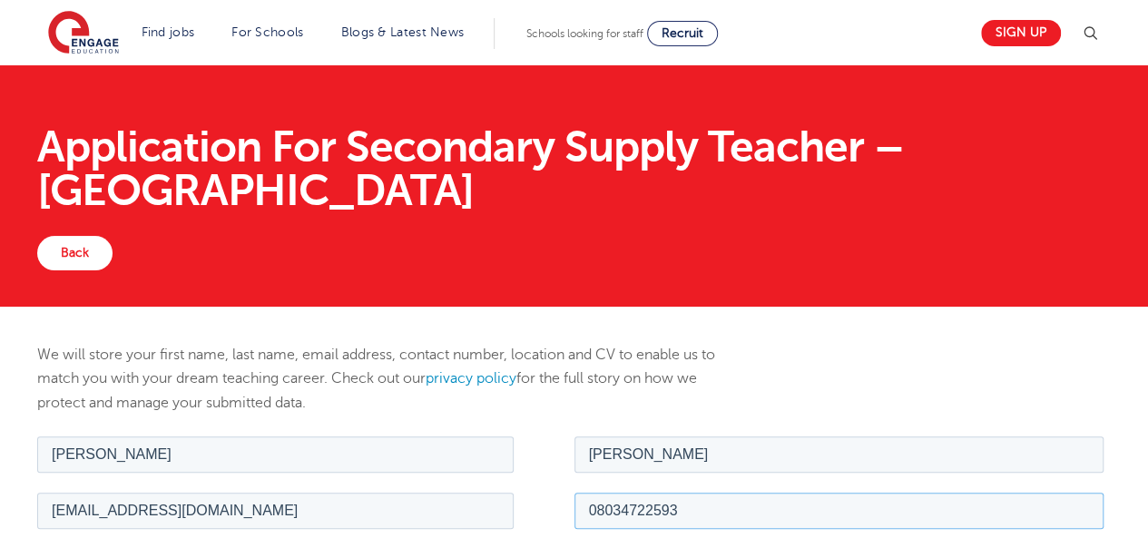
click at [697, 517] on input "08034722593" at bounding box center [839, 510] width 530 height 36
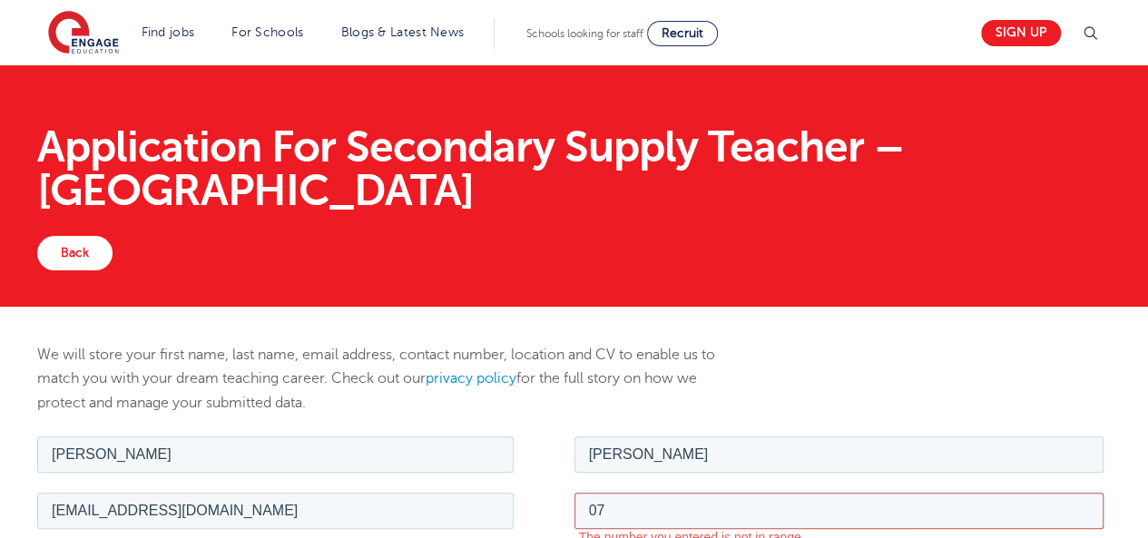
type input "07404432657"
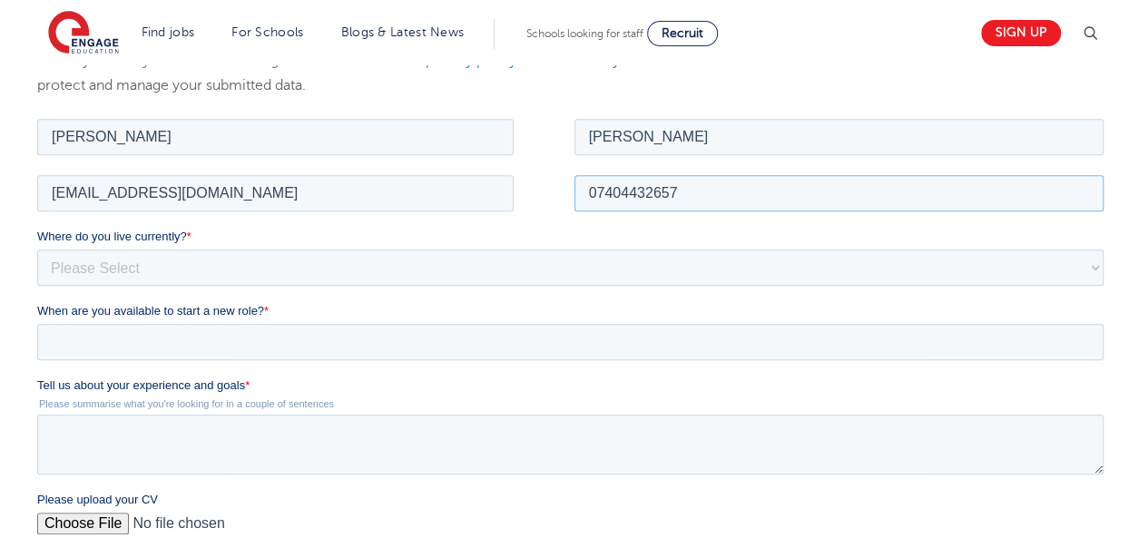
scroll to position [327, 0]
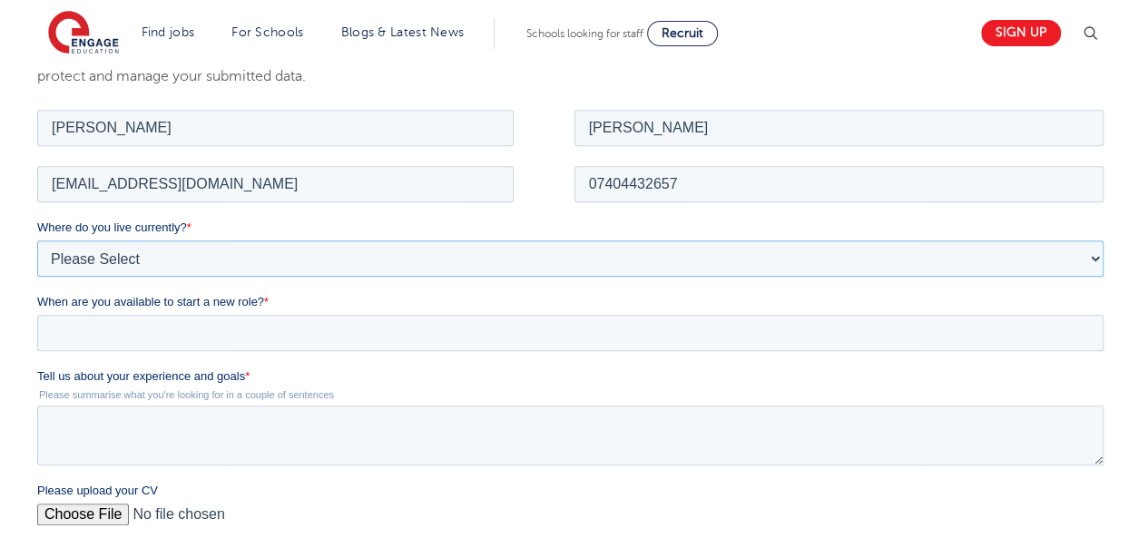
click at [368, 258] on select "Please Select UK Canada Ireland Australia New Zealand Europe USA South Africa J…" at bounding box center [570, 258] width 1066 height 36
select select "UK"
click at [37, 240] on select "Please Select UK Canada Ireland Australia New Zealand Europe USA South Africa J…" at bounding box center [570, 258] width 1066 height 36
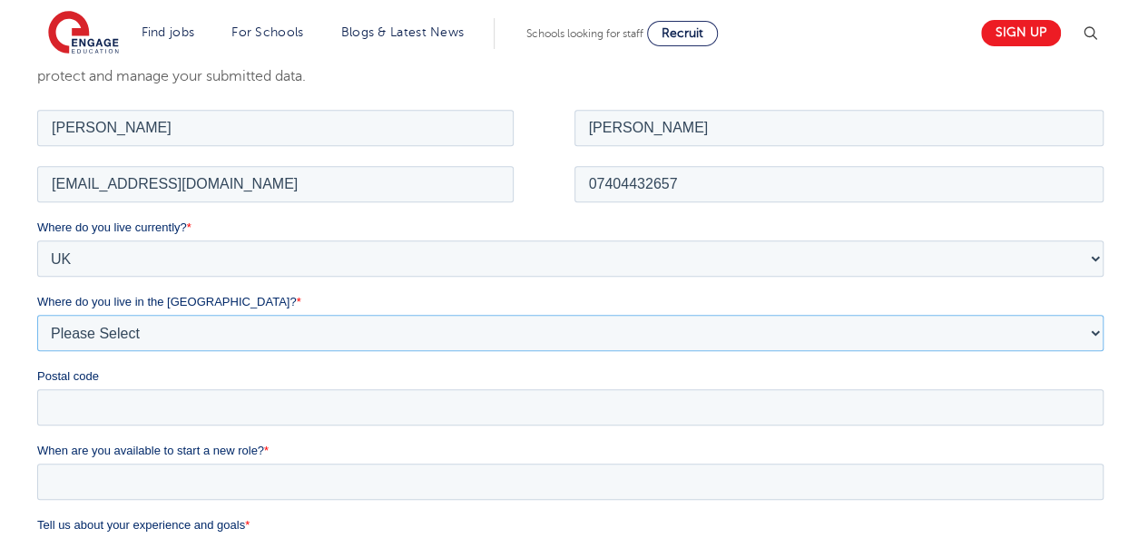
click at [171, 323] on select "Please Select Overseas Barnsley Bedfordshire Berkshire Bournemouth Bracknell Fo…" at bounding box center [570, 332] width 1066 height 36
select select "[GEOGRAPHIC_DATA]"
click at [37, 314] on select "Please Select Overseas Barnsley Bedfordshire Berkshire Bournemouth Bracknell Fo…" at bounding box center [570, 332] width 1066 height 36
click at [80, 399] on input "Postal code" at bounding box center [570, 406] width 1066 height 36
type input "SW15 4AS"
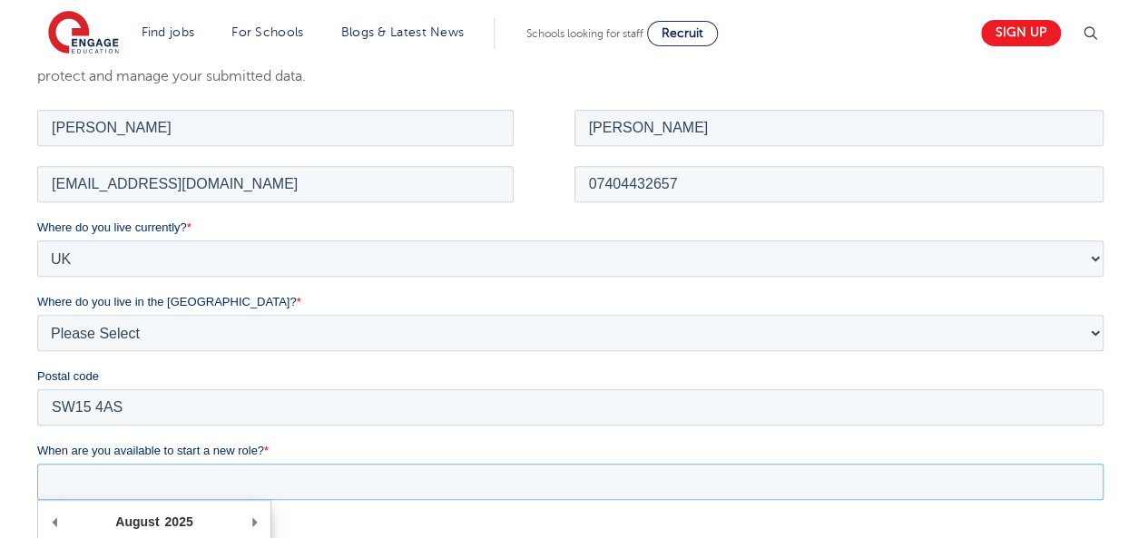
click at [145, 470] on input "When are you available to start a new role? *" at bounding box center [570, 481] width 1066 height 36
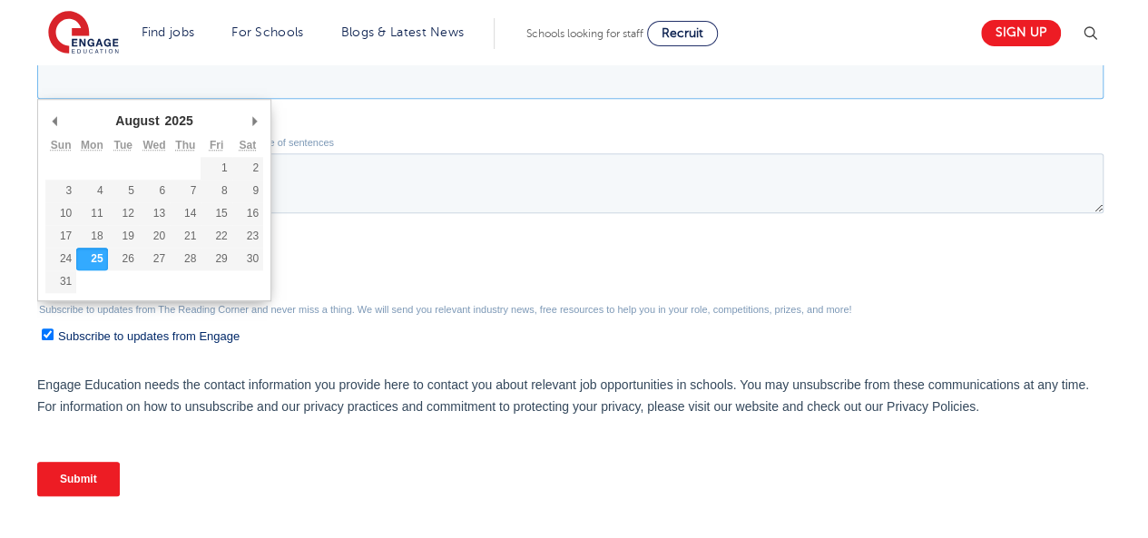
scroll to position [744, 0]
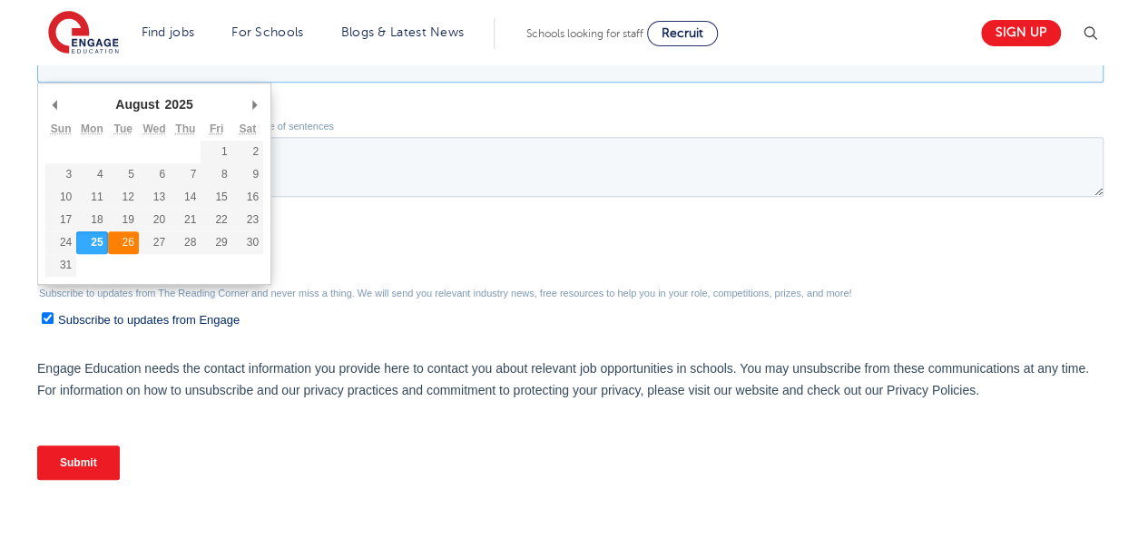
type div "2025-08-26"
type input "2025/08/26"
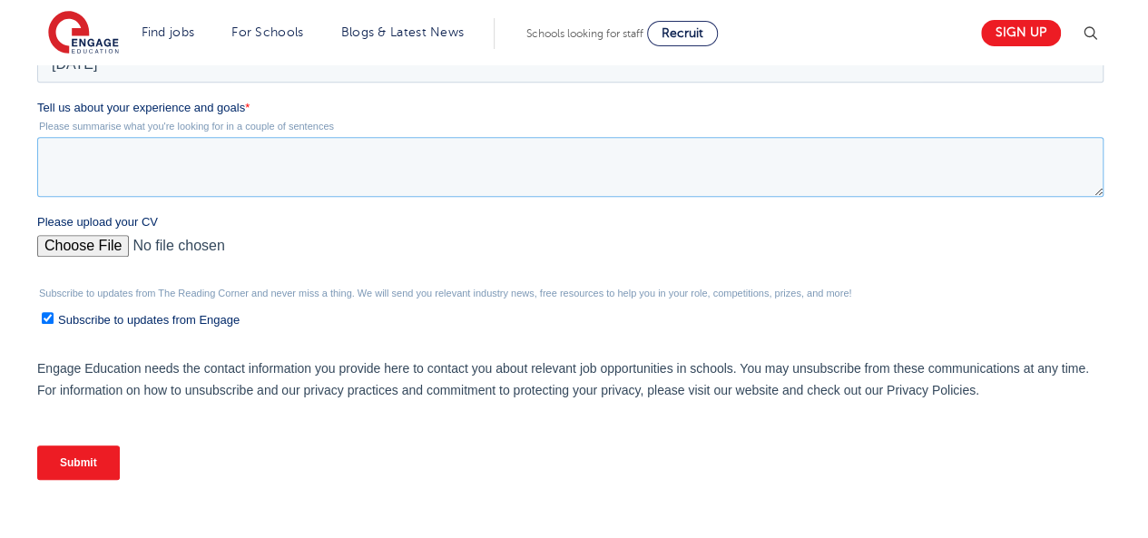
click at [123, 172] on textarea "Tell us about your experience and goals *" at bounding box center [570, 167] width 1066 height 60
paste textarea "I am a dedicated and adaptable educator with over 11 years of teaching experien…"
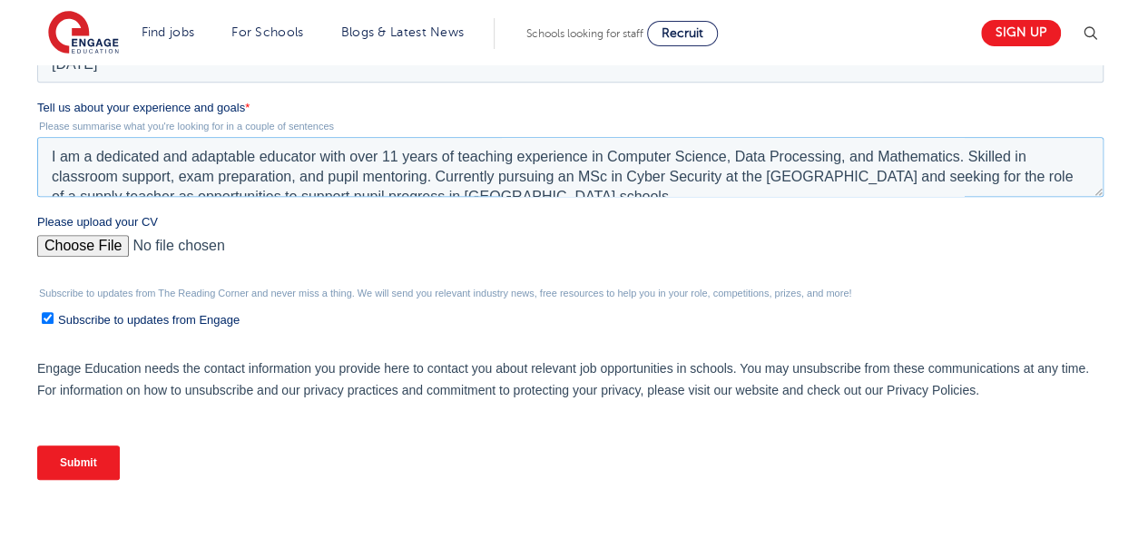
scroll to position [9, 0]
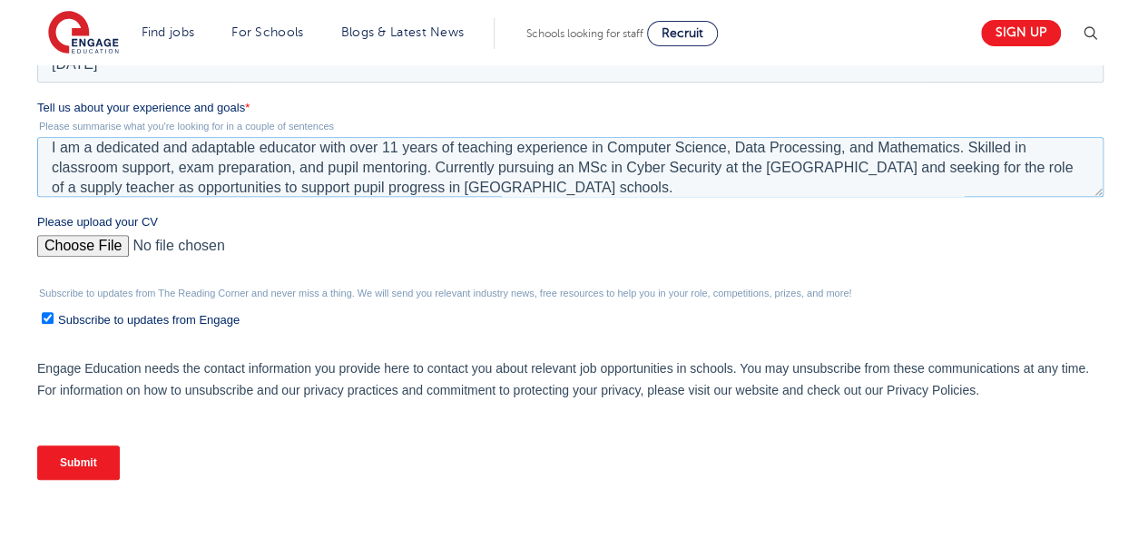
type textarea "I am a dedicated and adaptable educator with over 11 years of teaching experien…"
click at [83, 241] on input "Please upload your CV" at bounding box center [570, 253] width 1066 height 36
type input "C:\fakepath\Curriculum Vitae (1).pdf"
click at [69, 452] on input "Submit" at bounding box center [78, 463] width 83 height 34
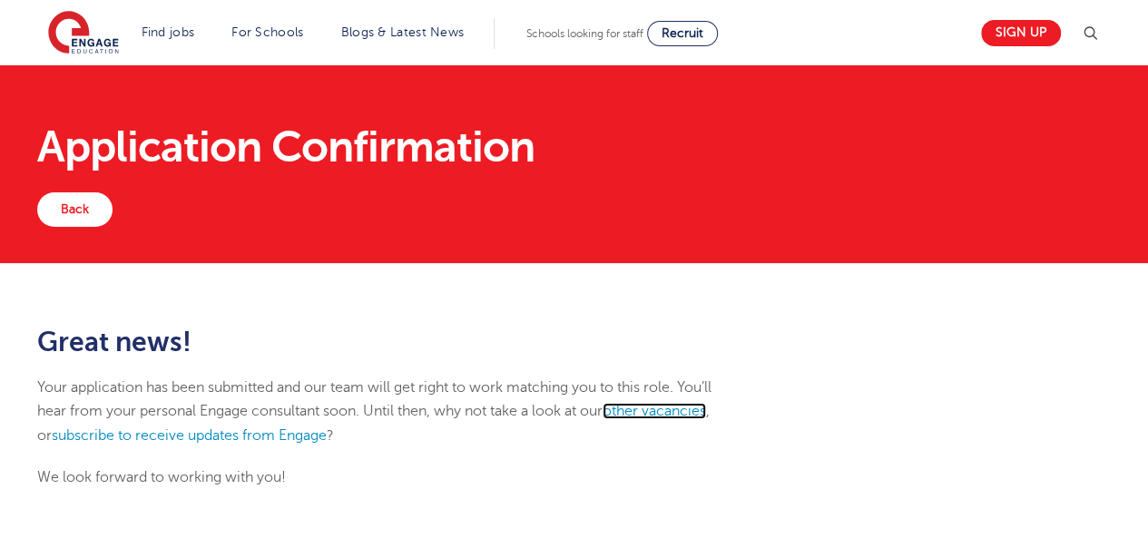
click at [683, 403] on link "other vacancies" at bounding box center [654, 411] width 103 height 16
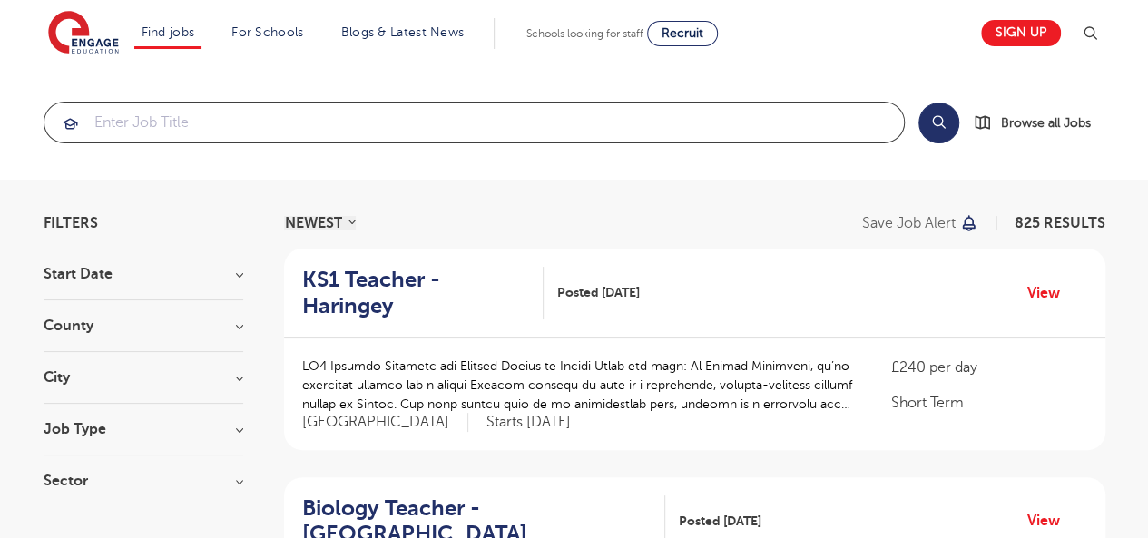
click at [272, 113] on input "search" at bounding box center [473, 123] width 859 height 40
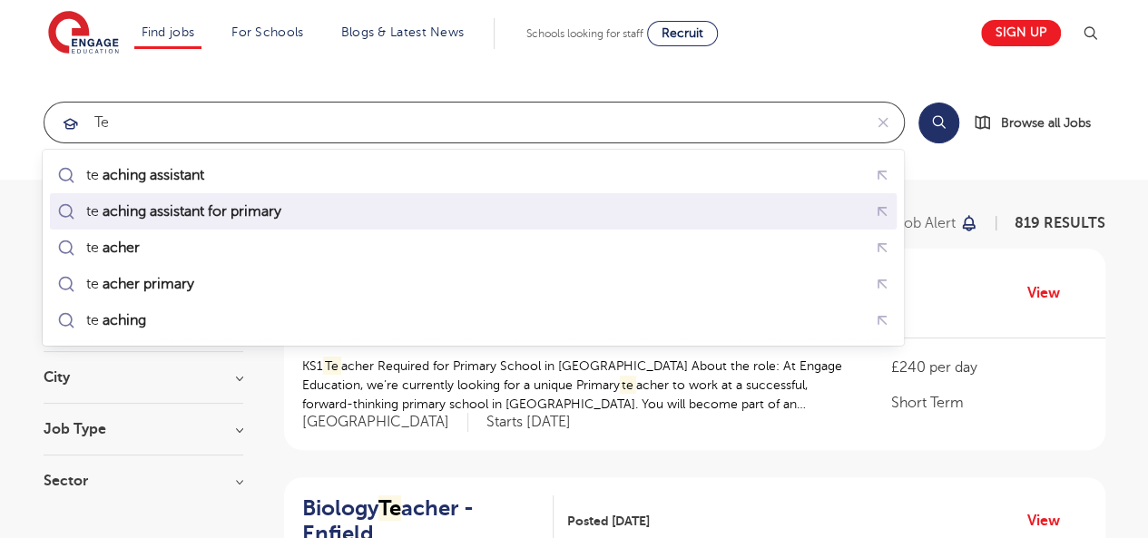
click at [212, 202] on mark "aching assistant for primary" at bounding box center [191, 212] width 184 height 22
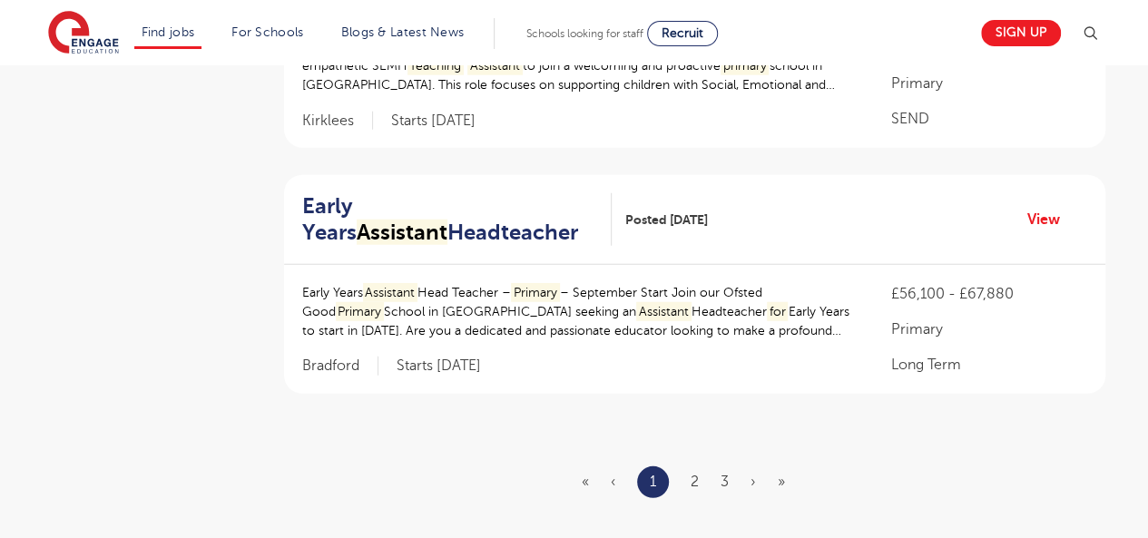
scroll to position [2288, 0]
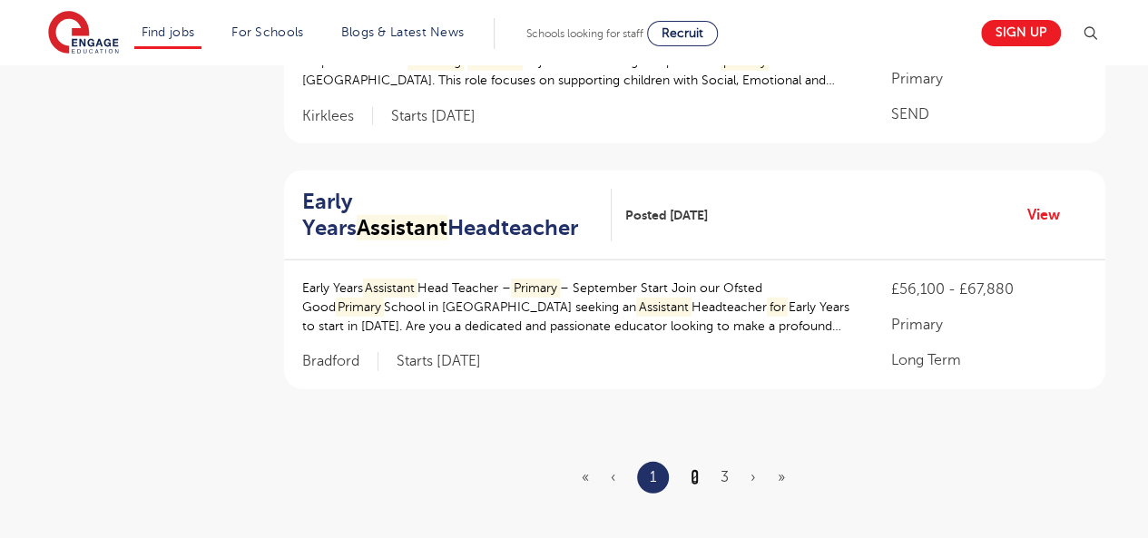
click at [693, 469] on link "2" at bounding box center [695, 477] width 8 height 16
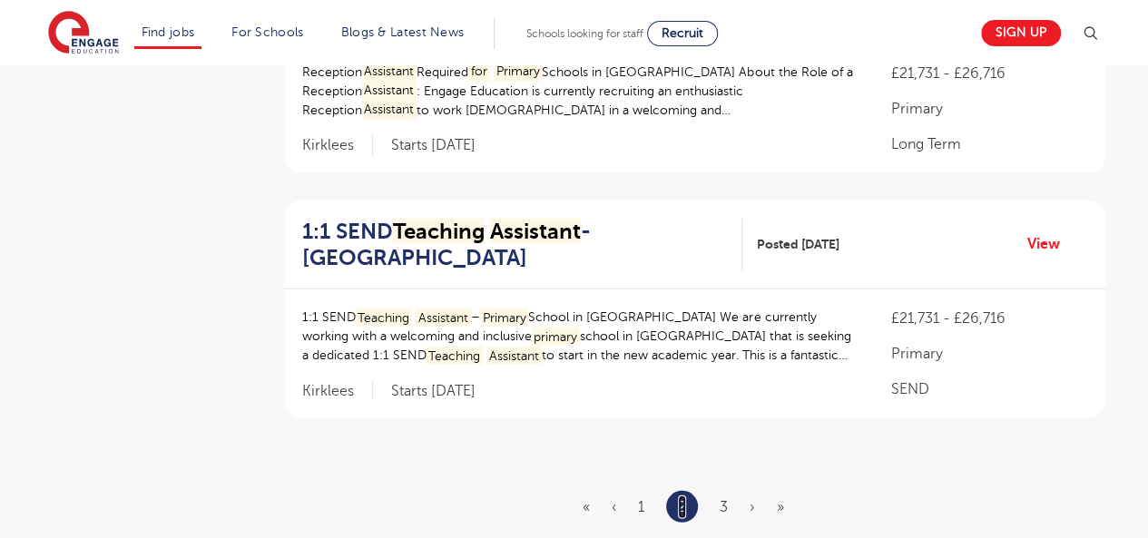
scroll to position [2225, 0]
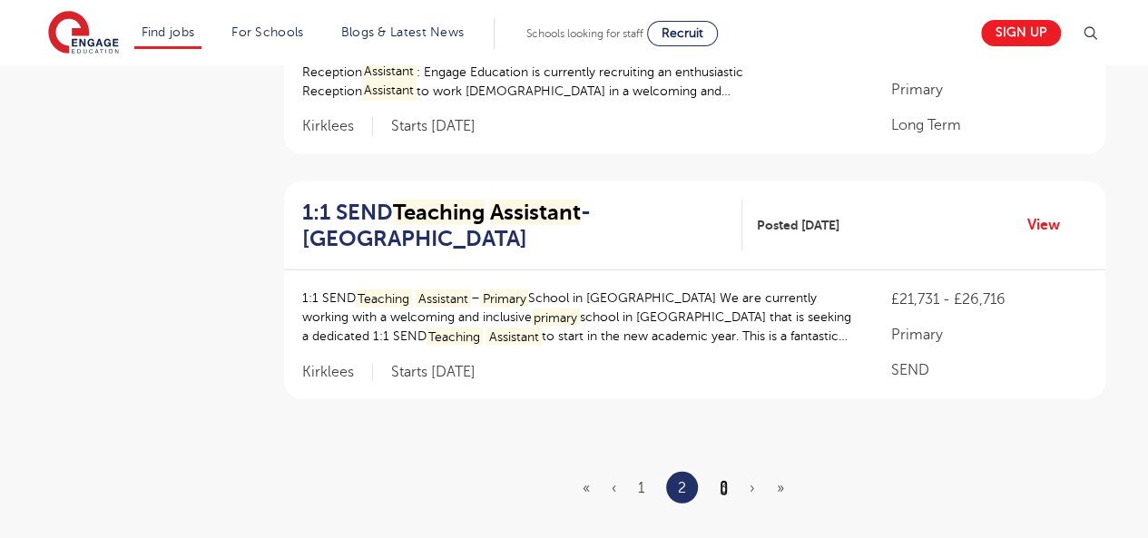
click at [727, 480] on link "3" at bounding box center [724, 488] width 8 height 16
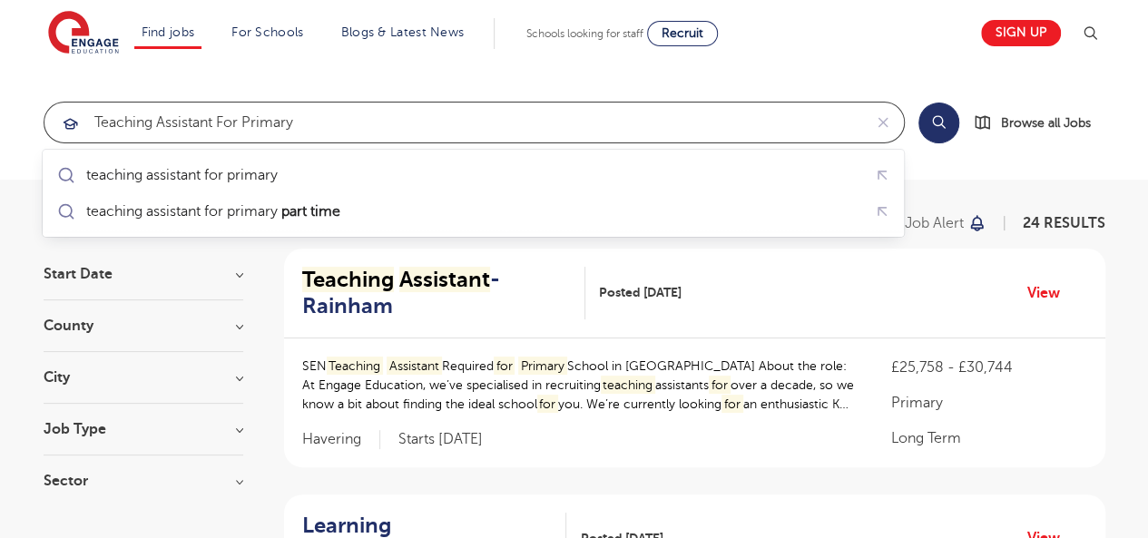
click at [92, 124] on input "teaching assistant for primary" at bounding box center [453, 123] width 818 height 40
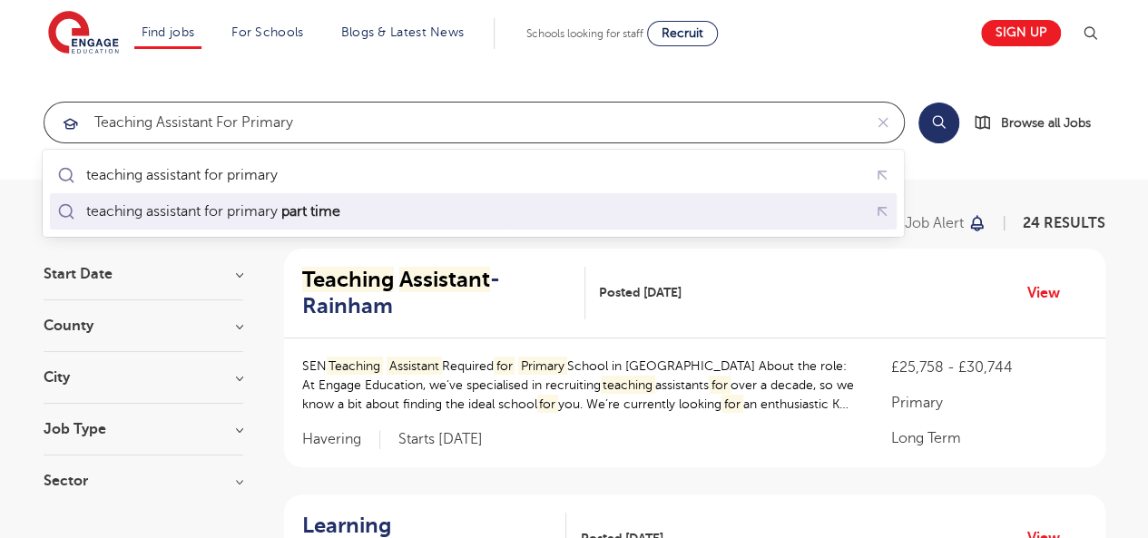
click at [185, 206] on div "teaching assistant for primary part time" at bounding box center [214, 211] width 256 height 18
type input "teaching assistant for primary part time"
